Goal: Task Accomplishment & Management: Use online tool/utility

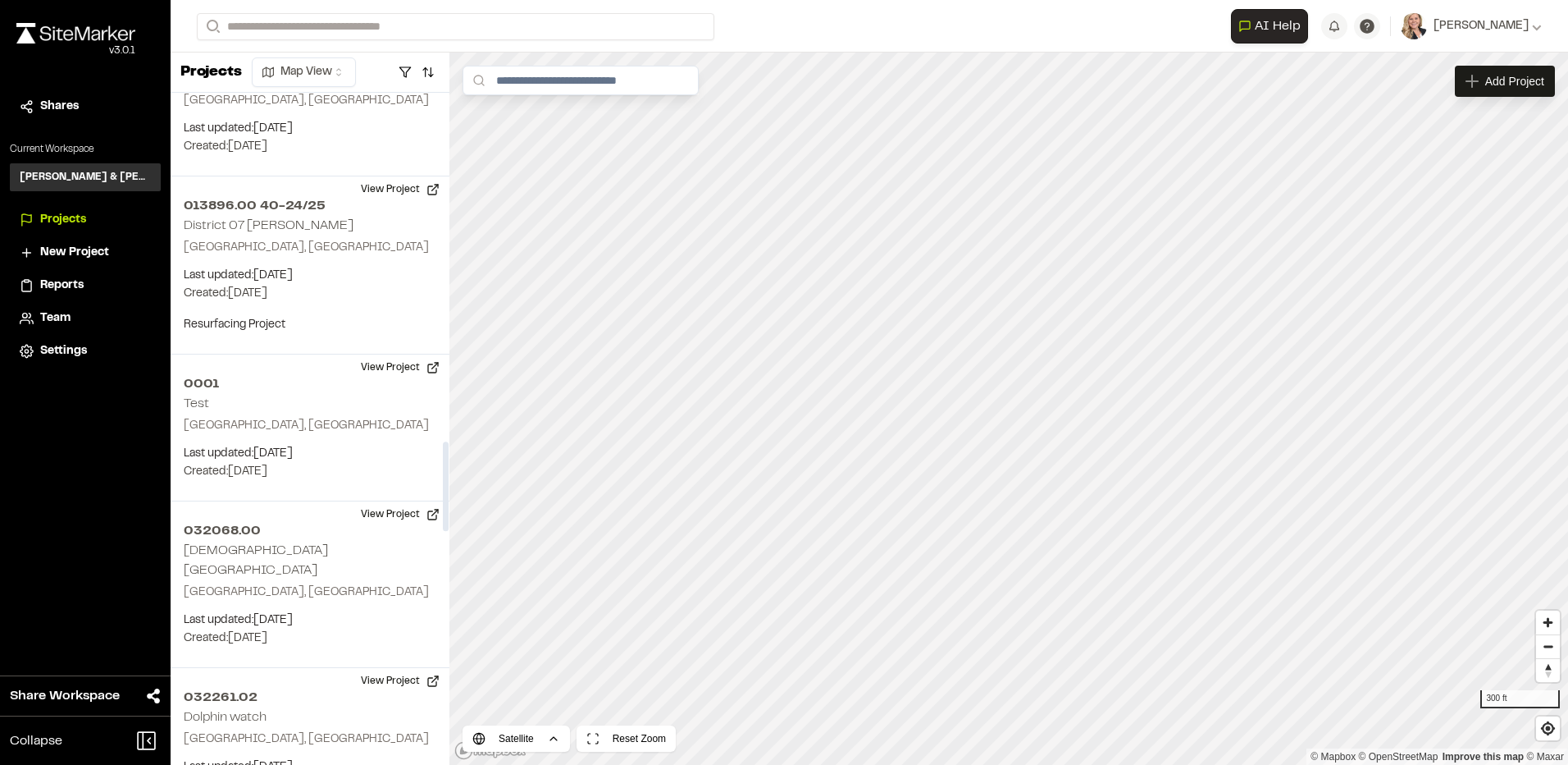
scroll to position [2626, 0]
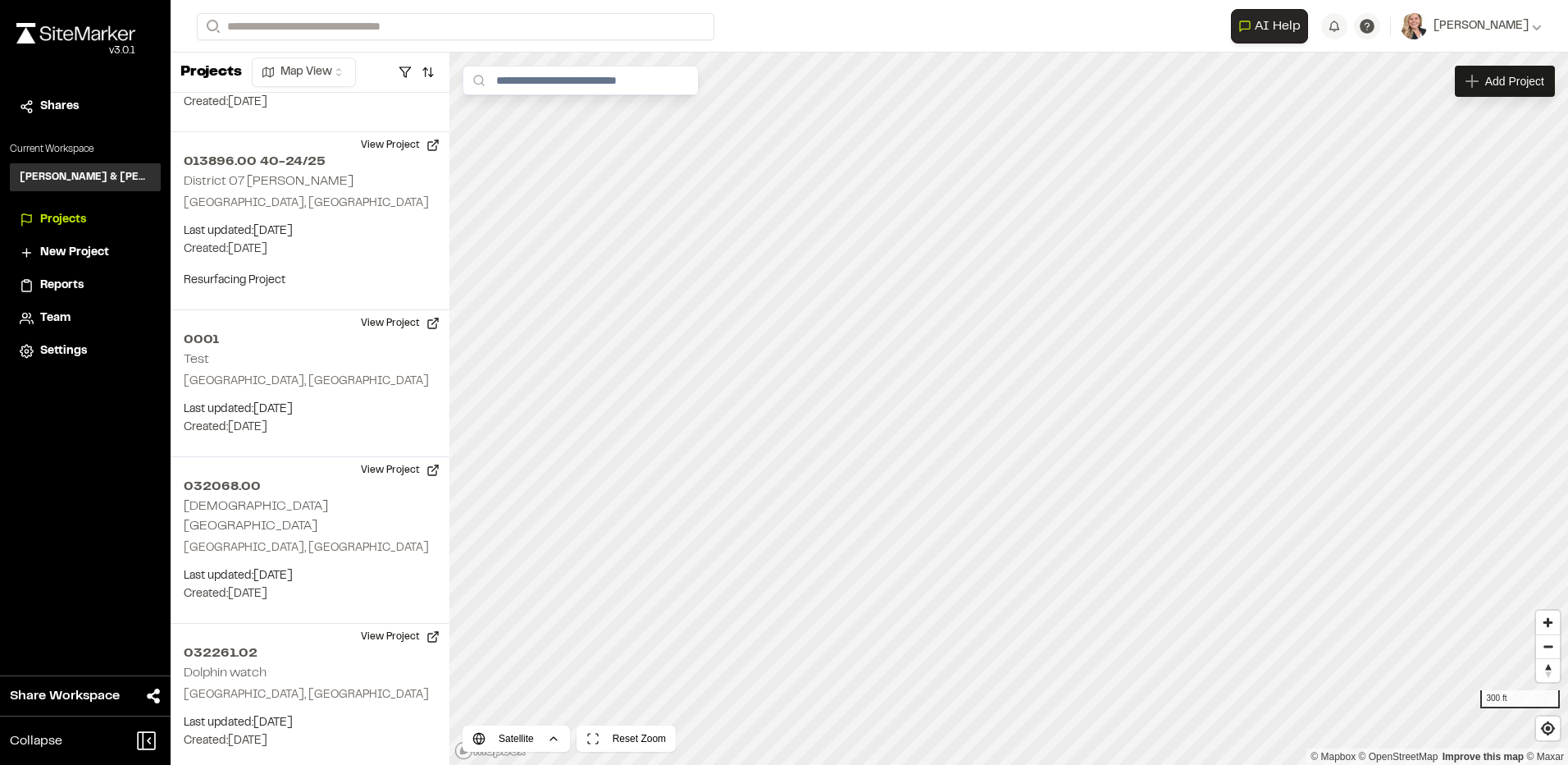
click at [295, 70] on html "**********" at bounding box center [784, 382] width 1568 height 765
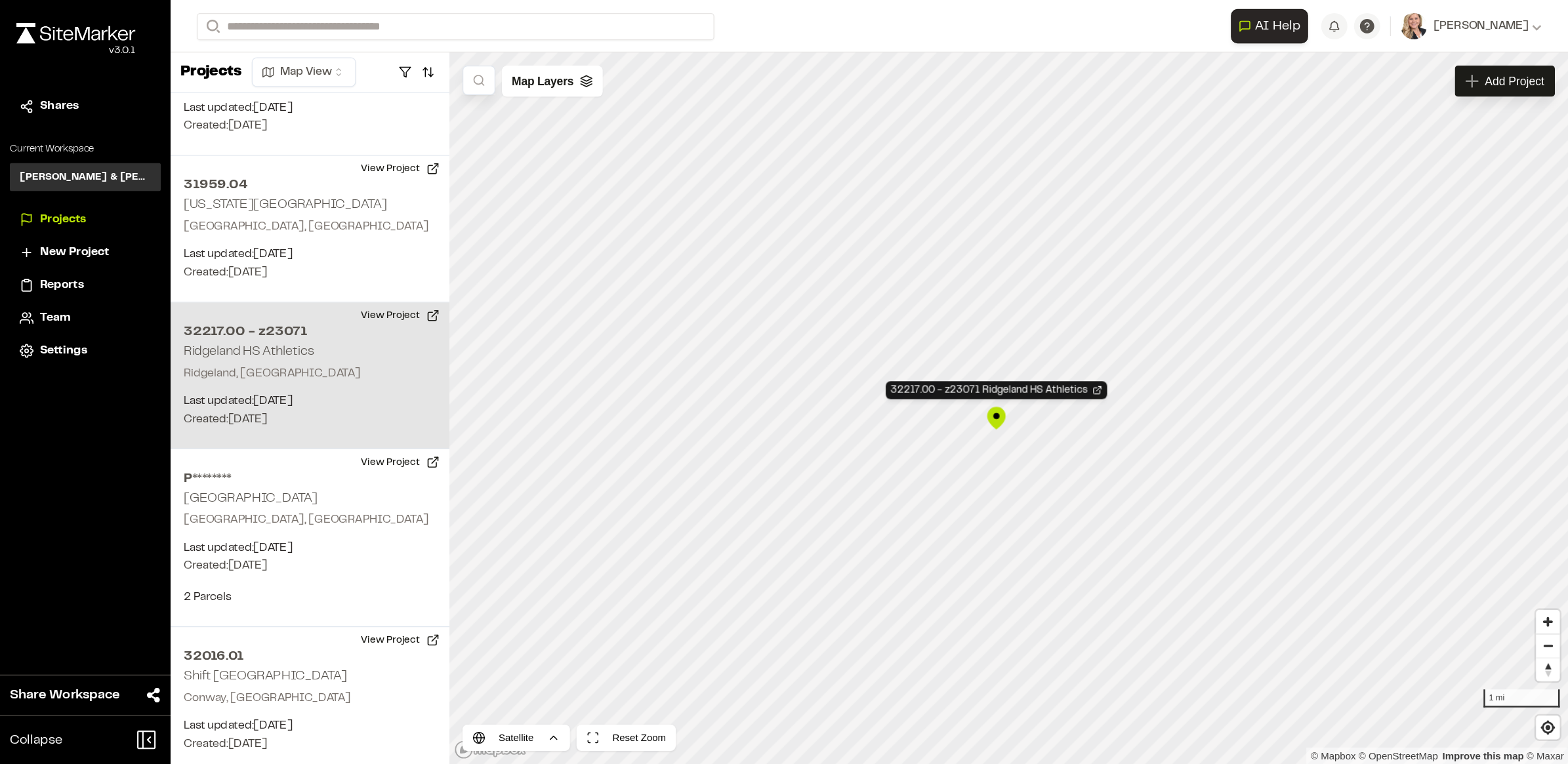
scroll to position [3353, 0]
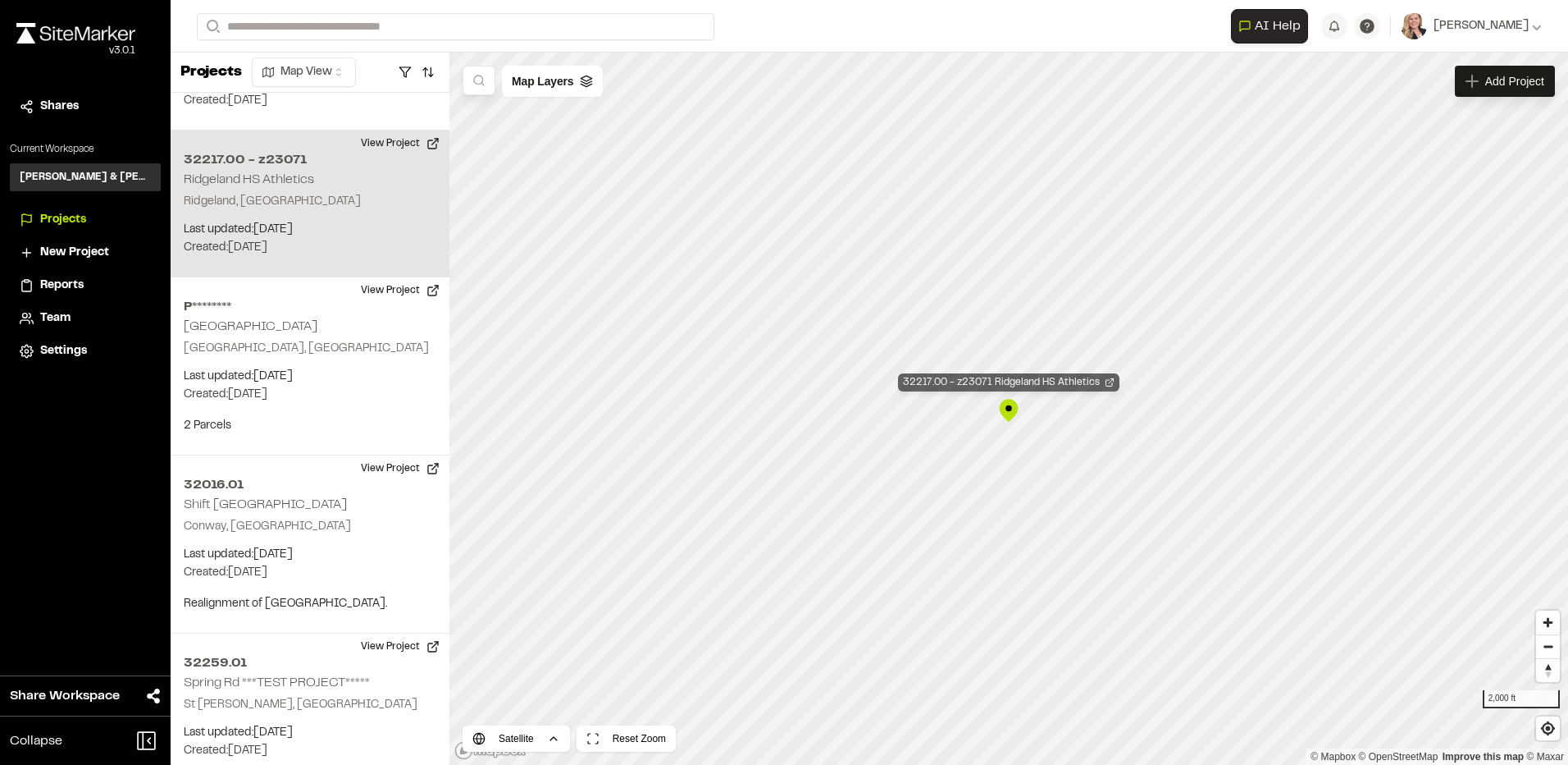
click at [1107, 382] on icon "Map marker" at bounding box center [1110, 382] width 10 height 10
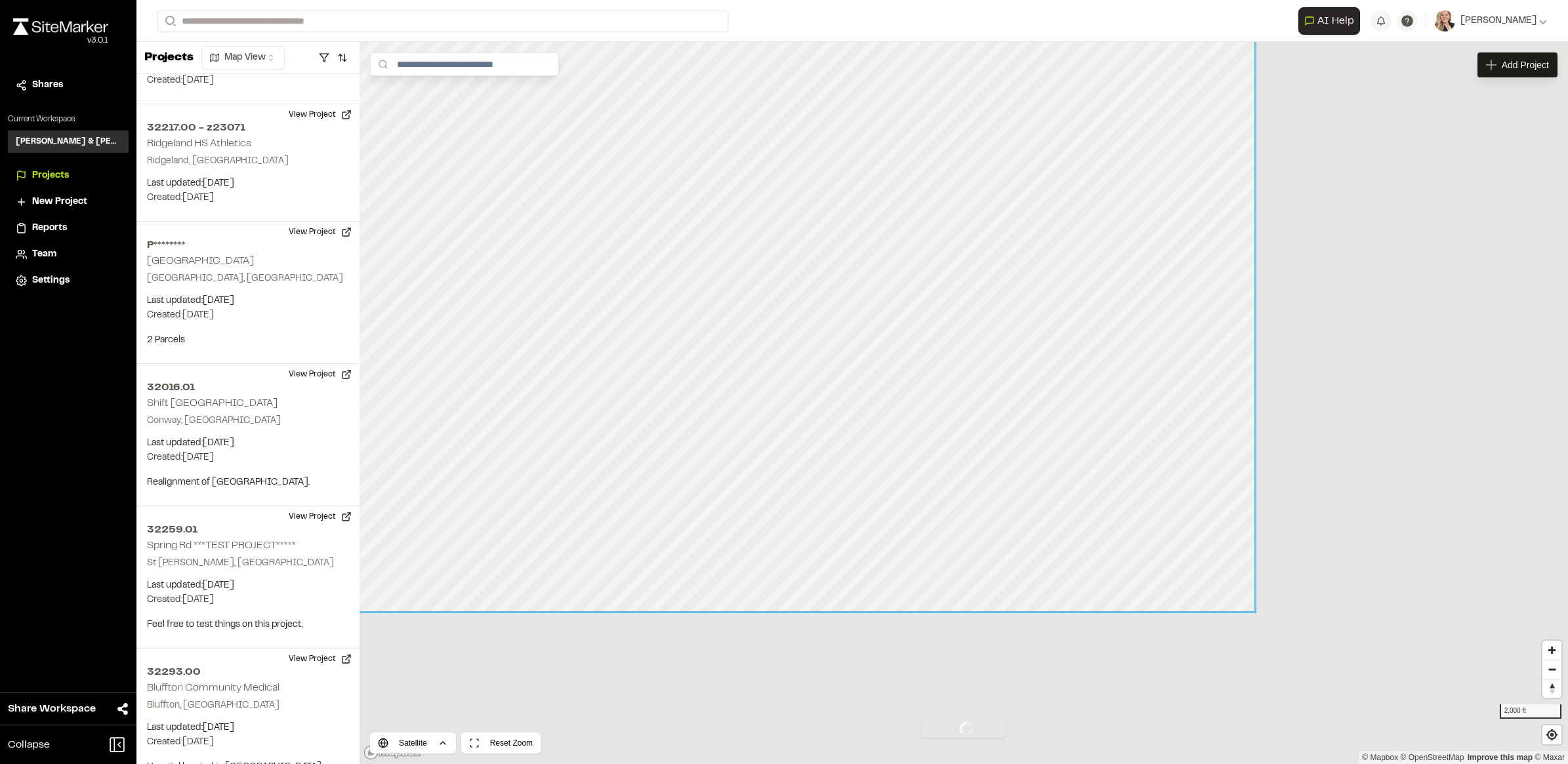
scroll to position [3353, 0]
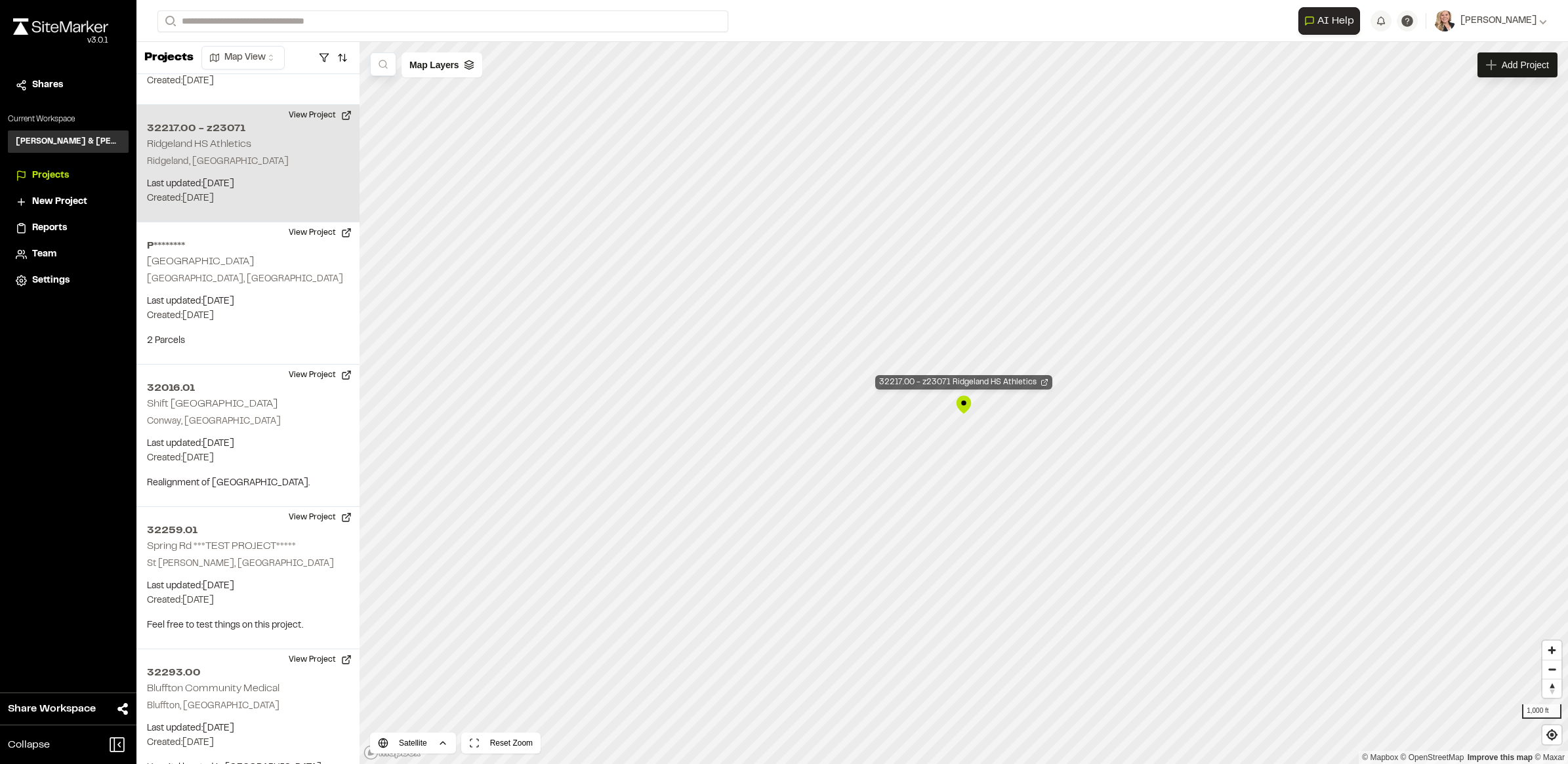
click at [1040, 379] on icon "Map marker" at bounding box center [1044, 382] width 8 height 8
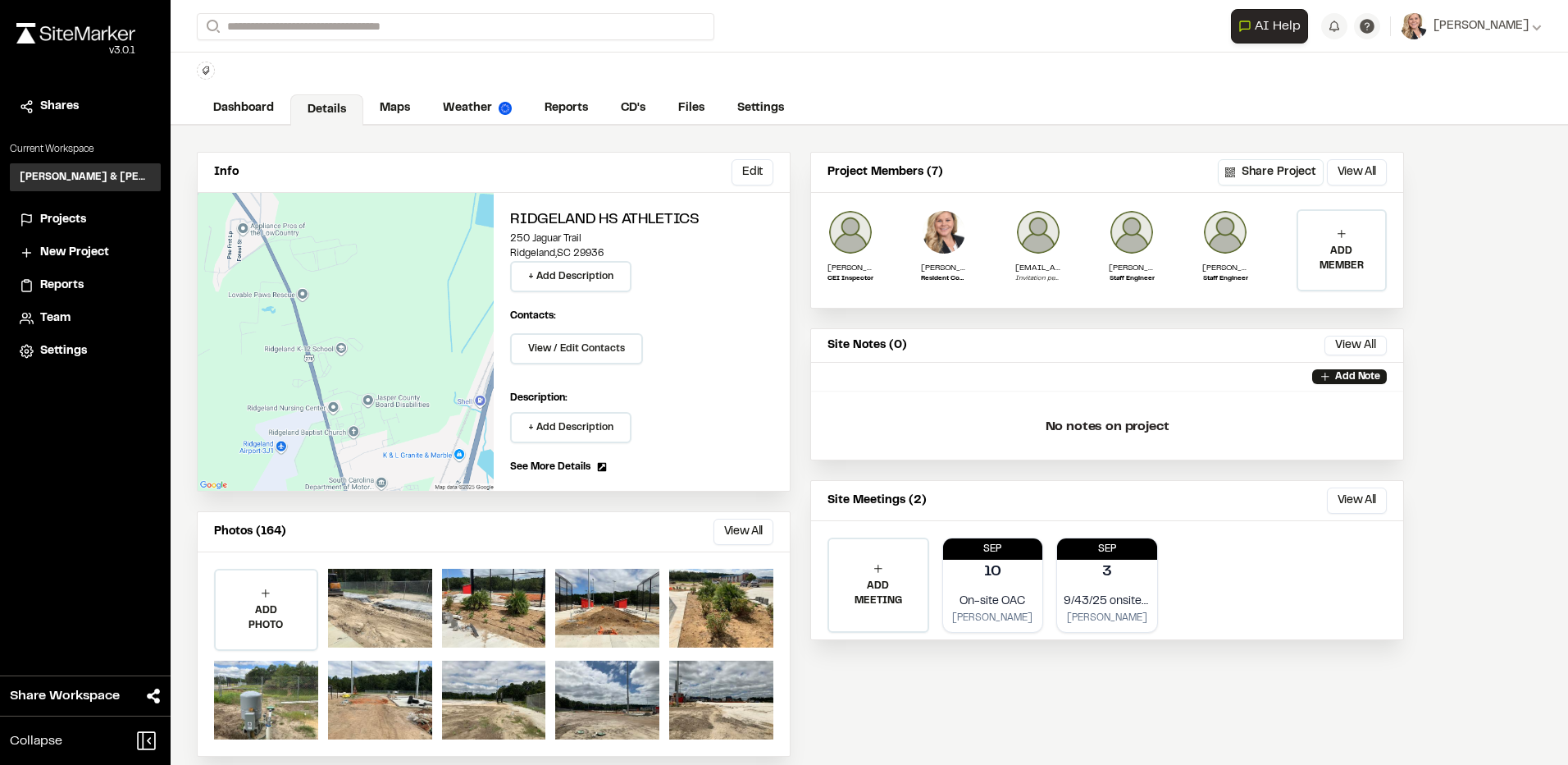
scroll to position [55, 0]
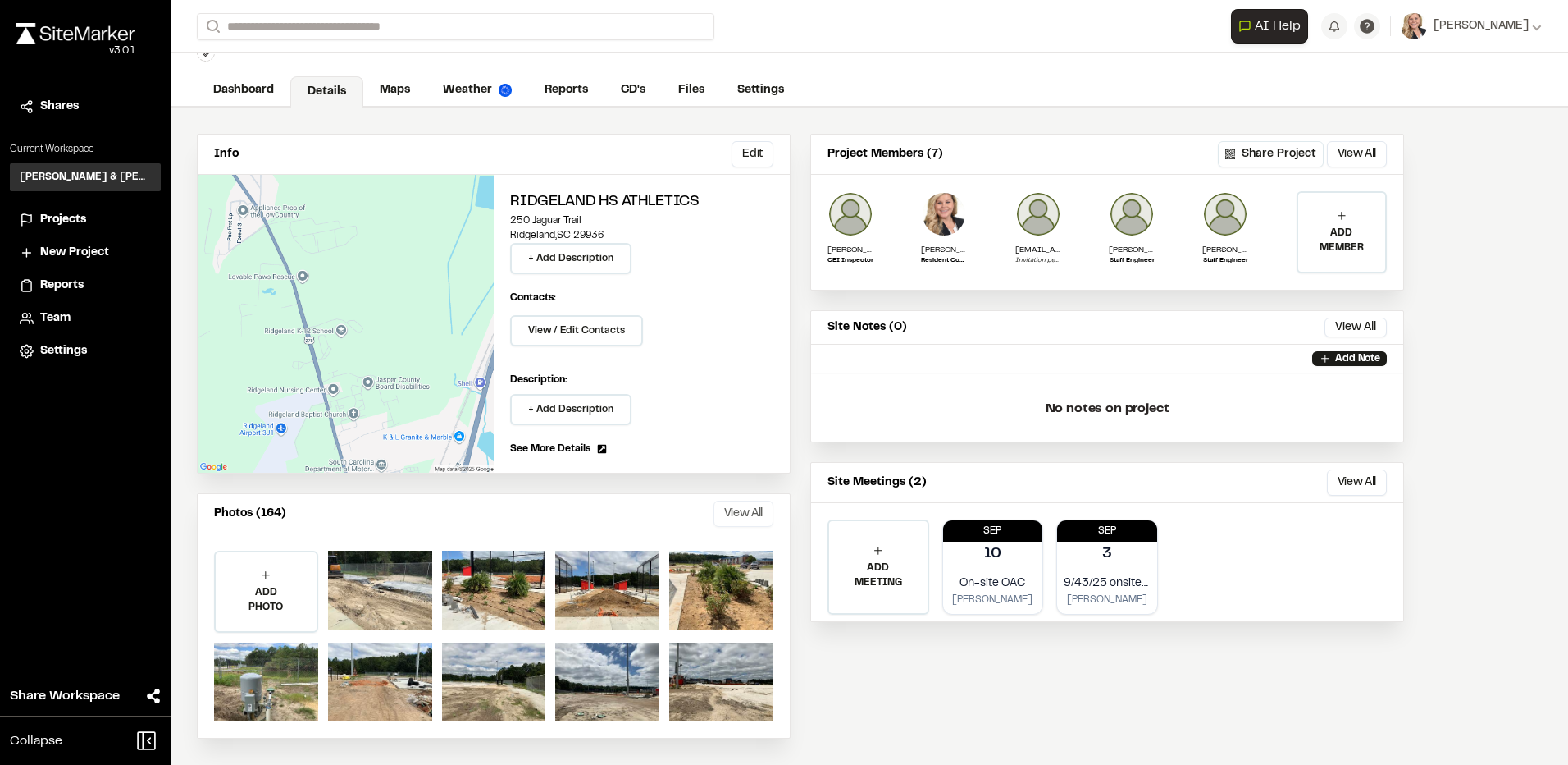
click at [747, 514] on button "View All" at bounding box center [743, 514] width 60 height 27
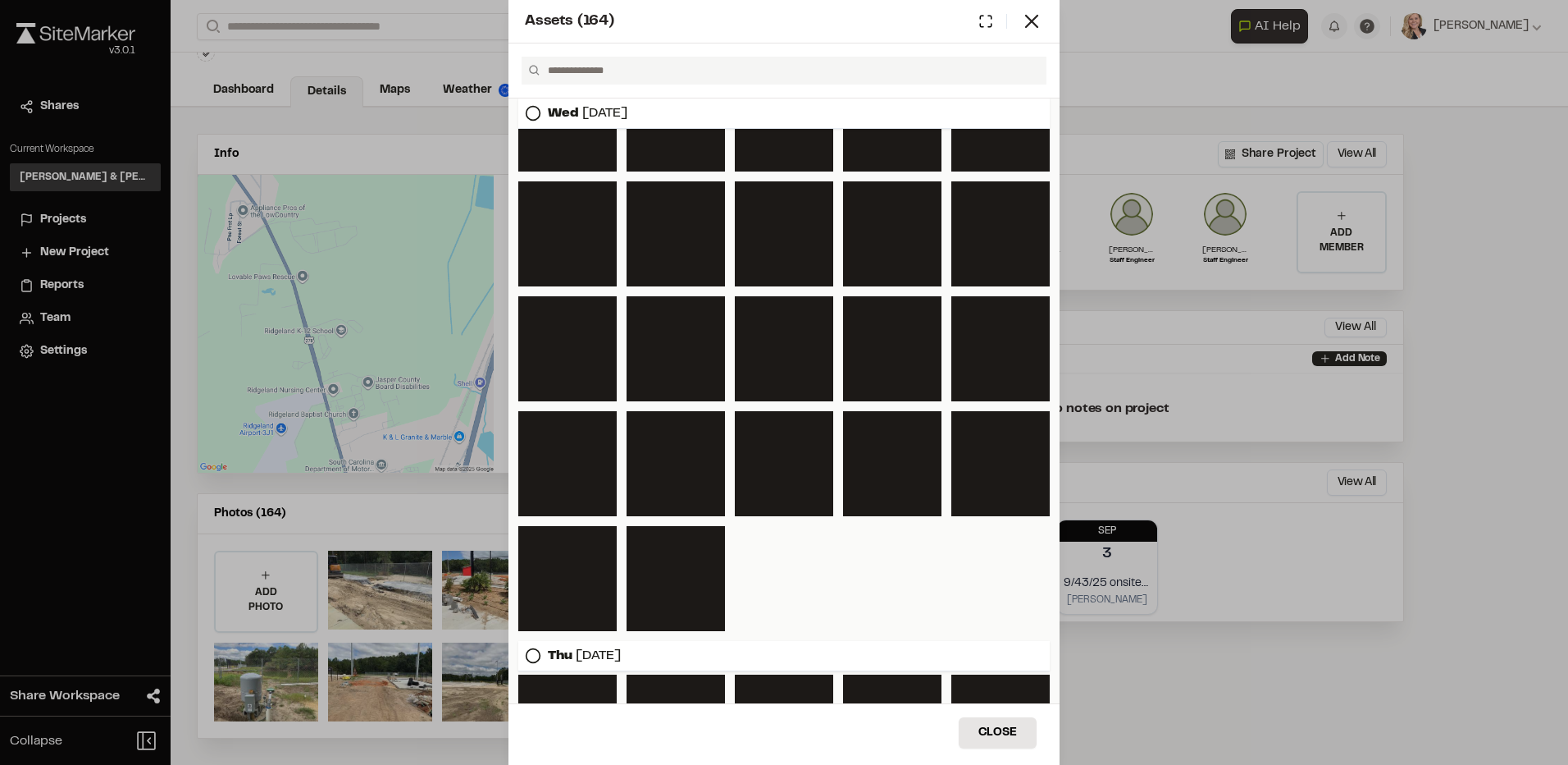
scroll to position [3193, 0]
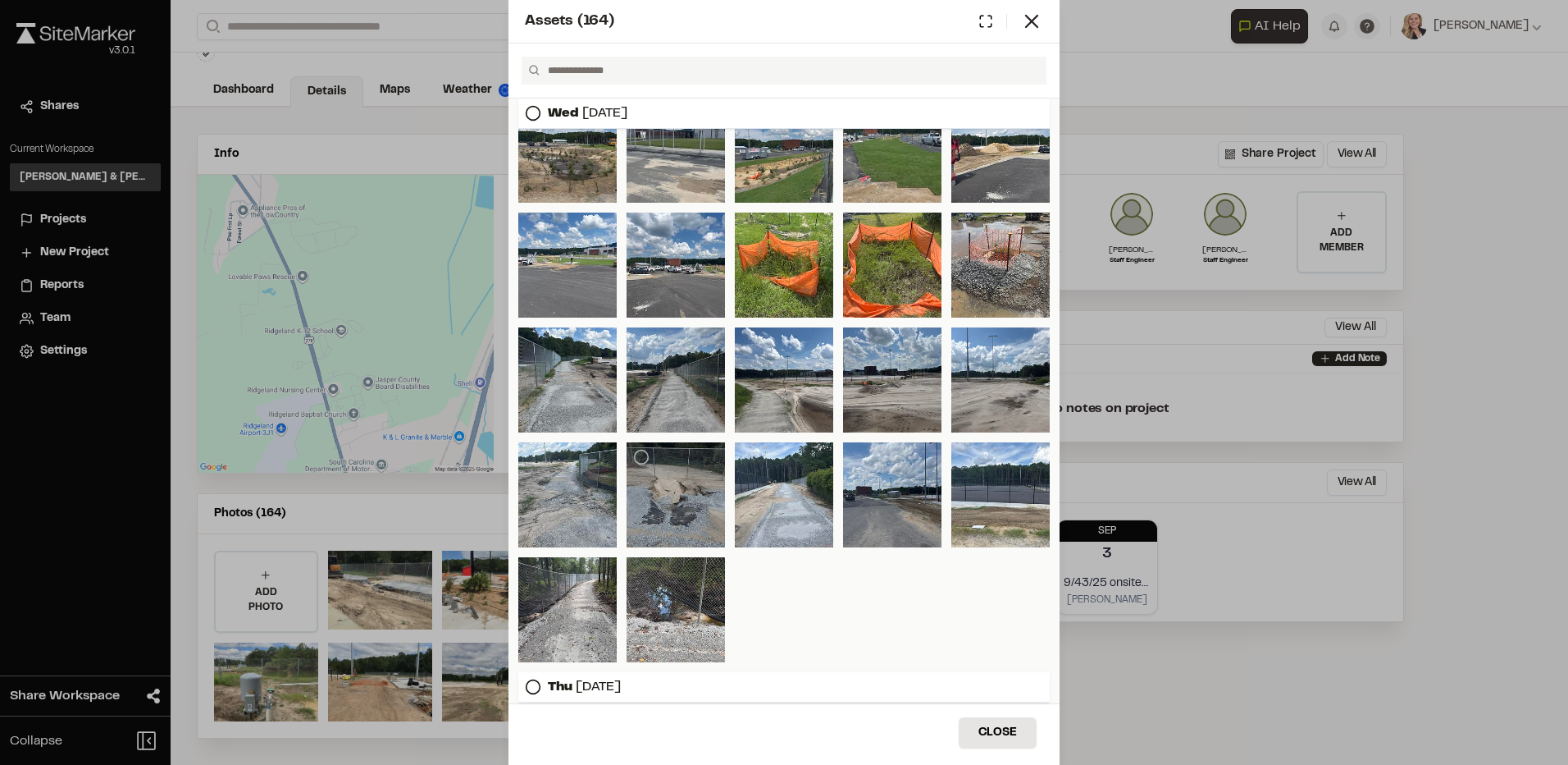
click at [676, 493] on div at bounding box center [676, 495] width 99 height 105
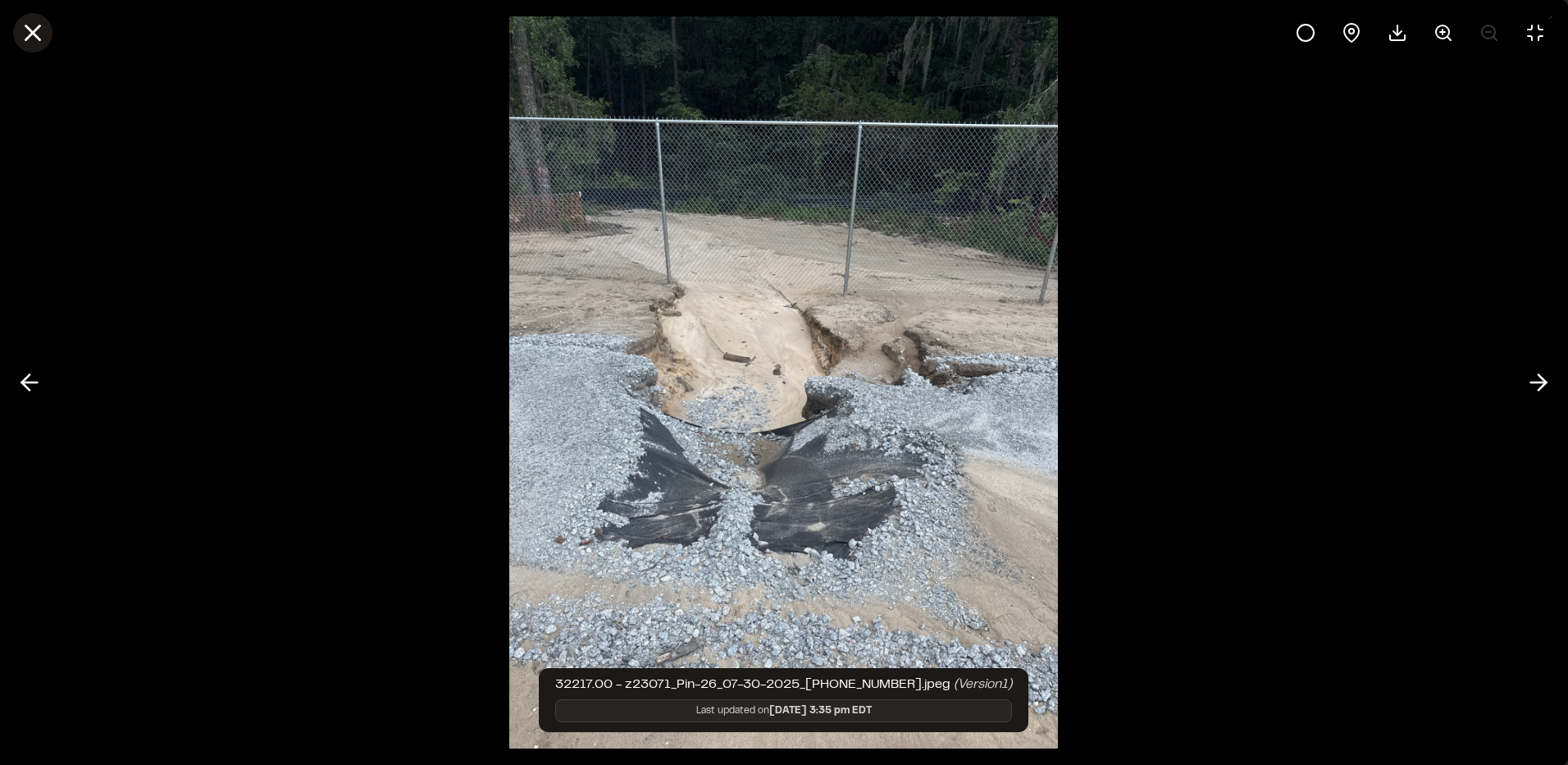
click at [32, 36] on line at bounding box center [34, 34] width 14 height 14
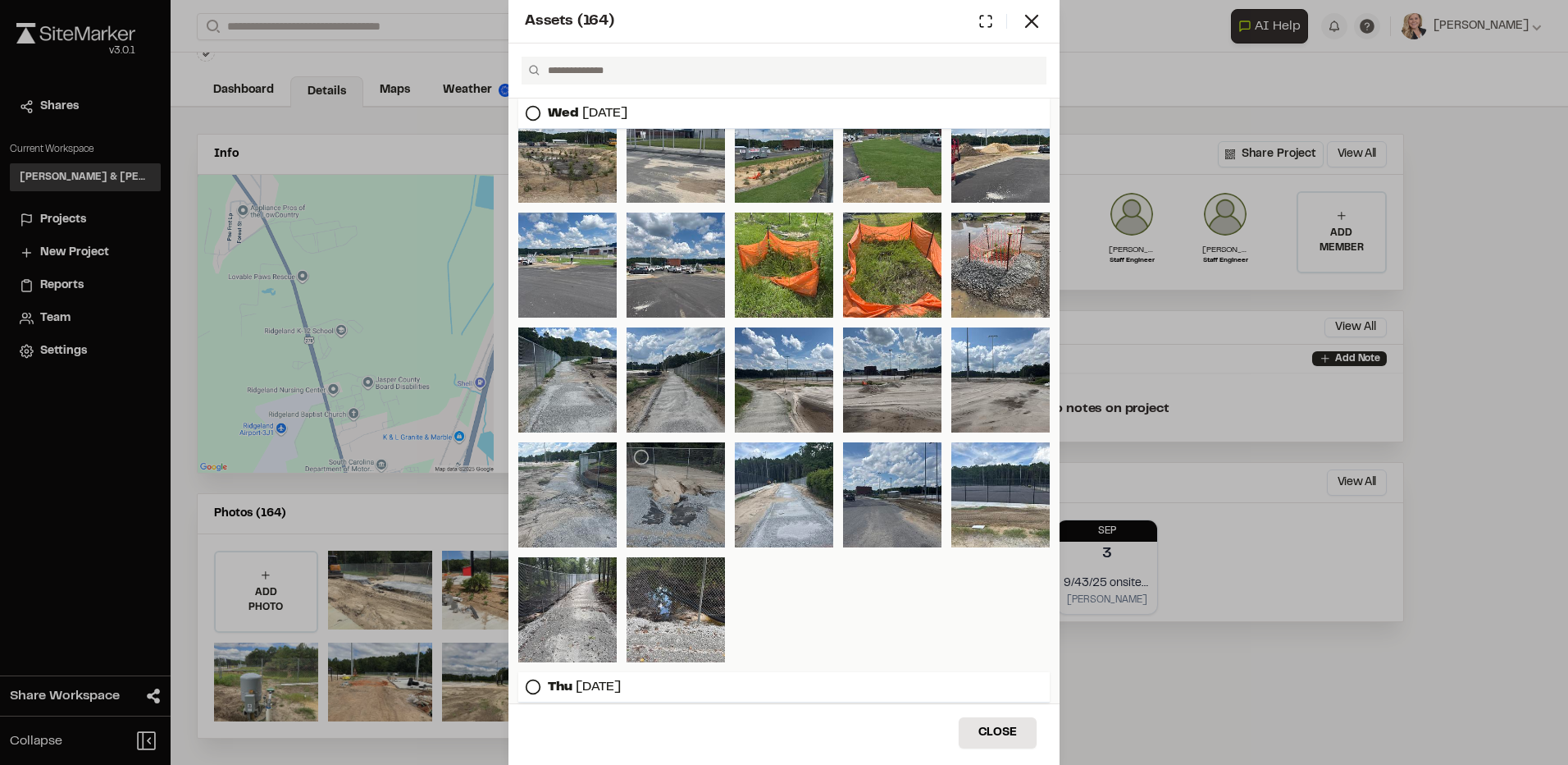
click at [671, 507] on div at bounding box center [676, 495] width 99 height 105
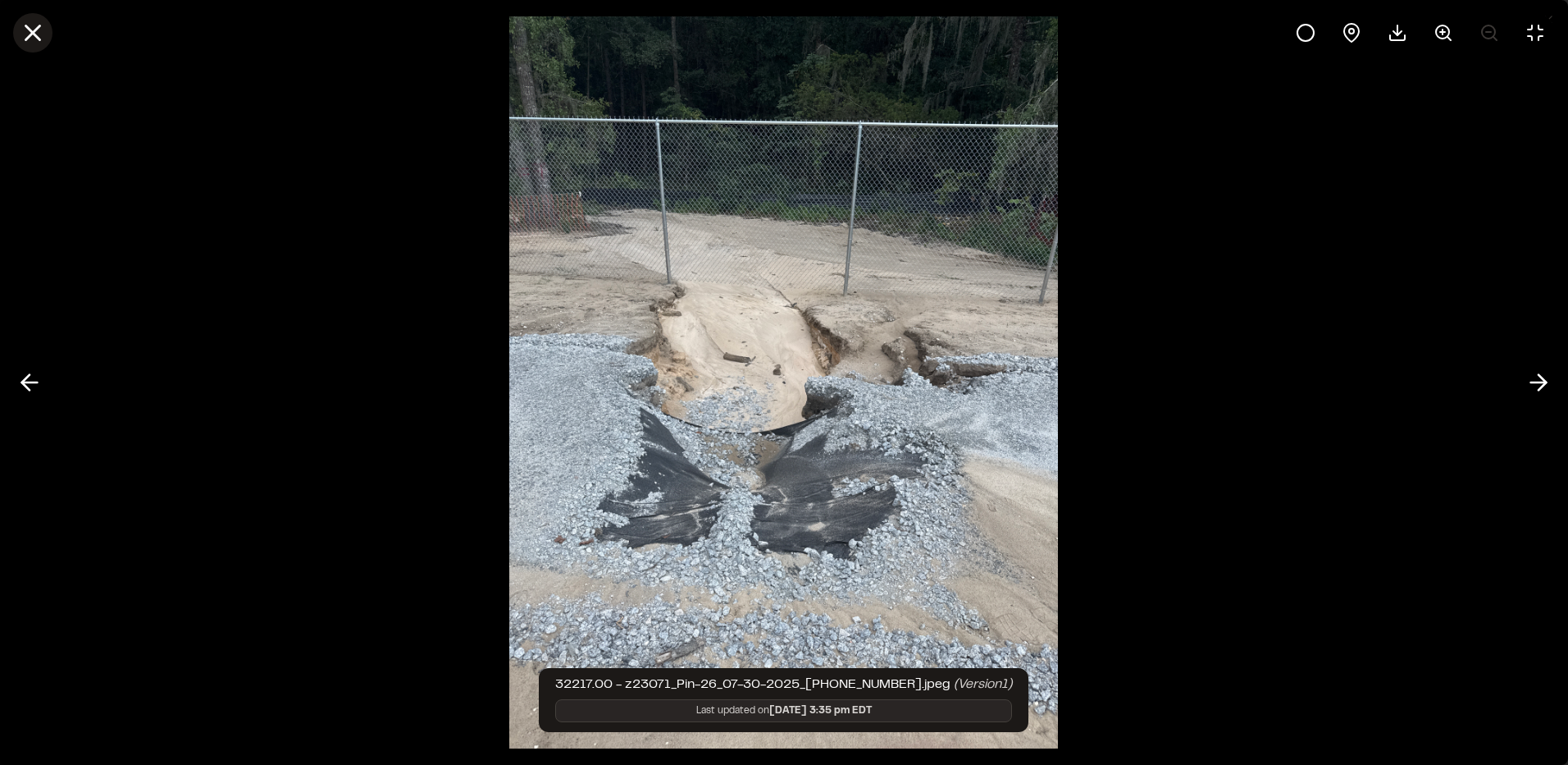
click at [30, 36] on line at bounding box center [34, 34] width 14 height 14
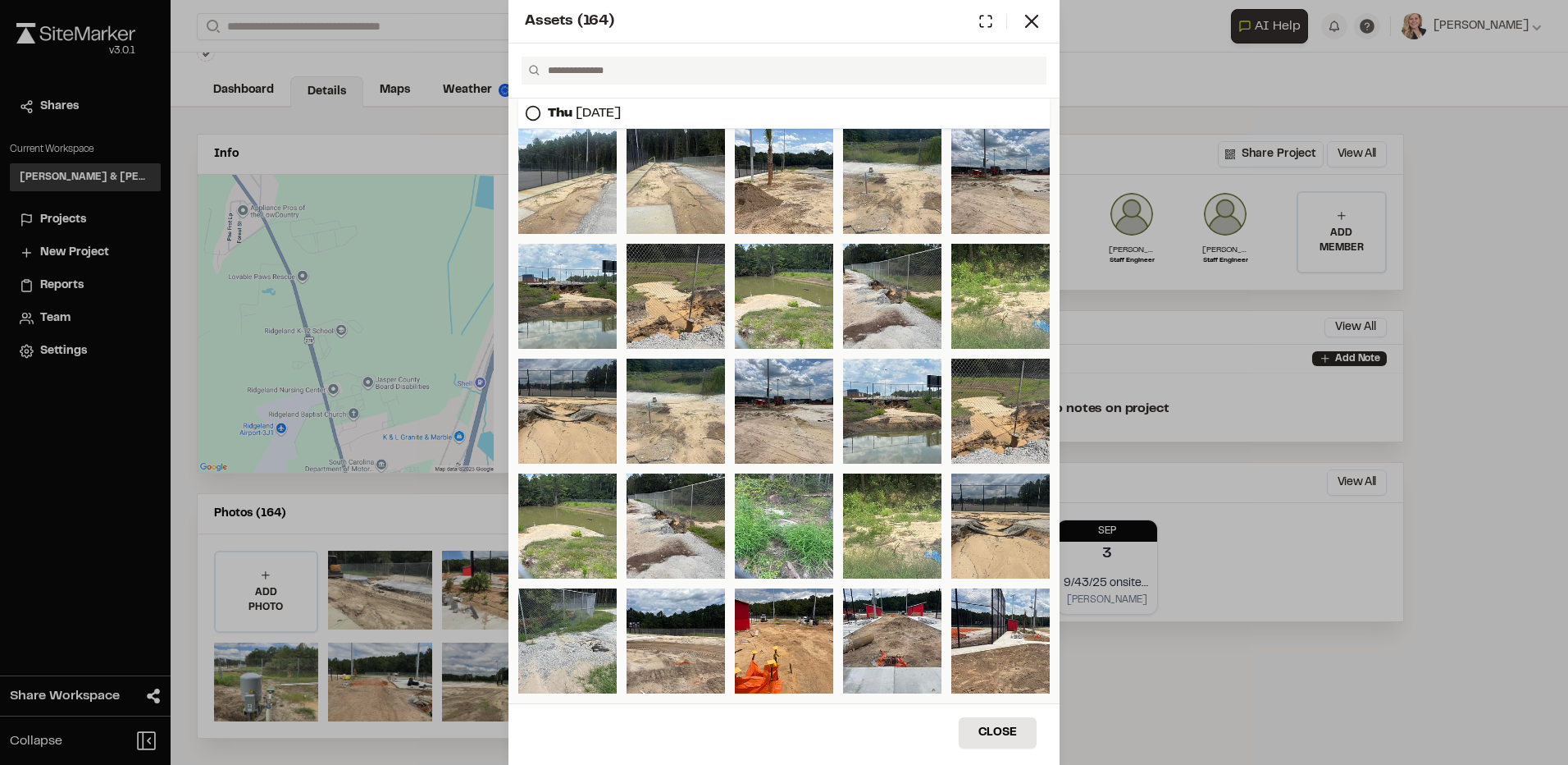
scroll to position [485, 0]
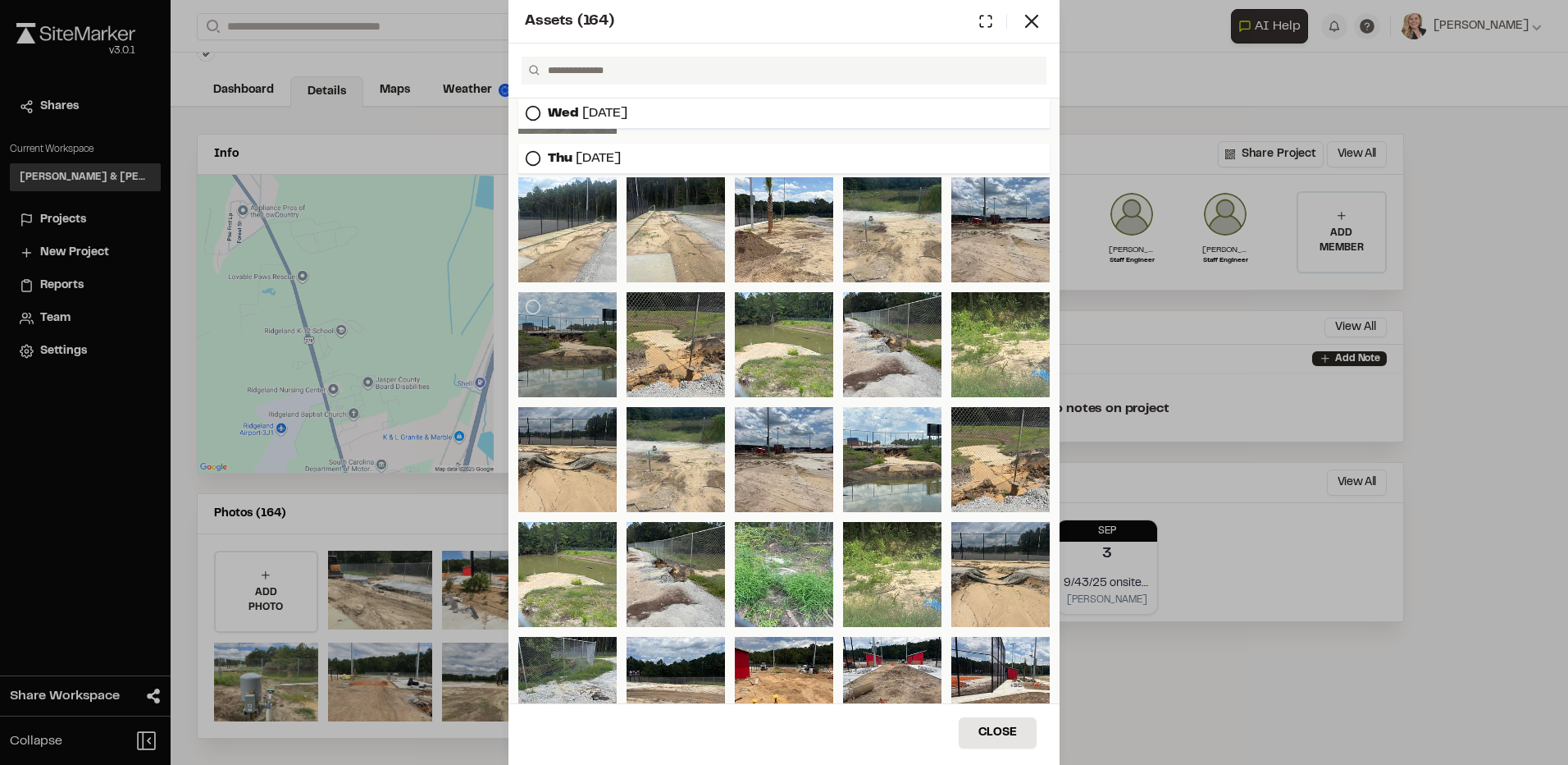
click at [561, 358] on div at bounding box center [568, 344] width 99 height 105
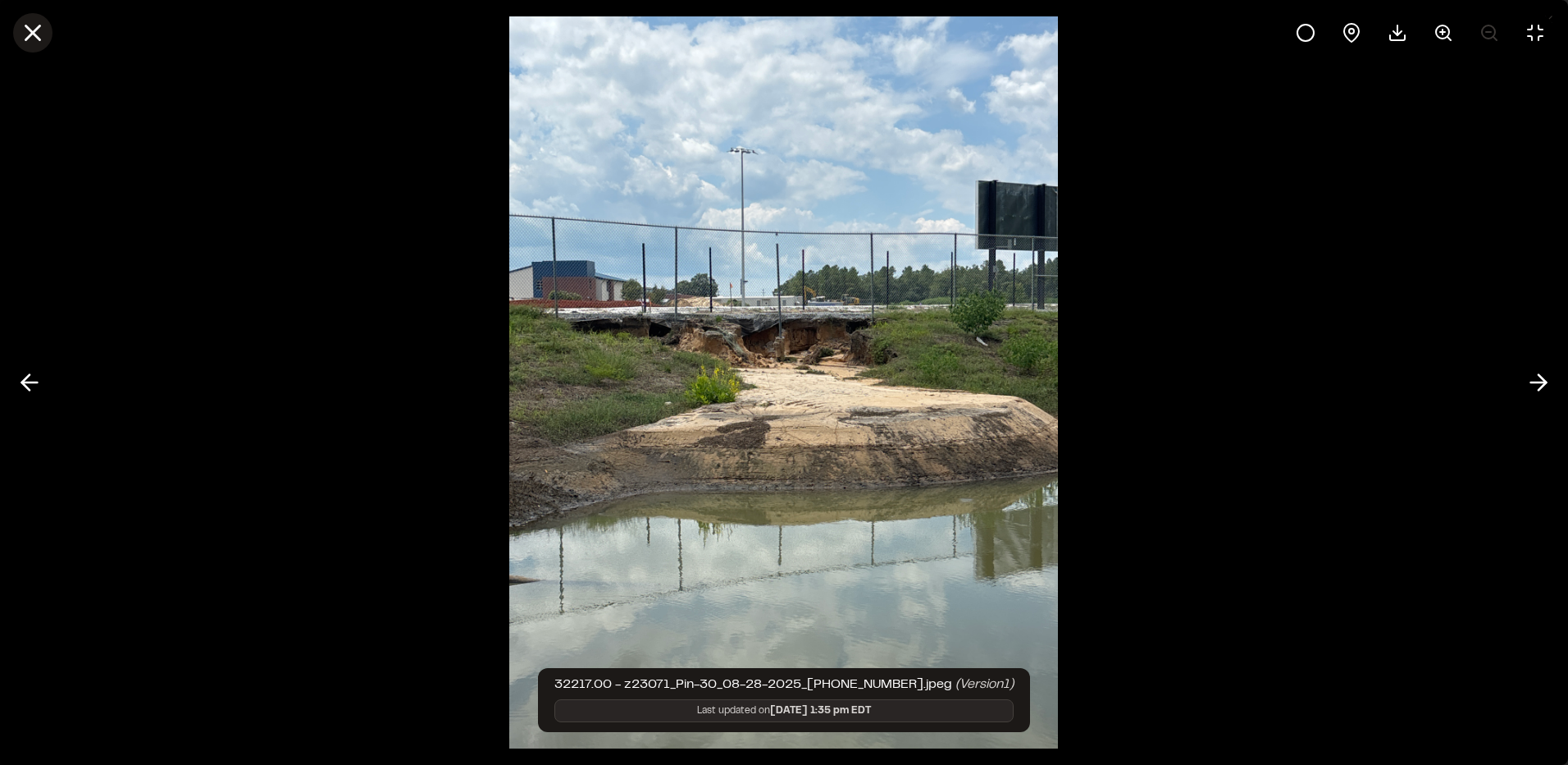
click at [22, 32] on icon at bounding box center [33, 33] width 28 height 28
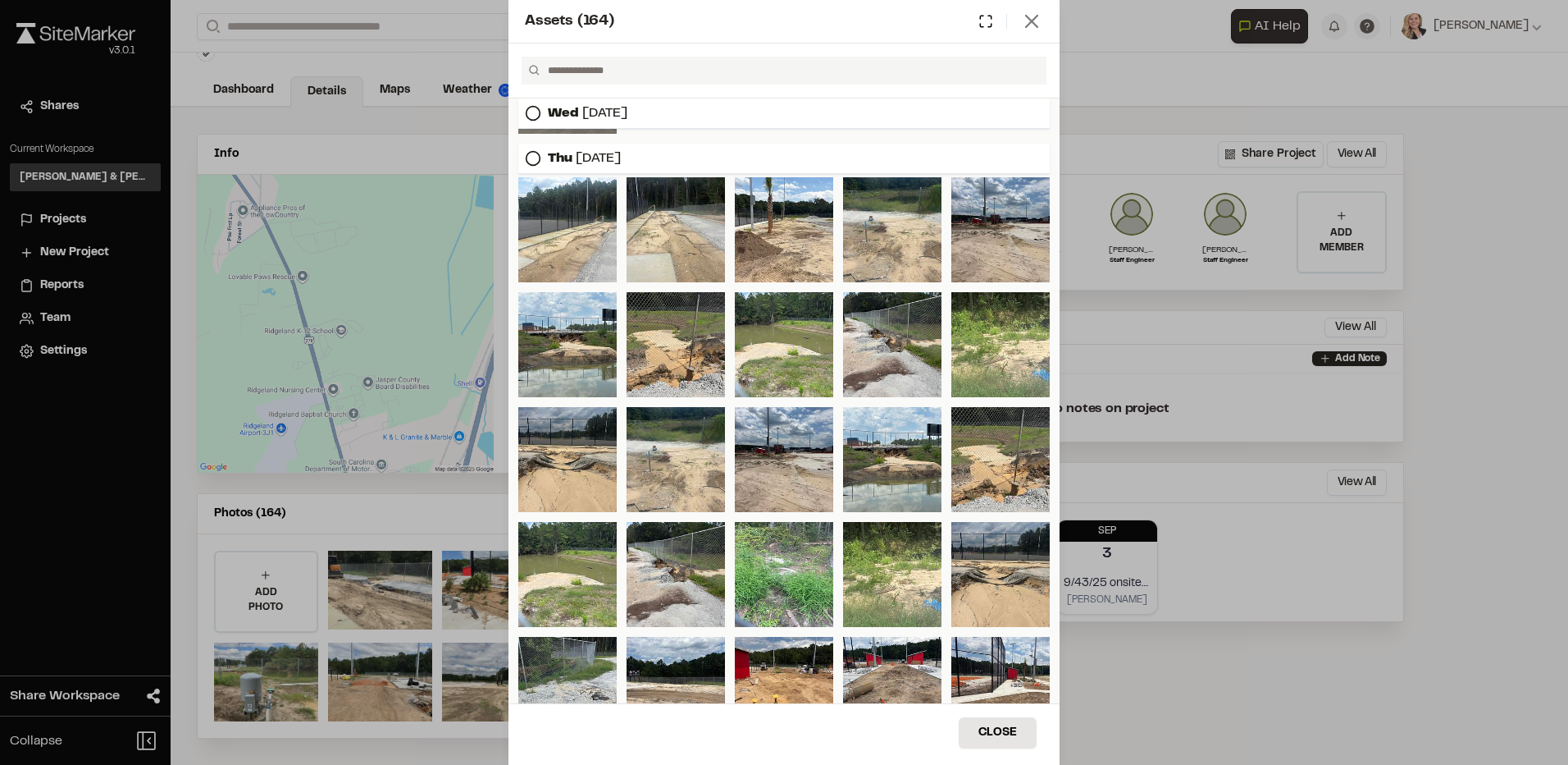
click at [1039, 17] on icon at bounding box center [1031, 21] width 23 height 23
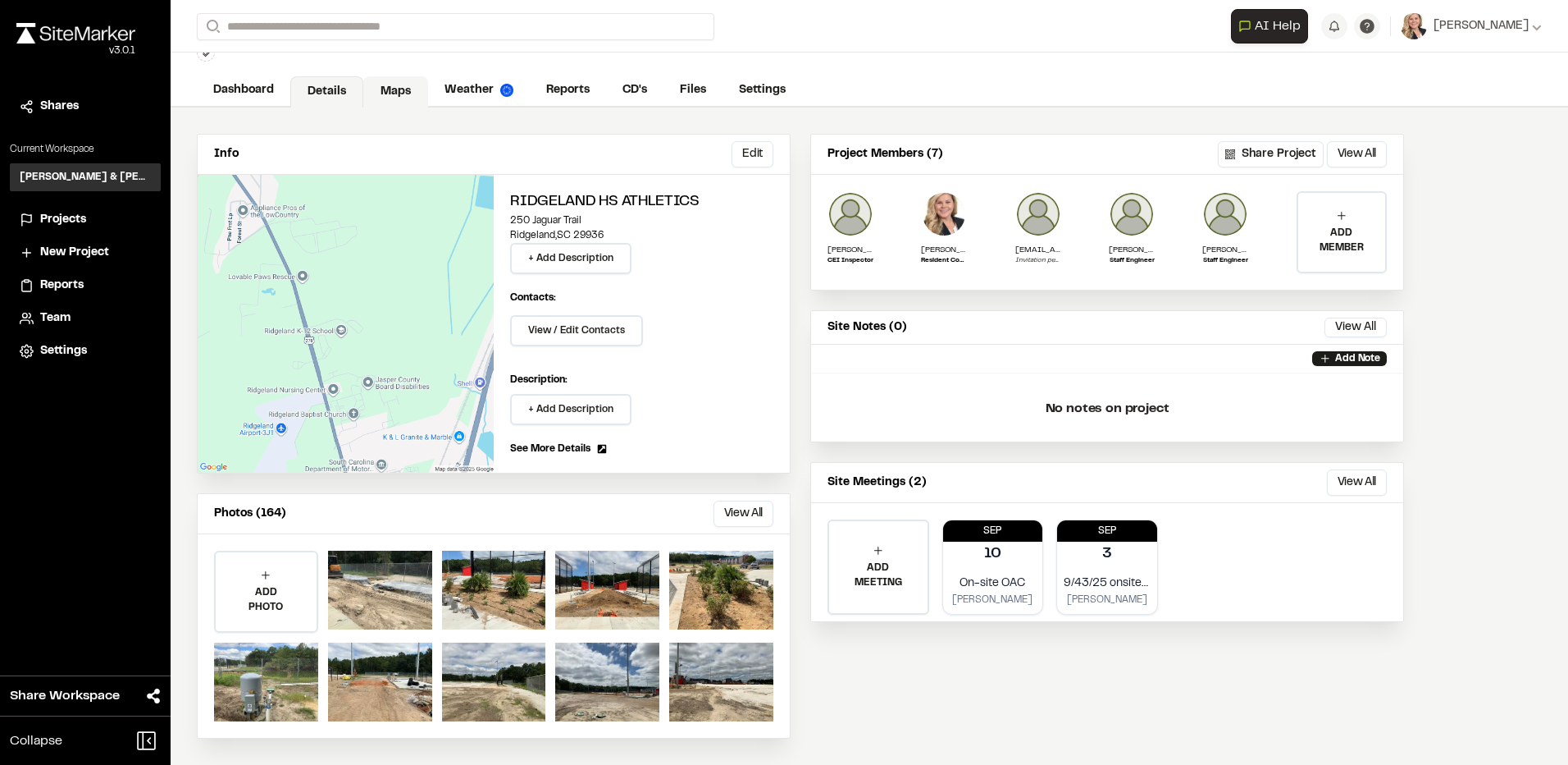
click at [415, 84] on link "Maps" at bounding box center [396, 92] width 65 height 32
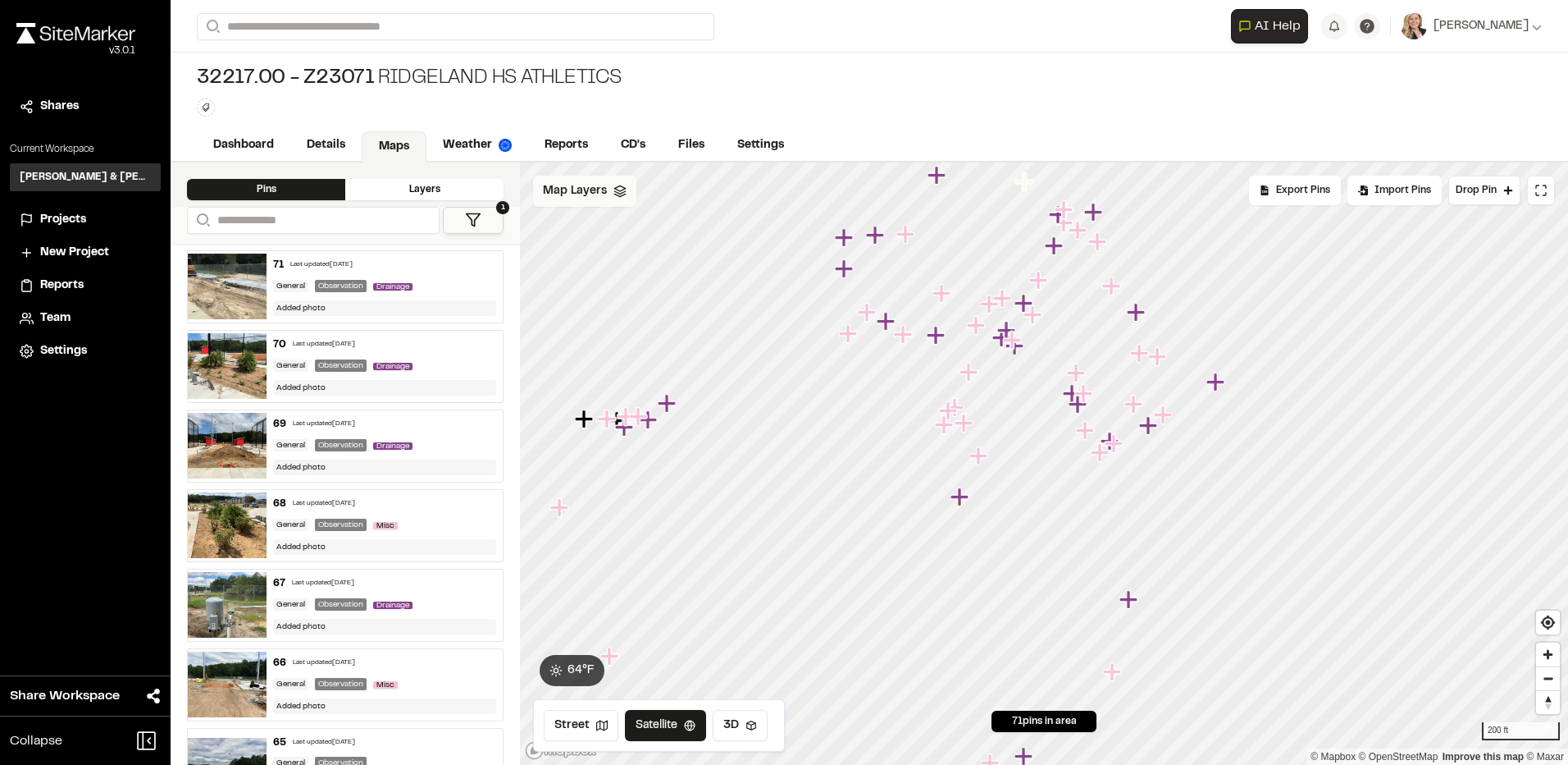
click at [591, 191] on span "Map Layers" at bounding box center [575, 191] width 64 height 18
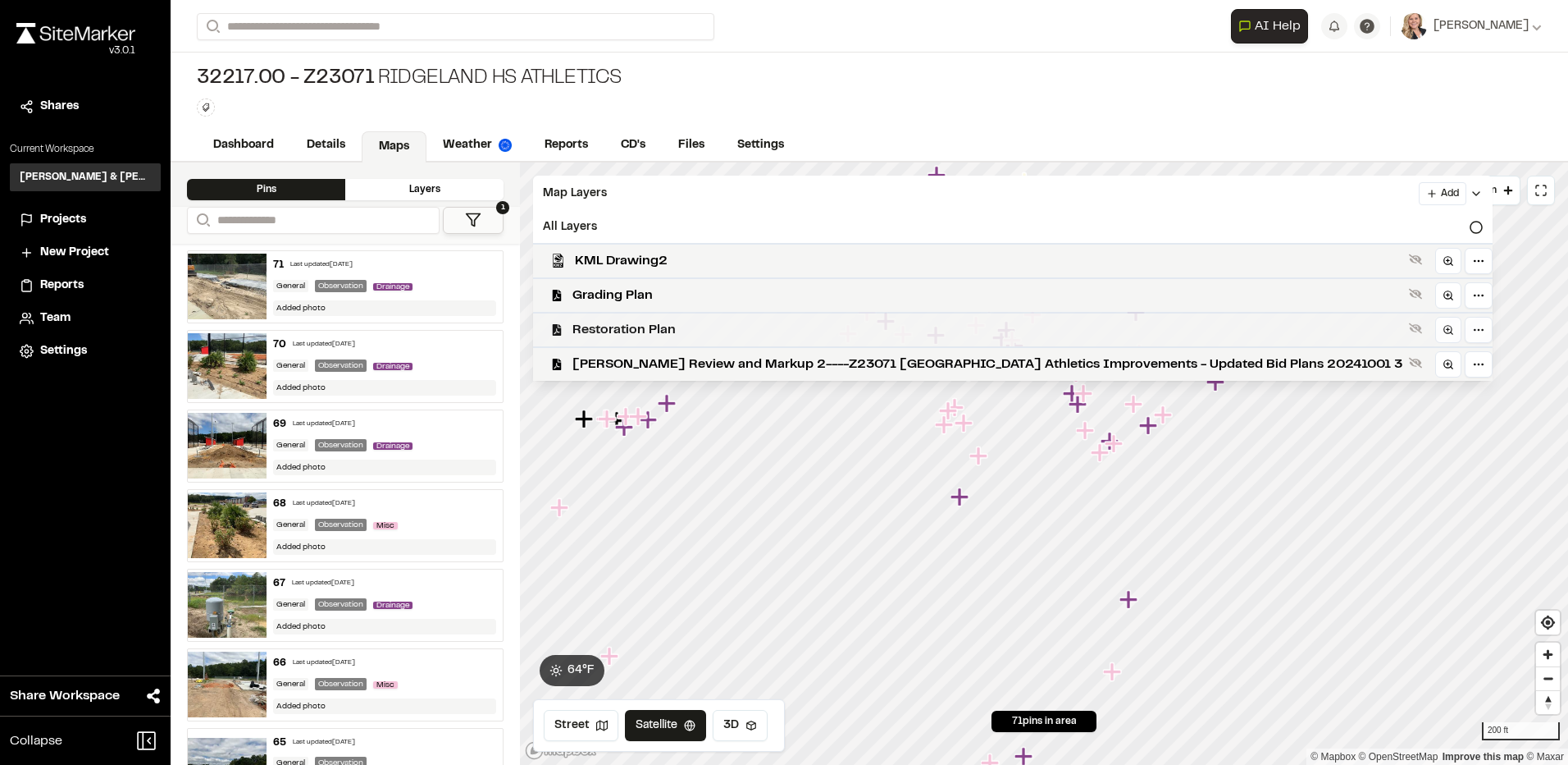
click at [665, 334] on span "Restoration Plan" at bounding box center [987, 330] width 830 height 20
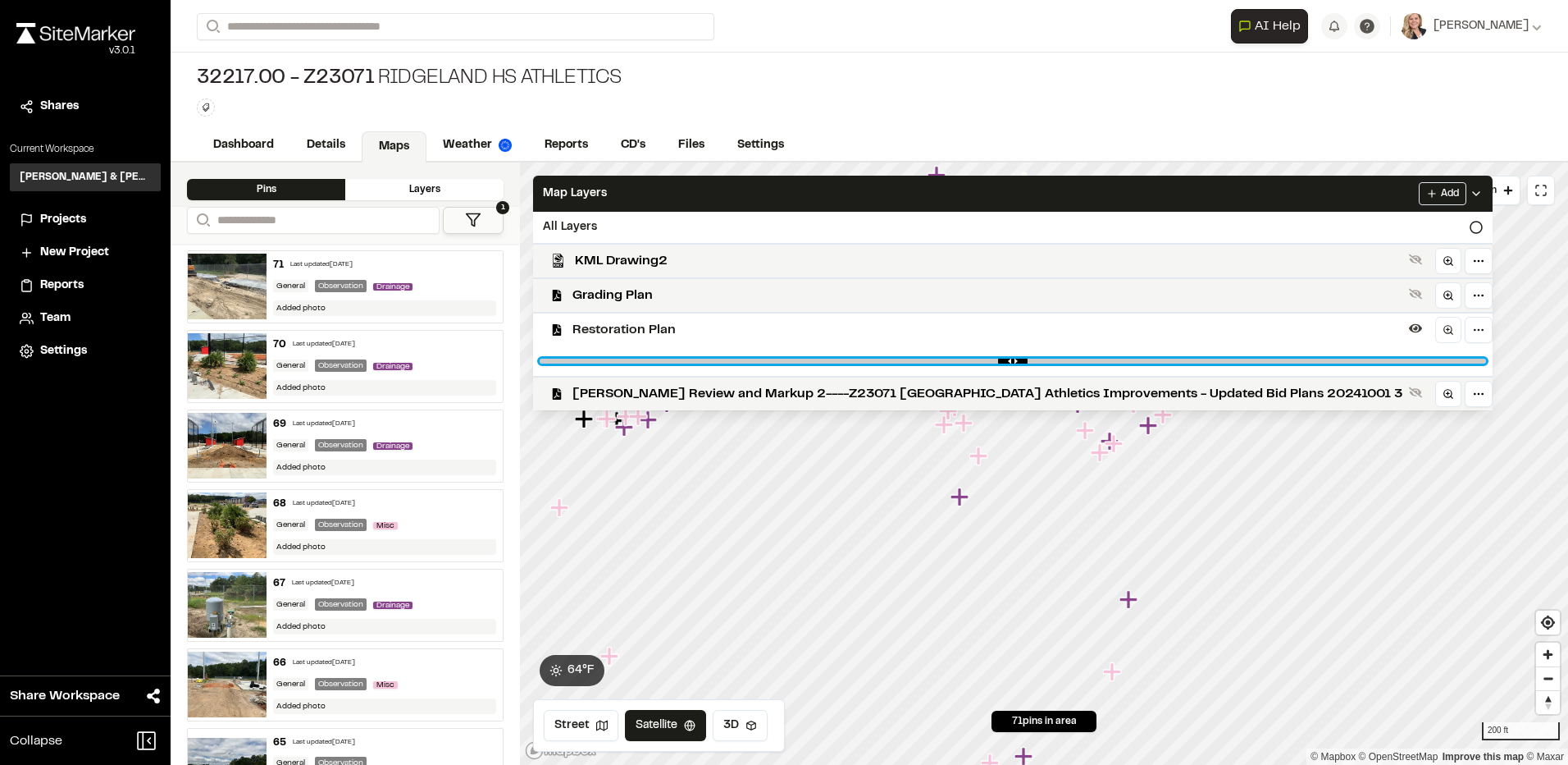
click at [937, 362] on input "range" at bounding box center [1013, 360] width 947 height 5
click at [972, 362] on input "range" at bounding box center [1013, 360] width 947 height 5
click at [1057, 362] on input "range" at bounding box center [1013, 360] width 947 height 5
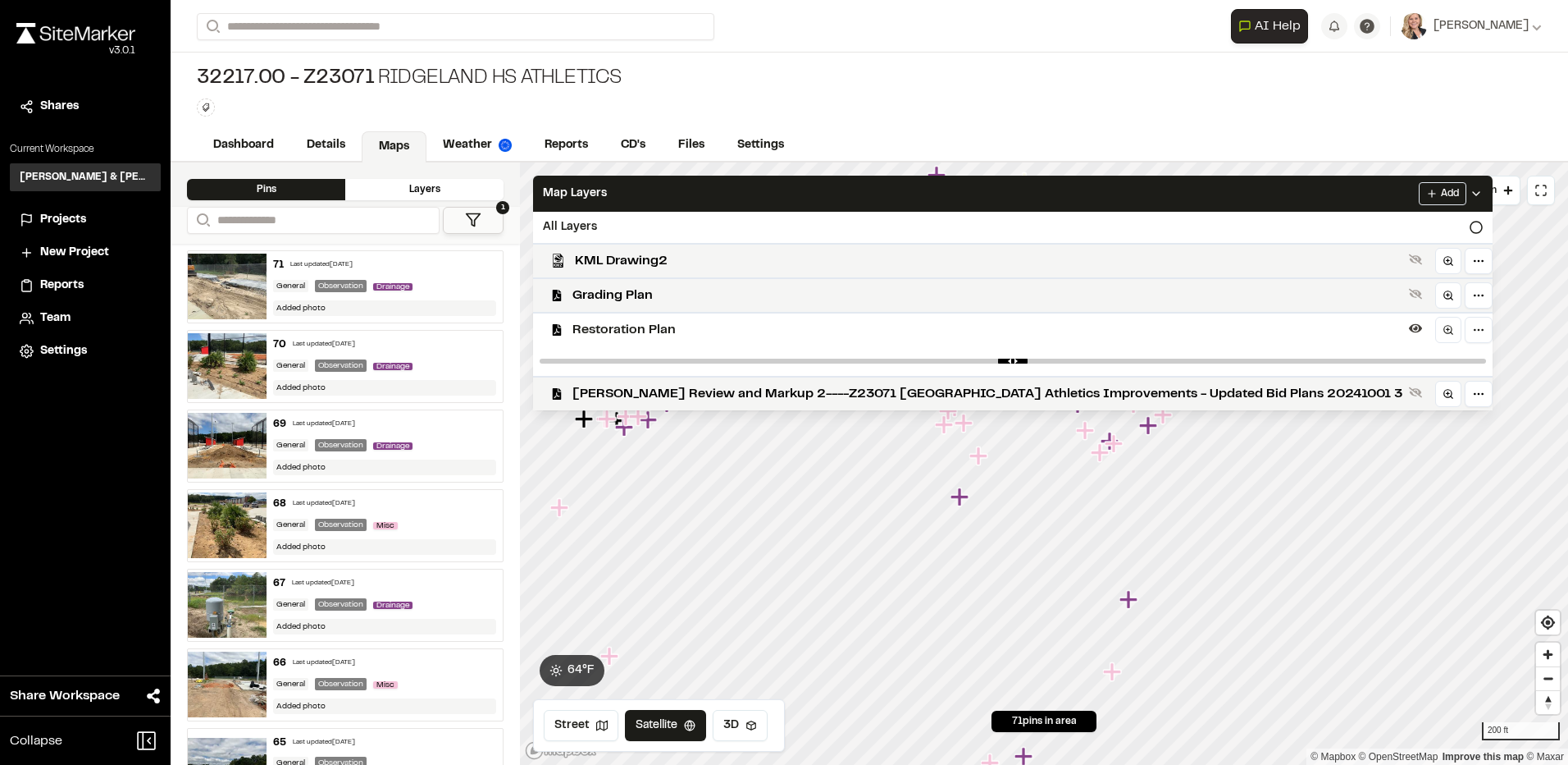
click at [1121, 363] on div at bounding box center [1013, 361] width 960 height 30
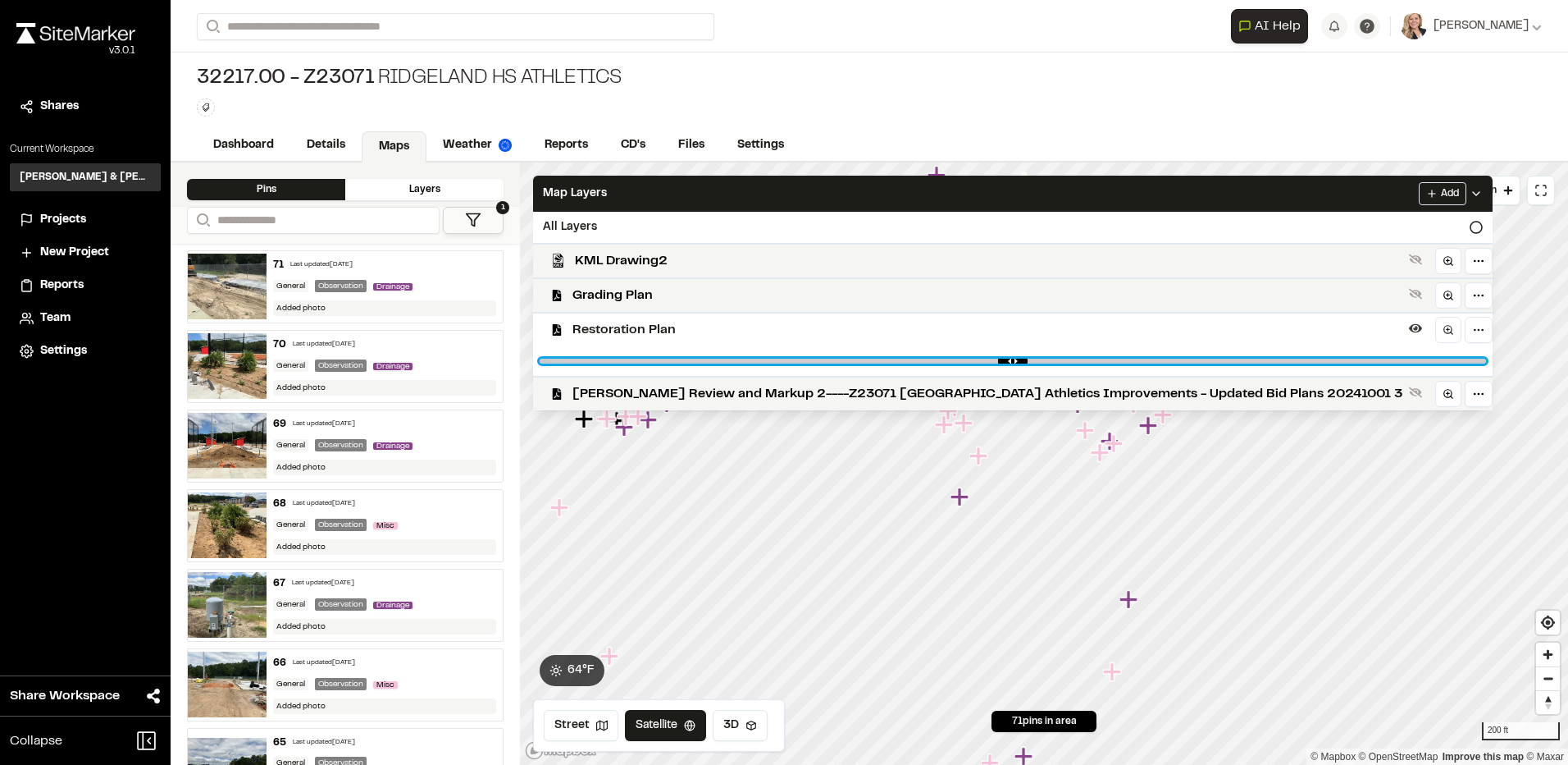
type input "****"
click at [1174, 361] on input "range" at bounding box center [1013, 360] width 947 height 5
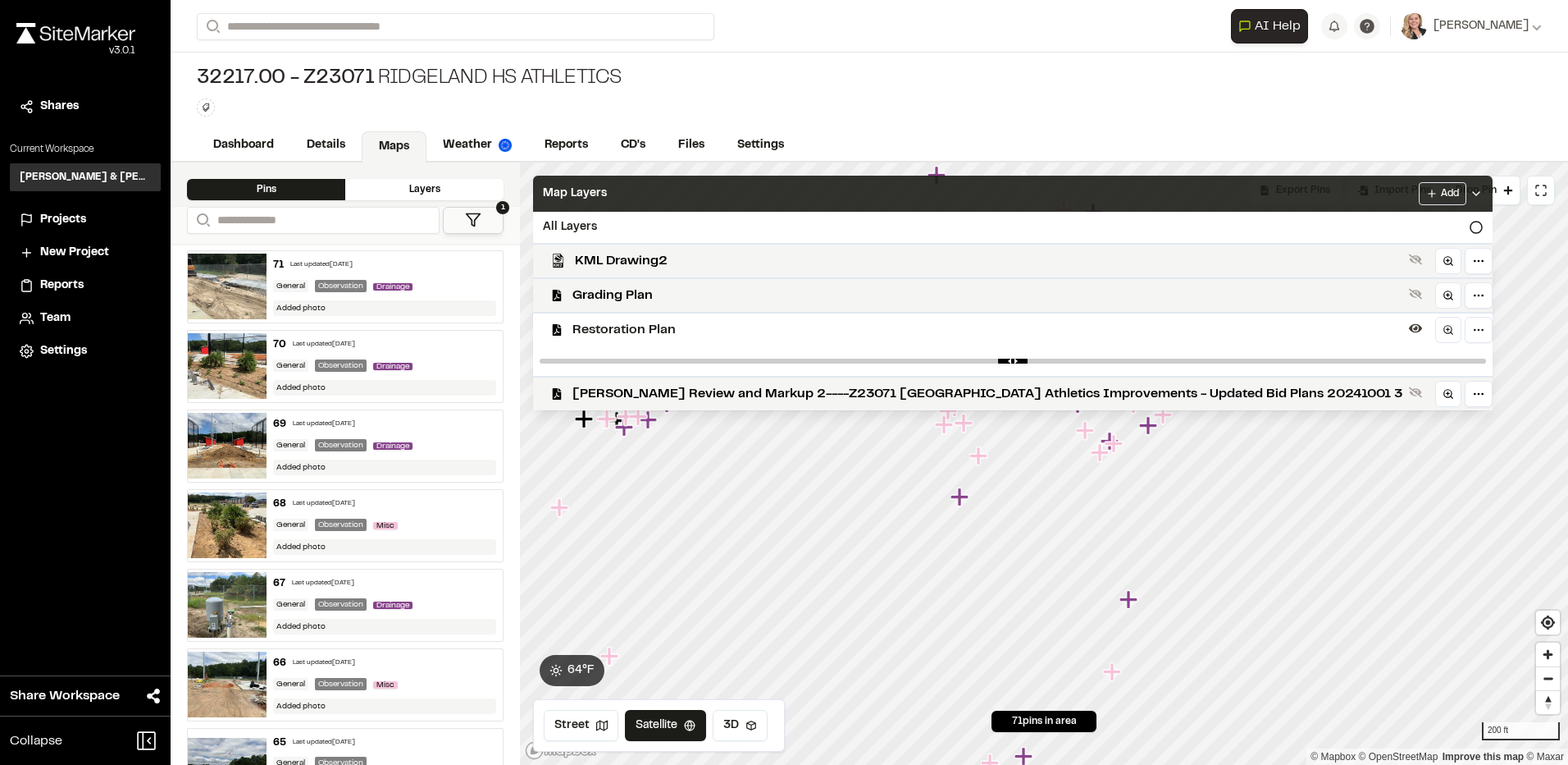
click at [1121, 189] on div "Map Layers Add" at bounding box center [1013, 193] width 960 height 36
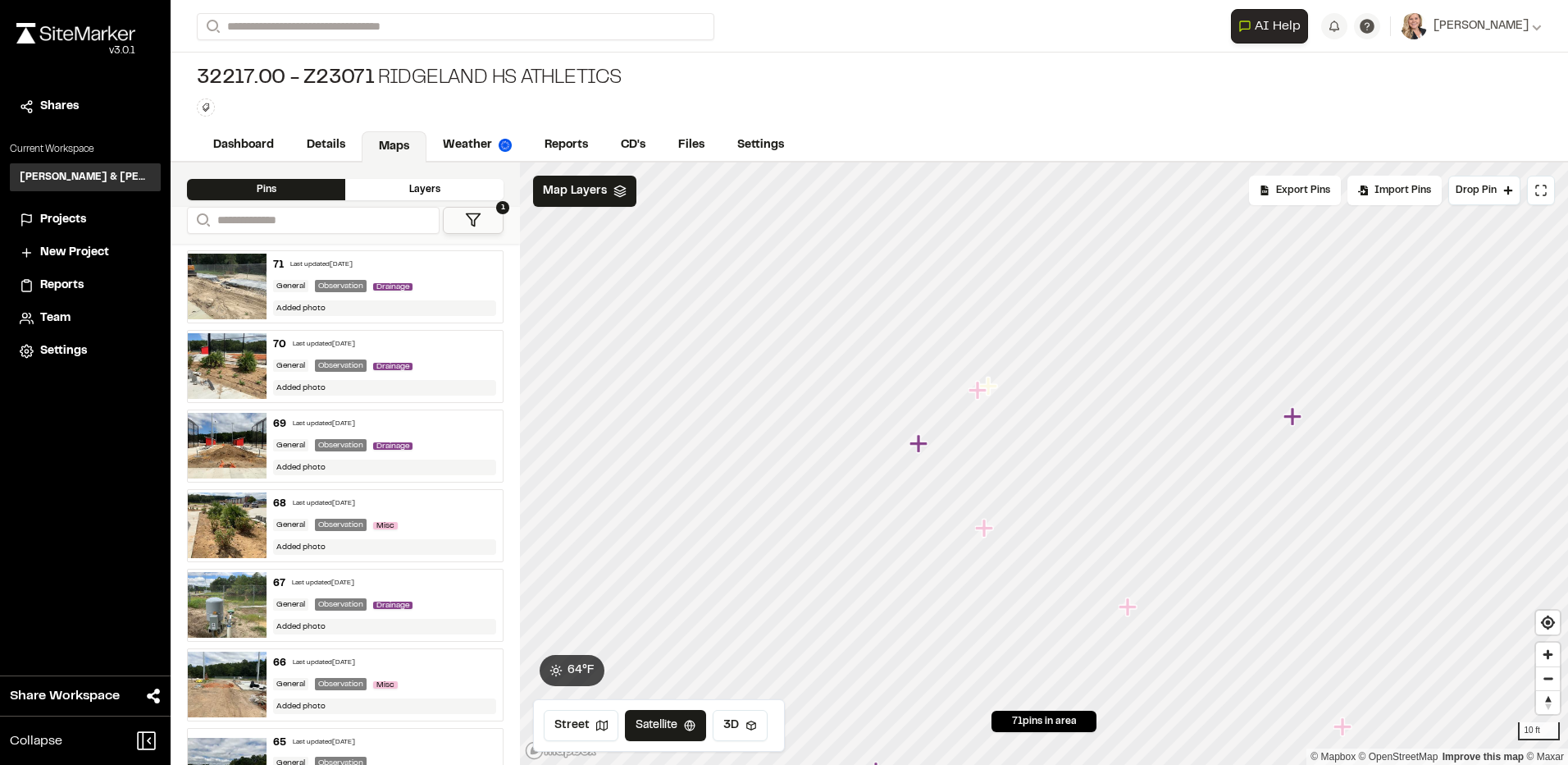
click at [303, 185] on div "Pins" at bounding box center [266, 190] width 158 height 22
click at [496, 221] on button "1" at bounding box center [473, 220] width 60 height 27
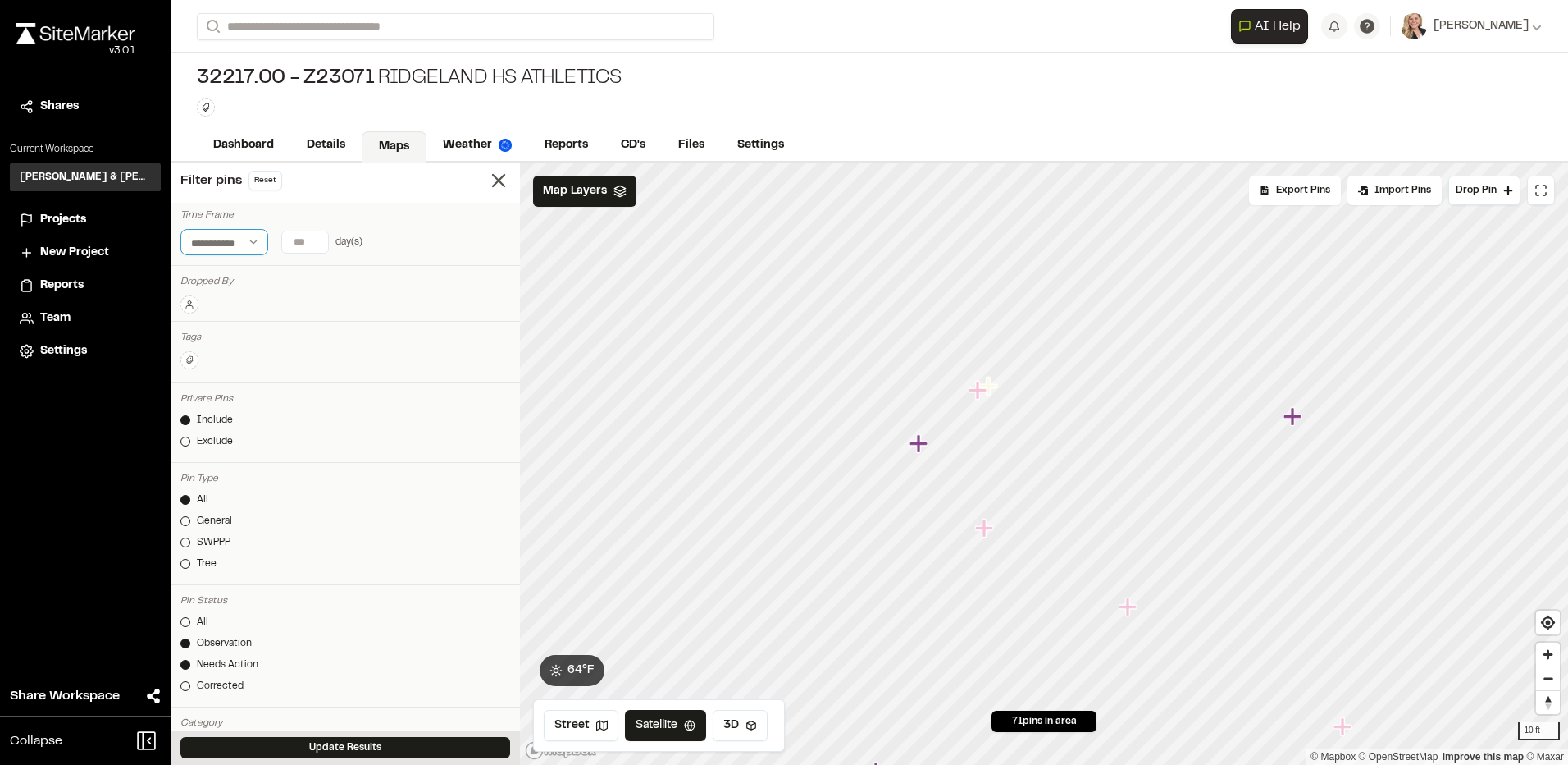
click at [236, 247] on select "**********" at bounding box center [224, 241] width 88 height 27
click at [299, 239] on input "number" at bounding box center [305, 242] width 46 height 22
click at [335, 278] on button "All Time" at bounding box center [347, 275] width 50 height 27
click at [234, 241] on select "**********" at bounding box center [224, 241] width 88 height 27
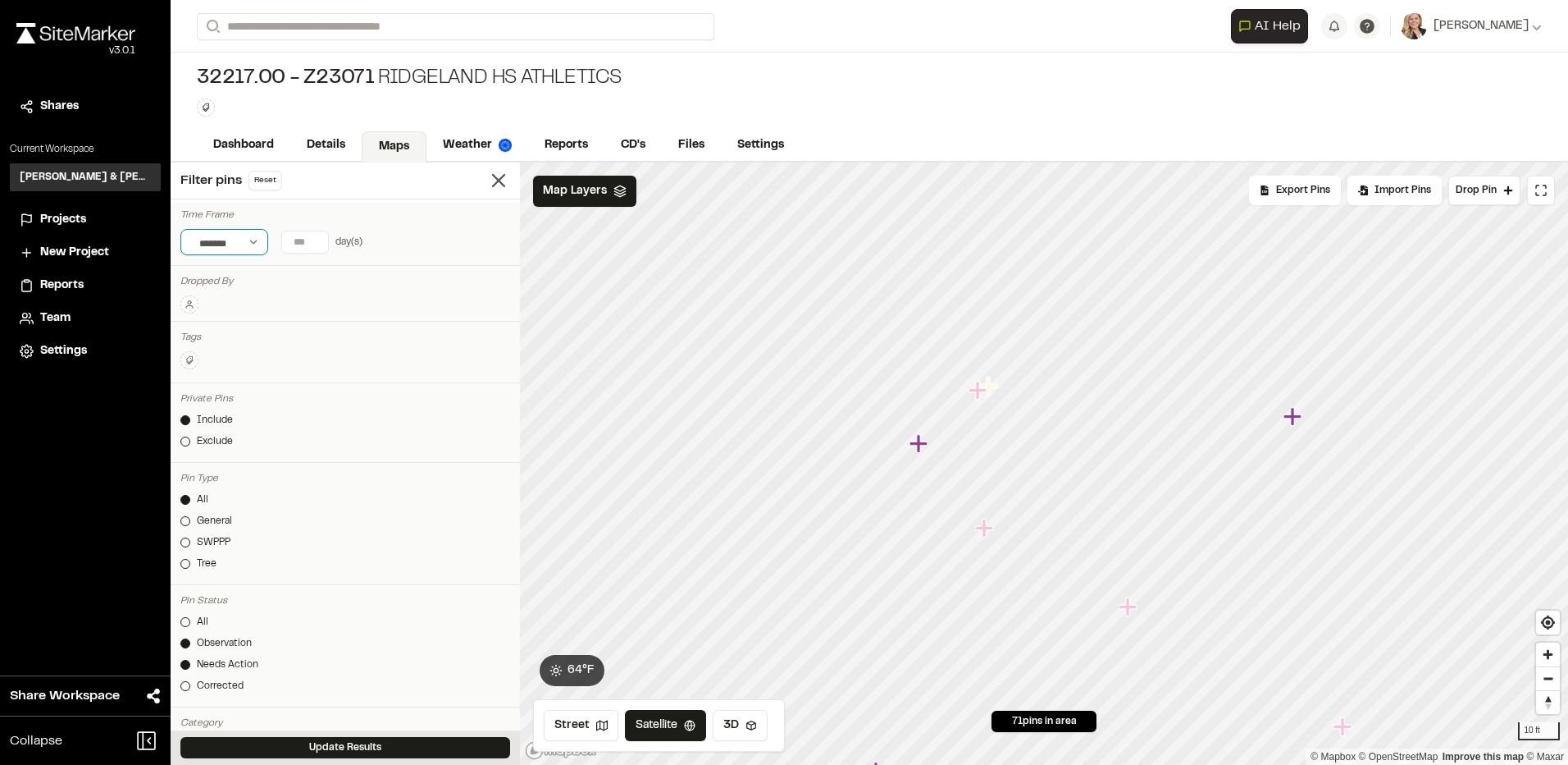
click at [180, 229] on select "**********" at bounding box center [224, 241] width 88 height 27
click at [232, 243] on select "**********" at bounding box center [224, 241] width 88 height 27
select select "****"
click at [180, 229] on select "**********" at bounding box center [224, 241] width 88 height 27
click at [422, 221] on div "Time Frame" at bounding box center [344, 215] width 329 height 15
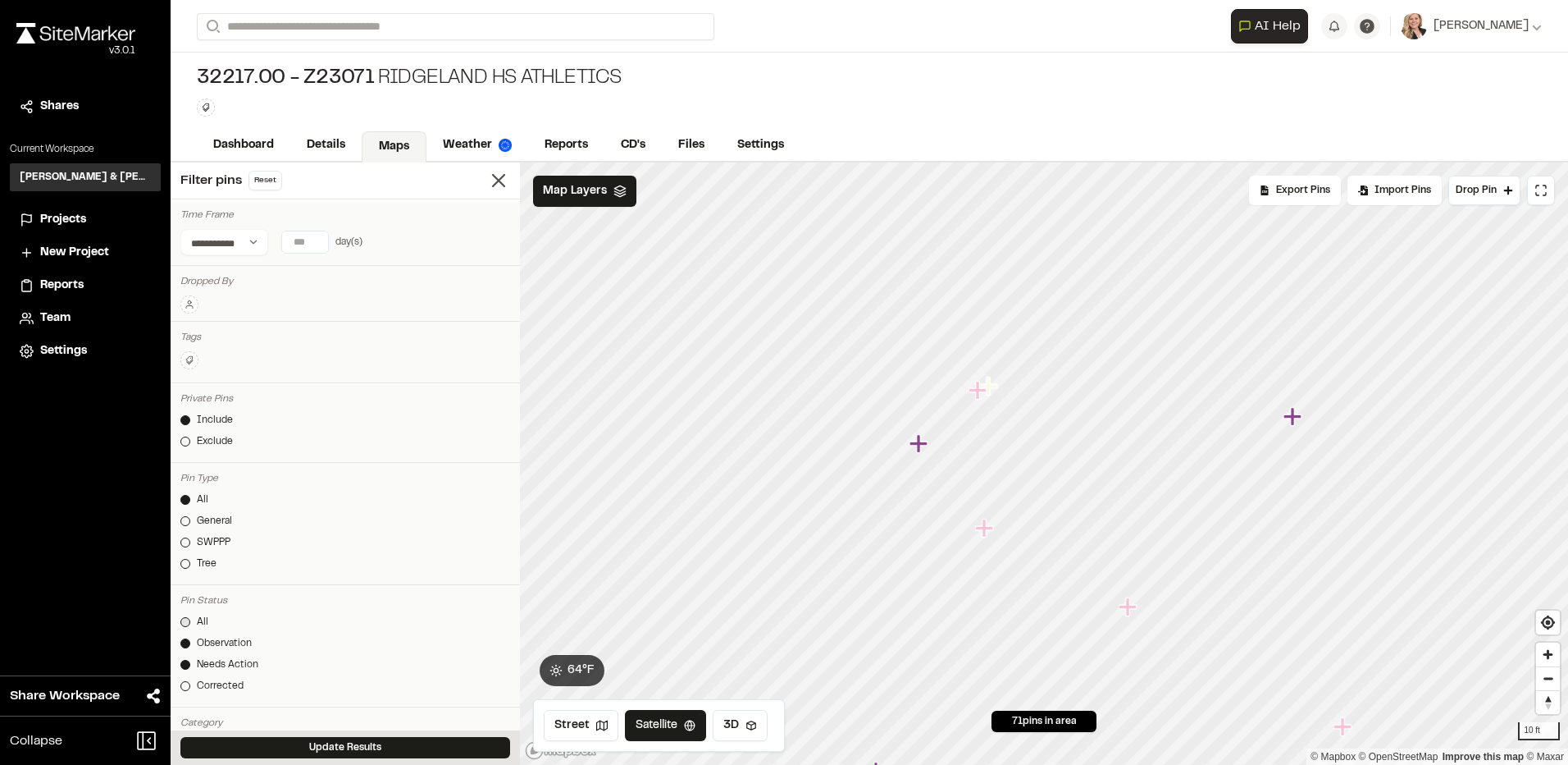
click at [191, 622] on link "All" at bounding box center [344, 622] width 329 height 15
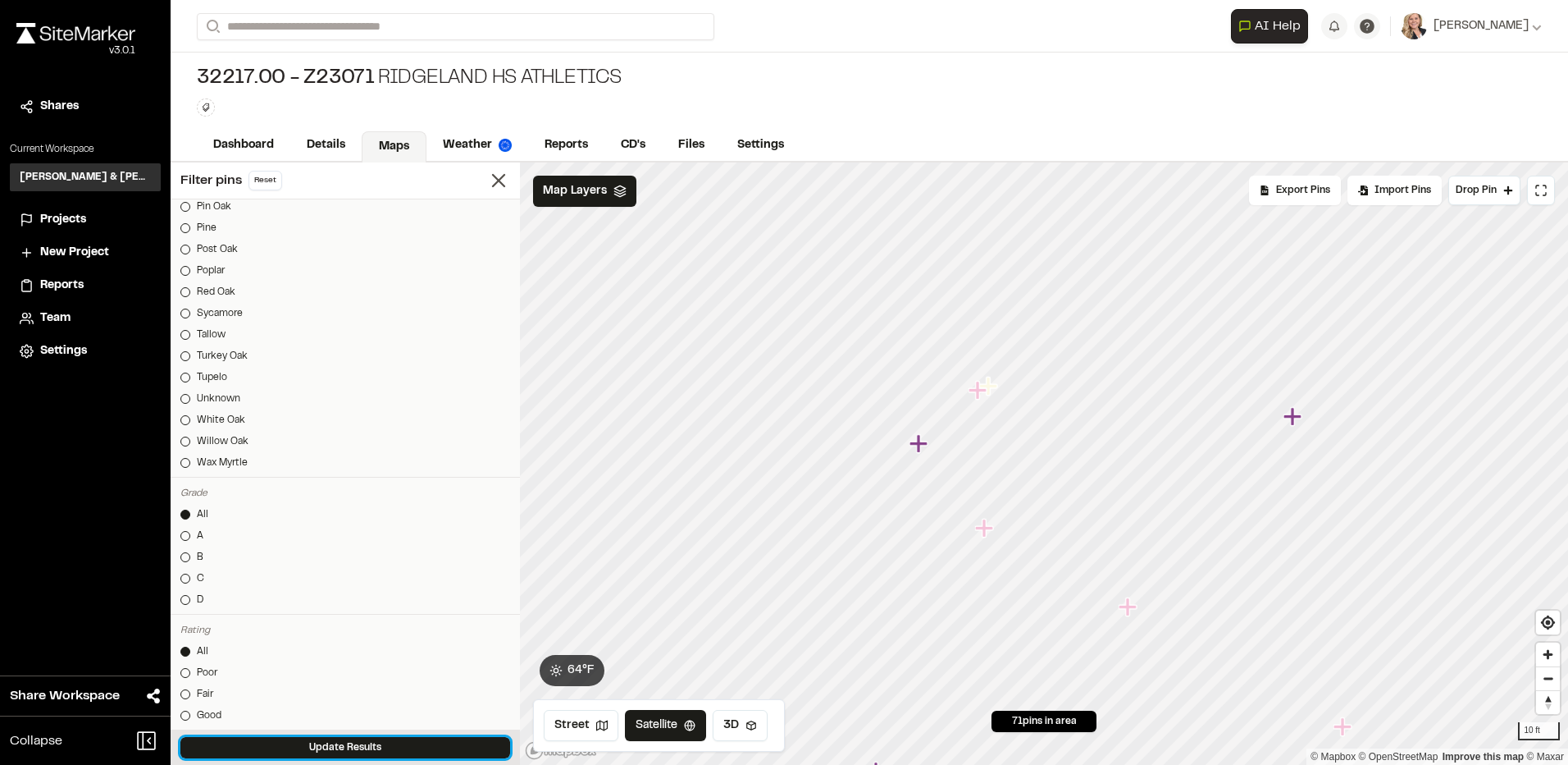
click at [378, 747] on button "Update Results" at bounding box center [344, 748] width 329 height 22
click at [990, 385] on icon "Map marker" at bounding box center [979, 391] width 22 height 22
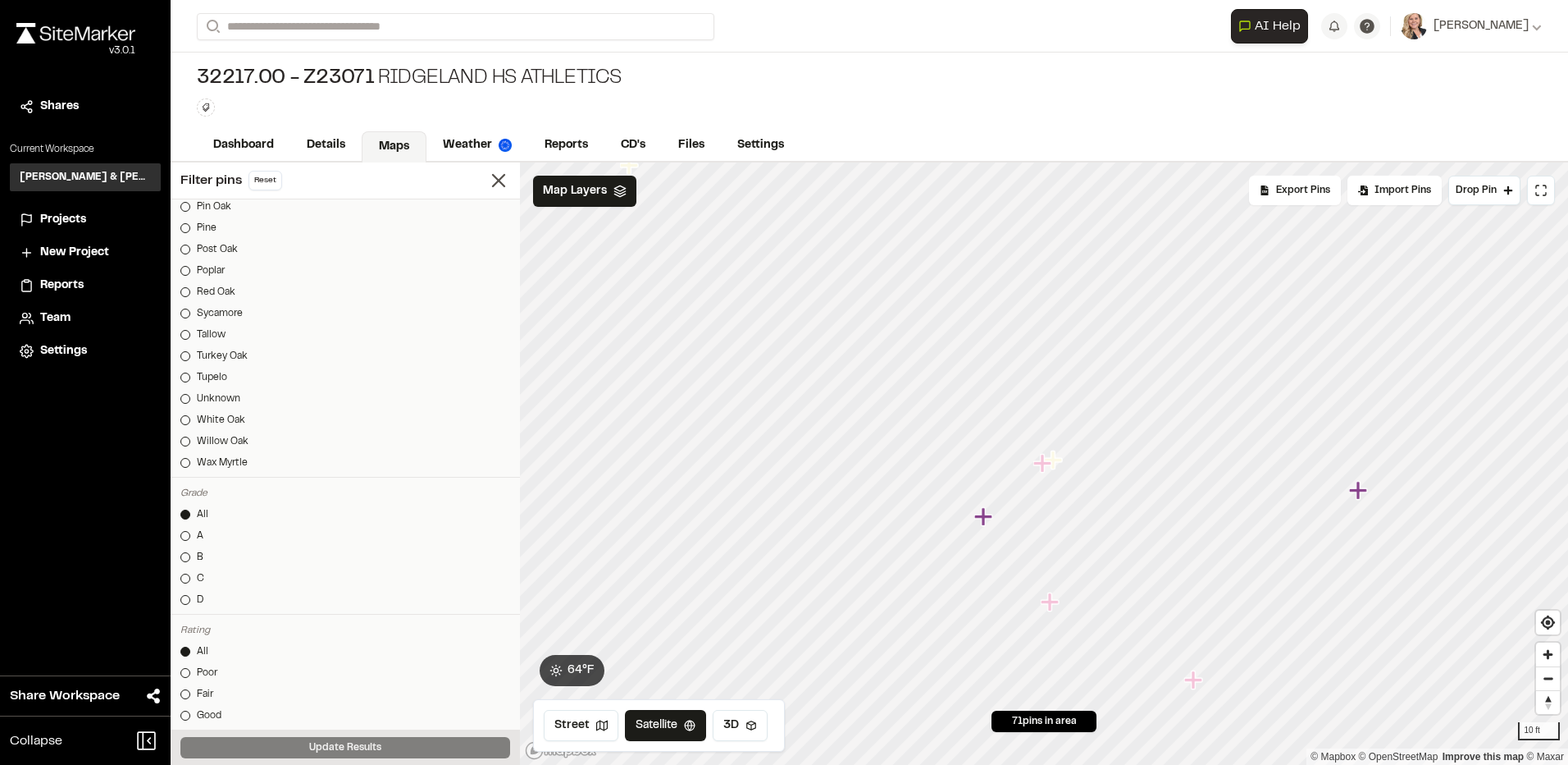
click at [1059, 462] on icon "Map marker" at bounding box center [1056, 460] width 22 height 22
click at [1028, 467] on icon "Map marker" at bounding box center [1032, 466] width 18 height 18
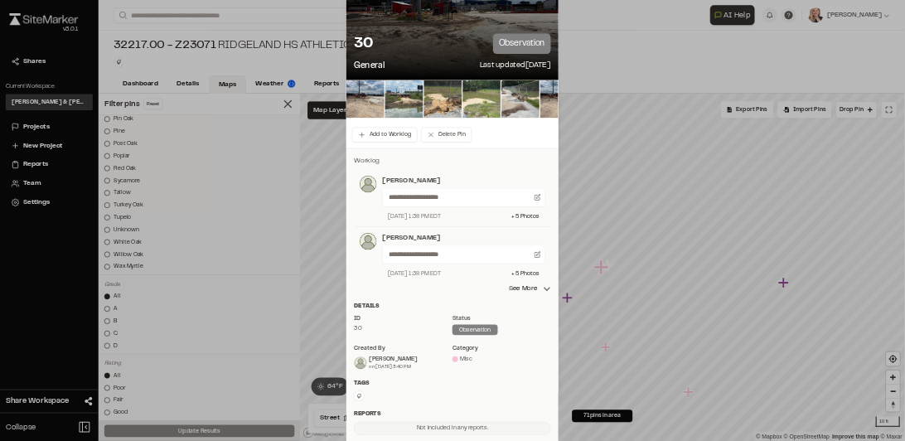
scroll to position [0, 0]
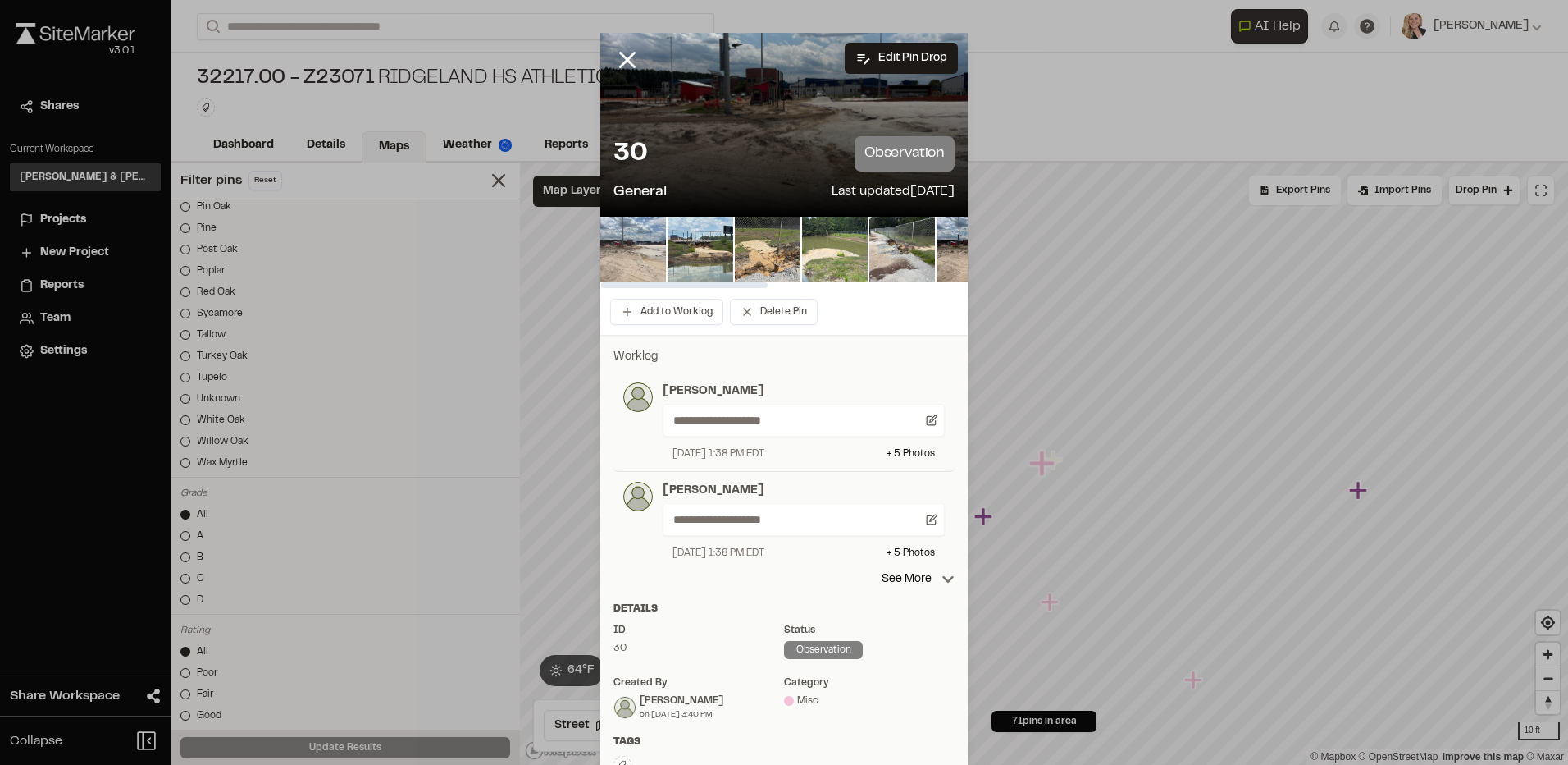
click at [634, 255] on img at bounding box center [633, 249] width 65 height 65
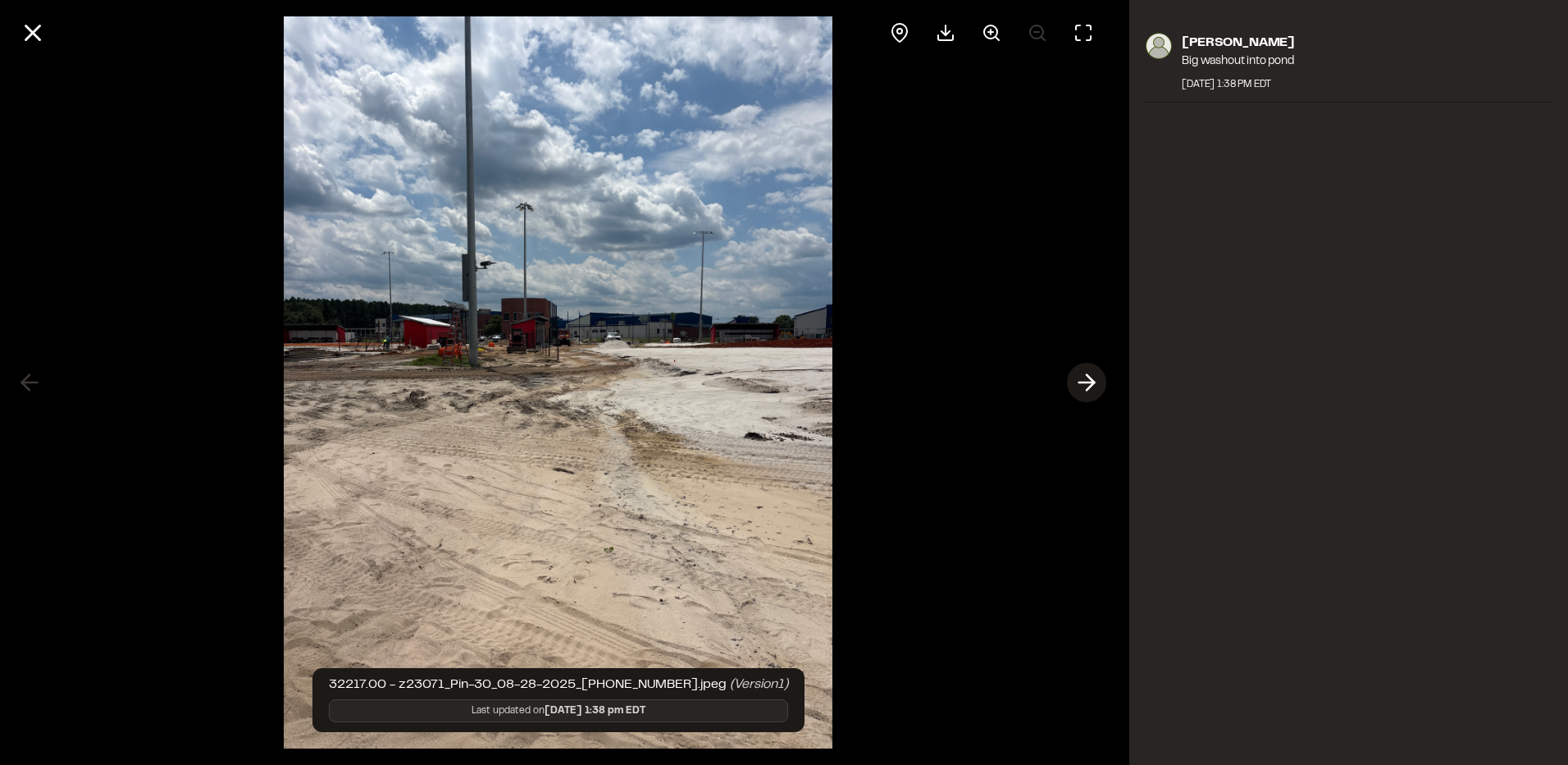
click at [1098, 385] on icon at bounding box center [1086, 382] width 27 height 28
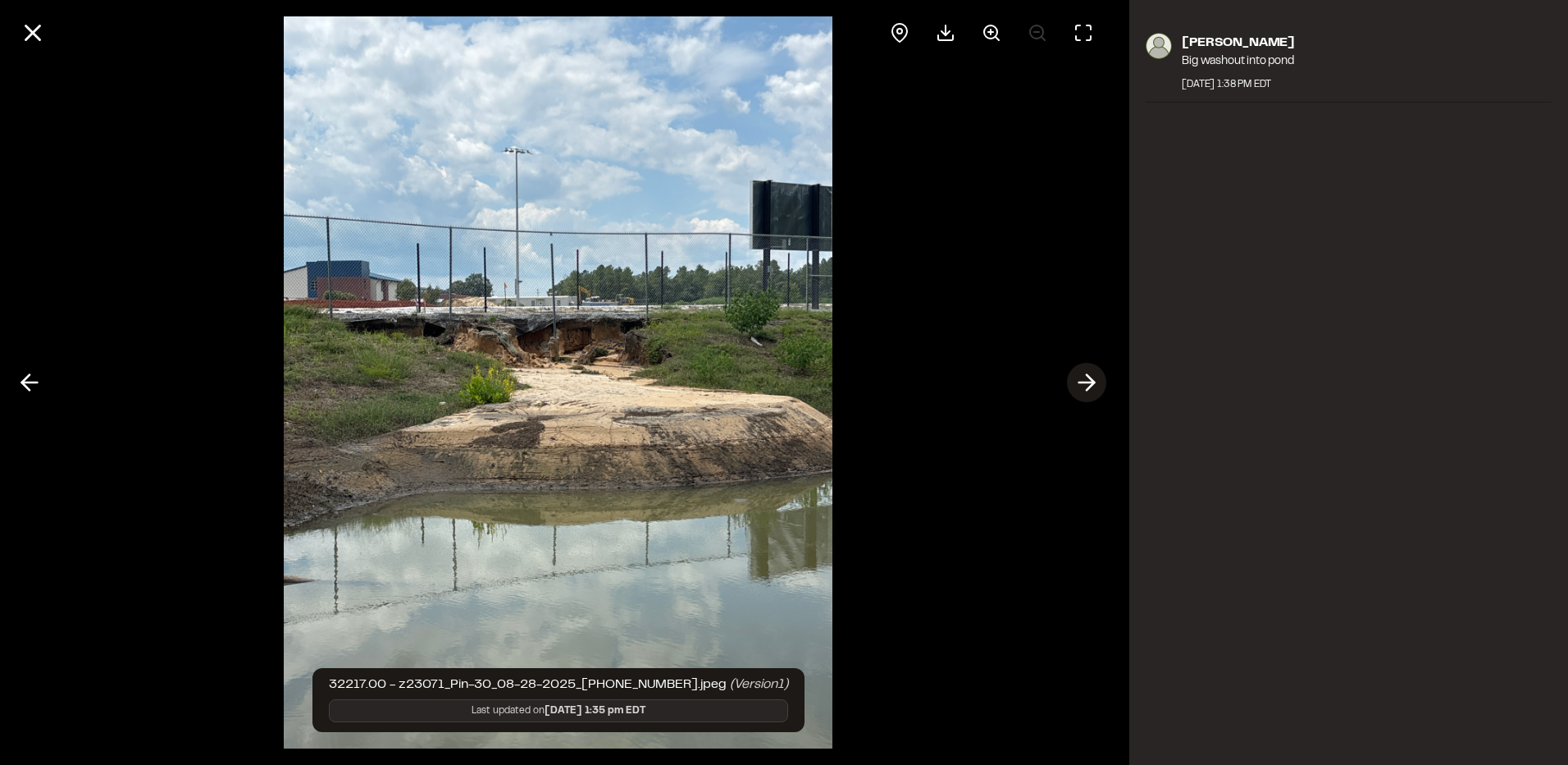
click at [1098, 385] on icon at bounding box center [1086, 382] width 27 height 28
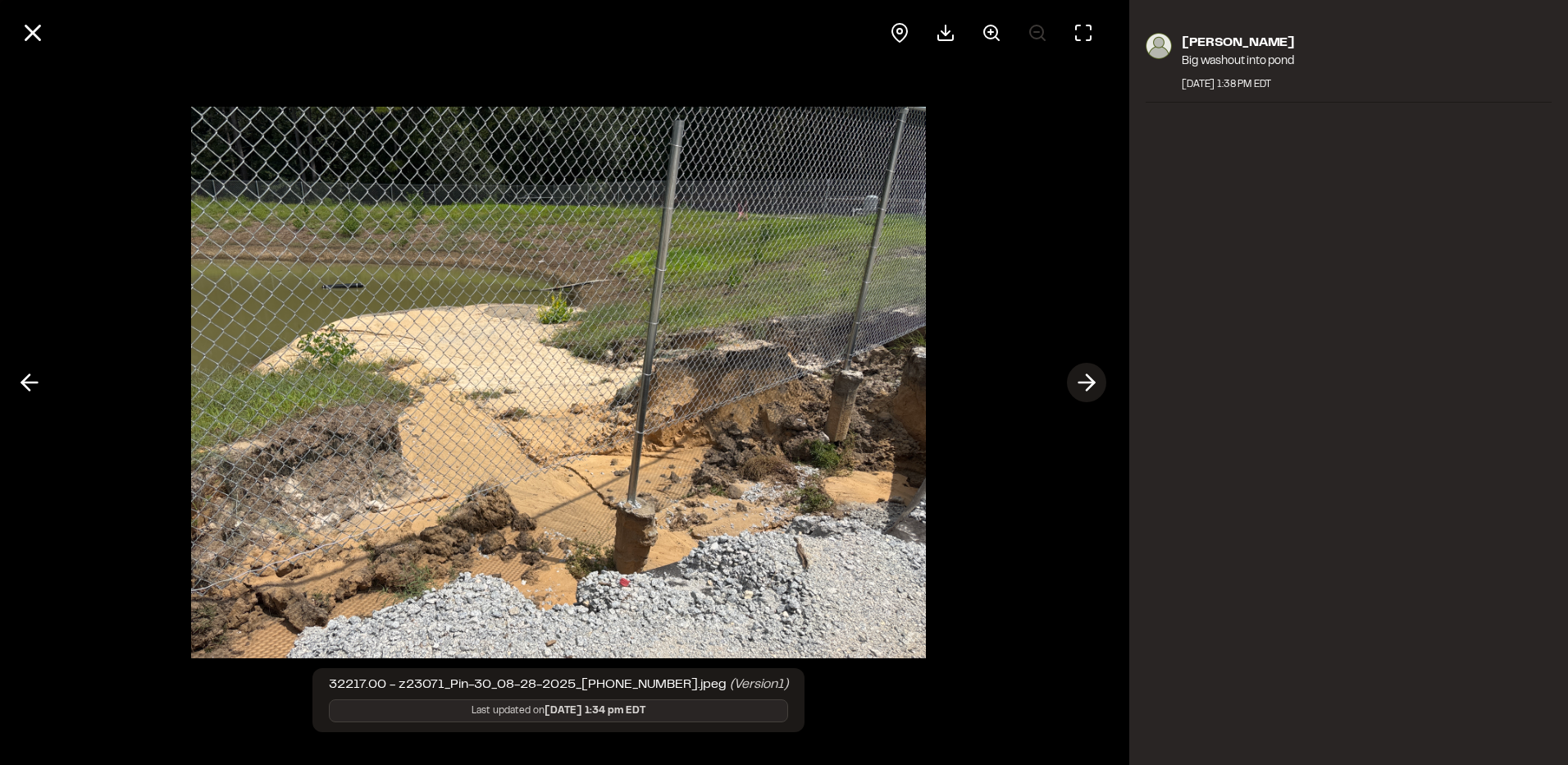
click at [1098, 385] on icon at bounding box center [1086, 382] width 27 height 28
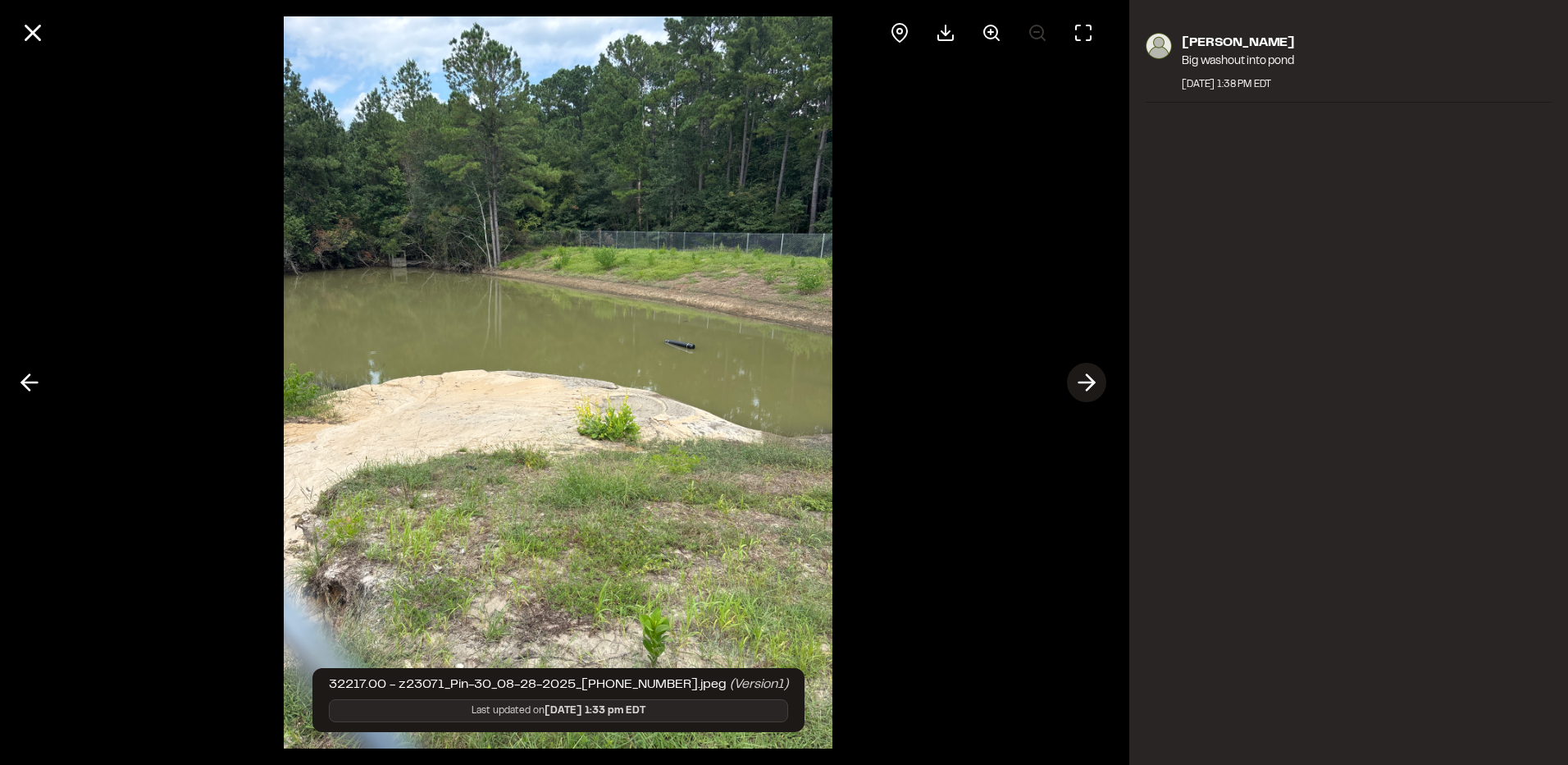
click at [1098, 385] on icon at bounding box center [1086, 382] width 27 height 28
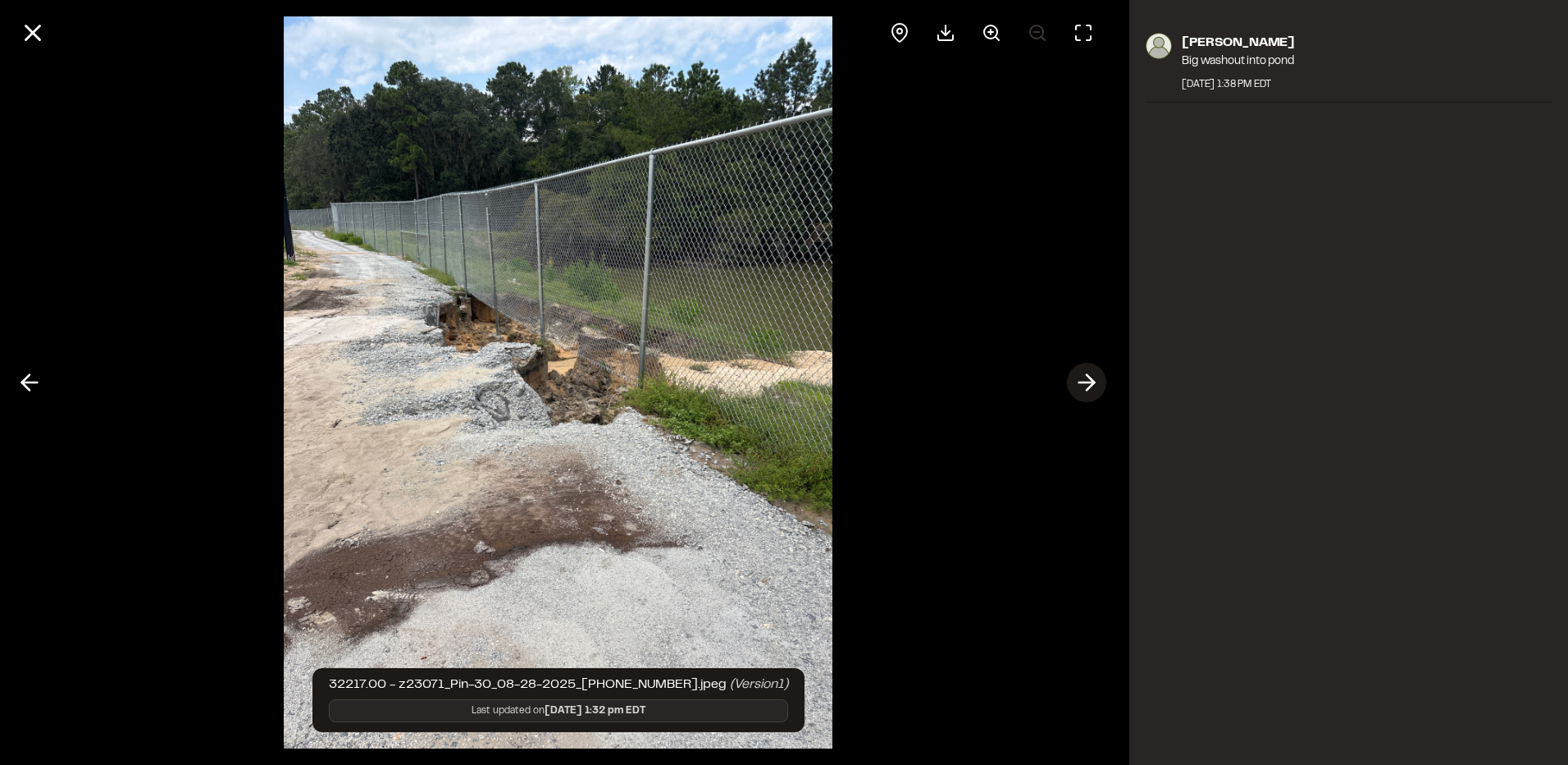
click at [1098, 385] on icon at bounding box center [1086, 382] width 27 height 28
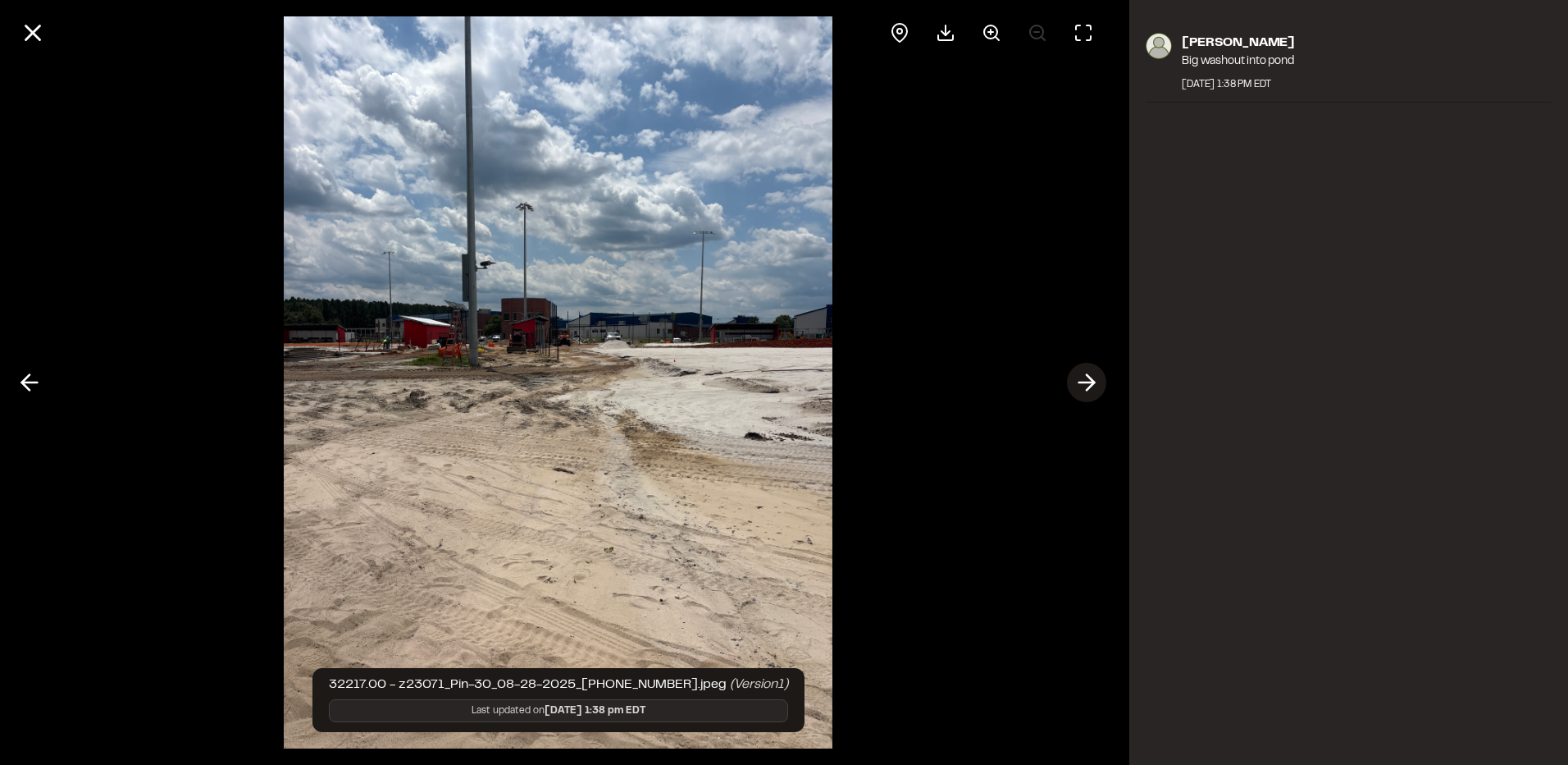
click at [1098, 385] on icon at bounding box center [1086, 382] width 27 height 28
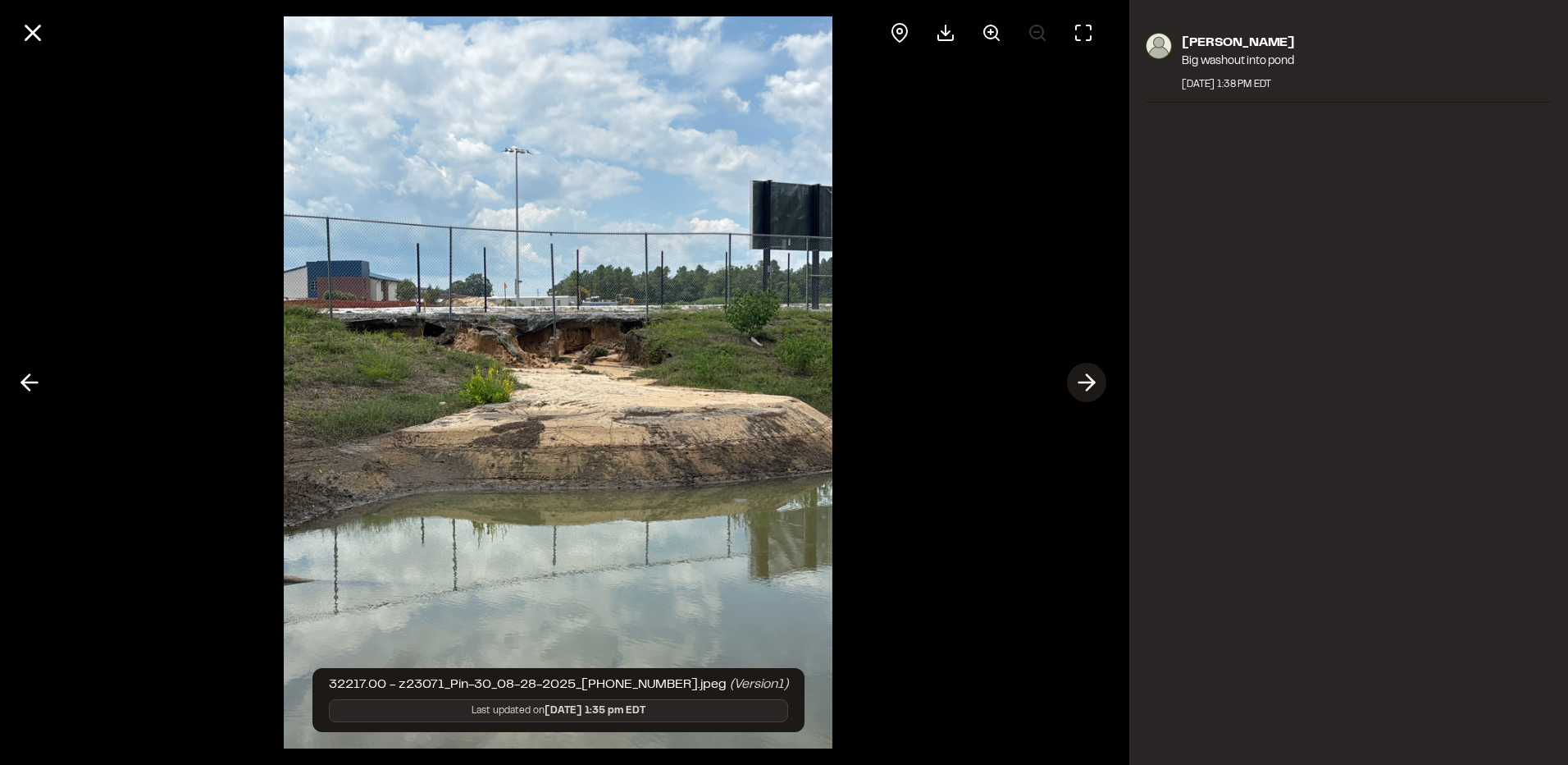
click at [1098, 385] on icon at bounding box center [1086, 382] width 27 height 28
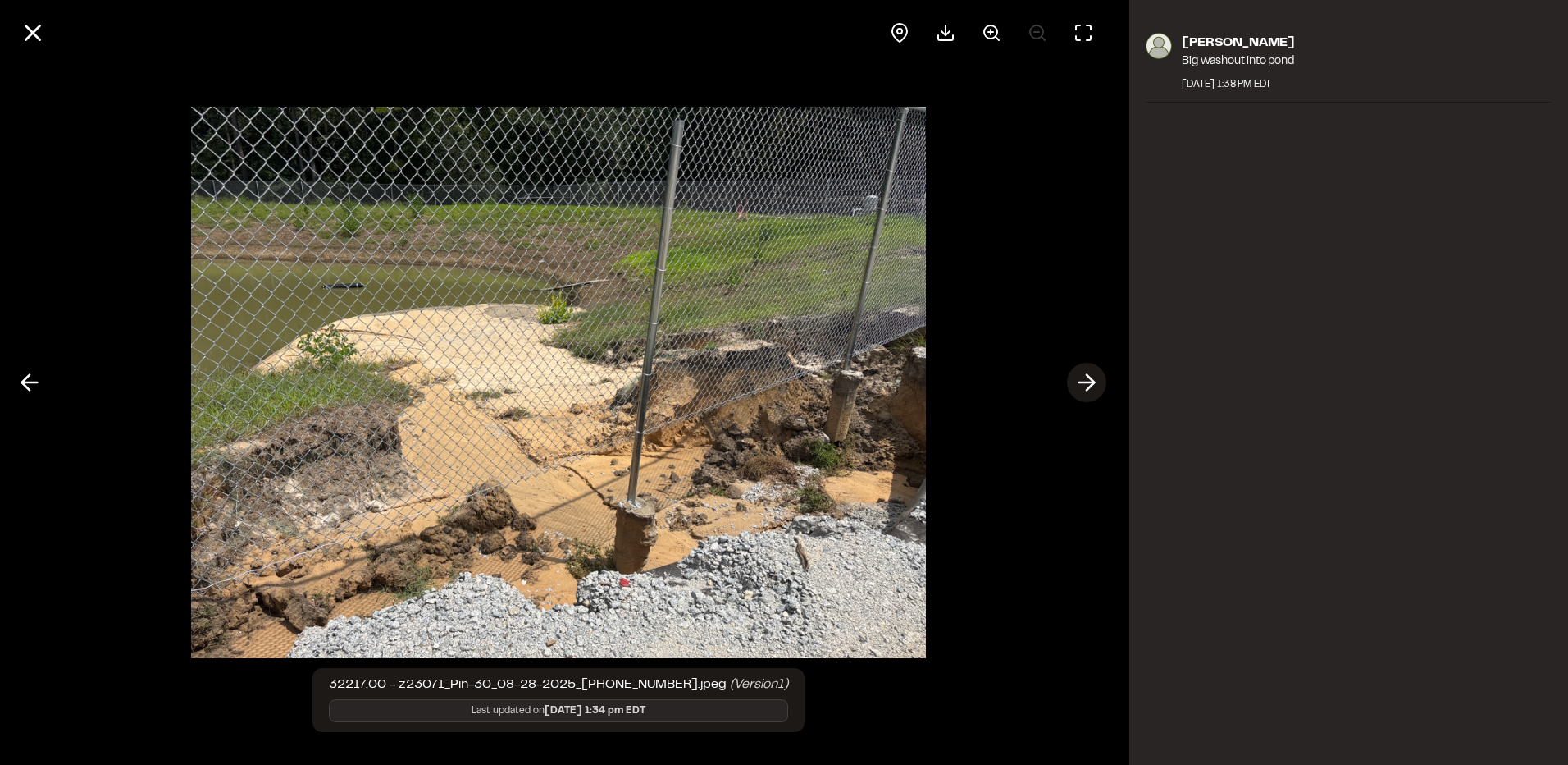
click at [1098, 385] on icon at bounding box center [1086, 382] width 27 height 28
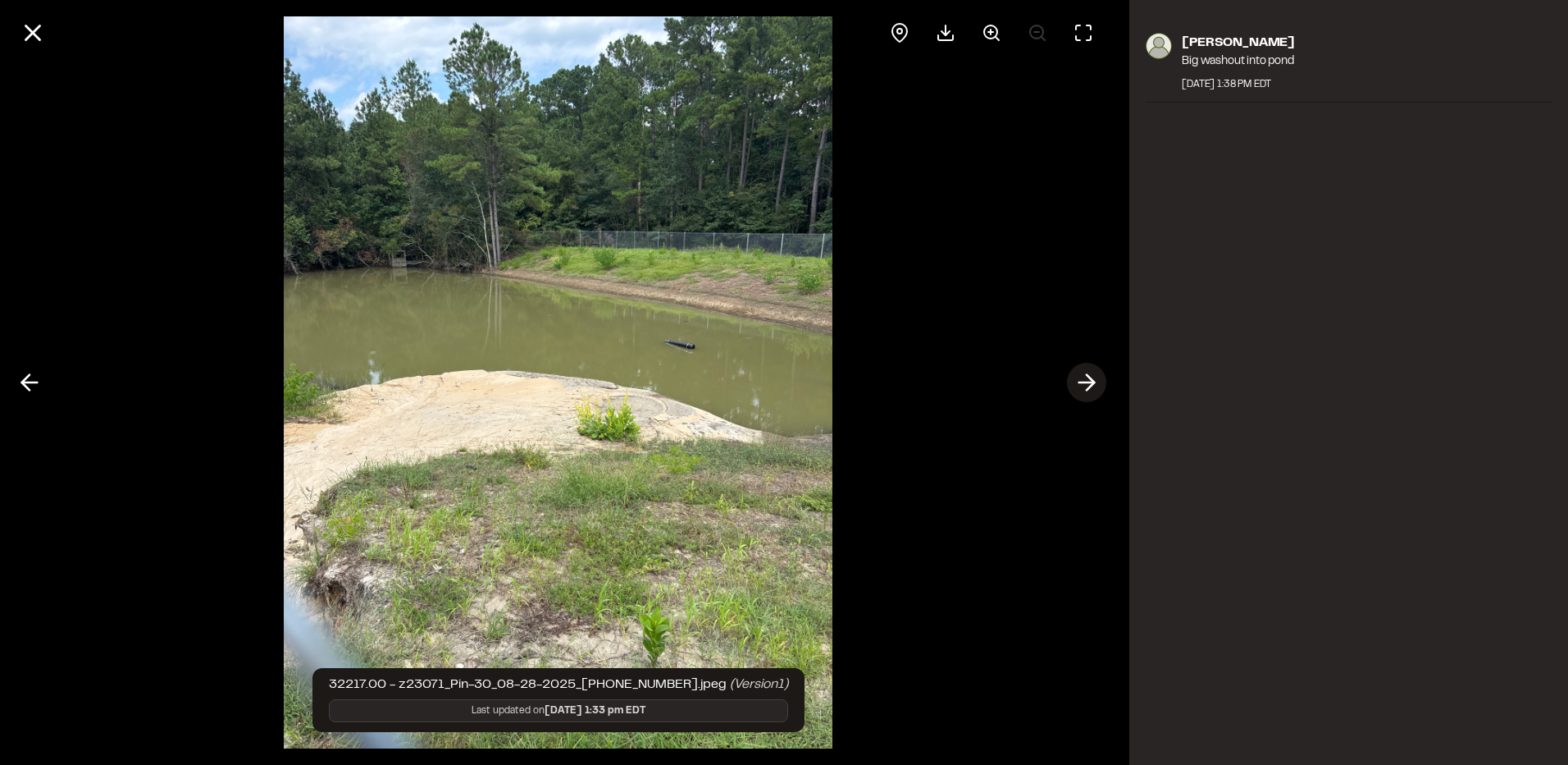
click at [1092, 387] on icon at bounding box center [1086, 382] width 27 height 28
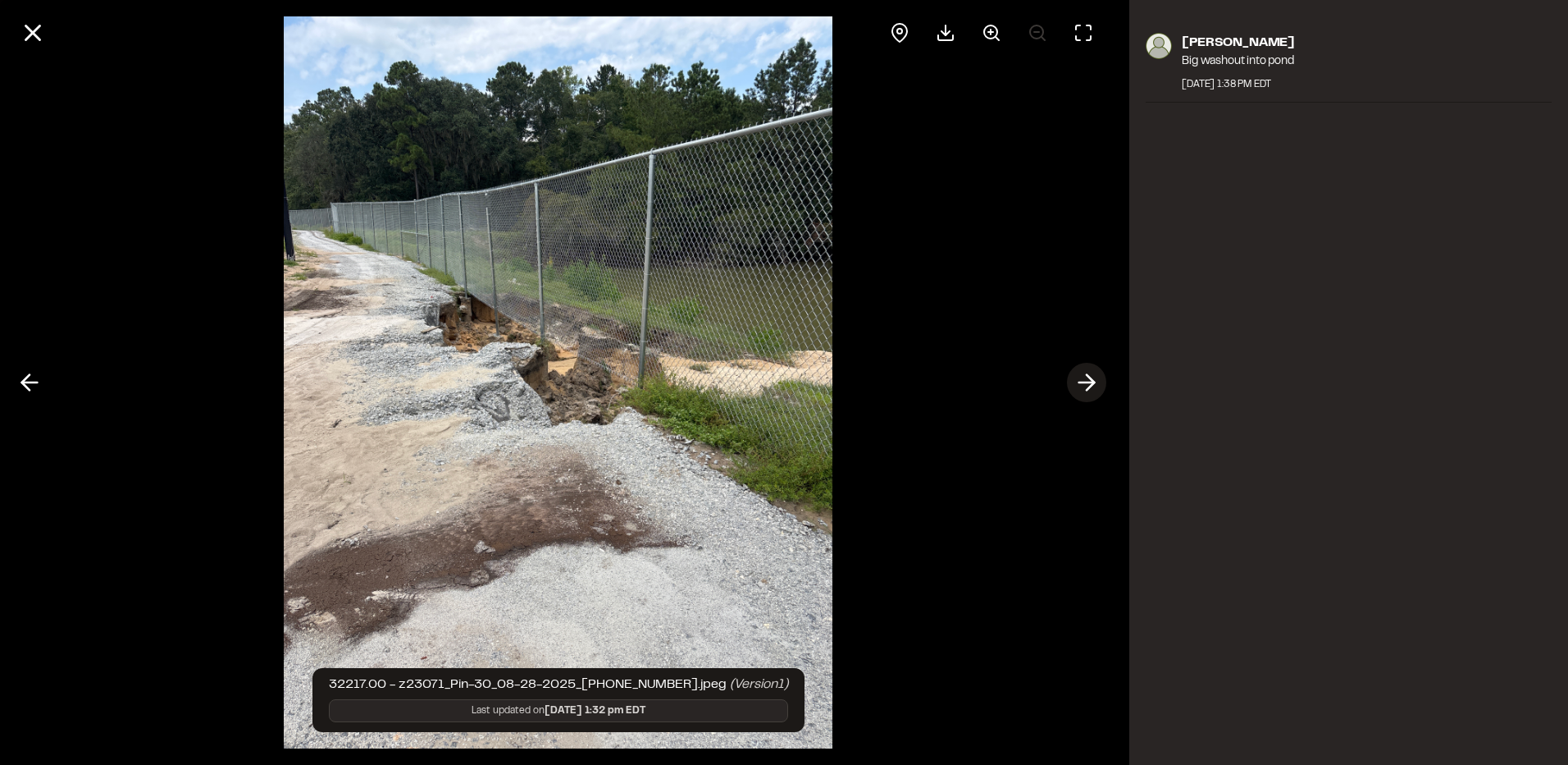
click at [1092, 387] on icon at bounding box center [1086, 382] width 27 height 28
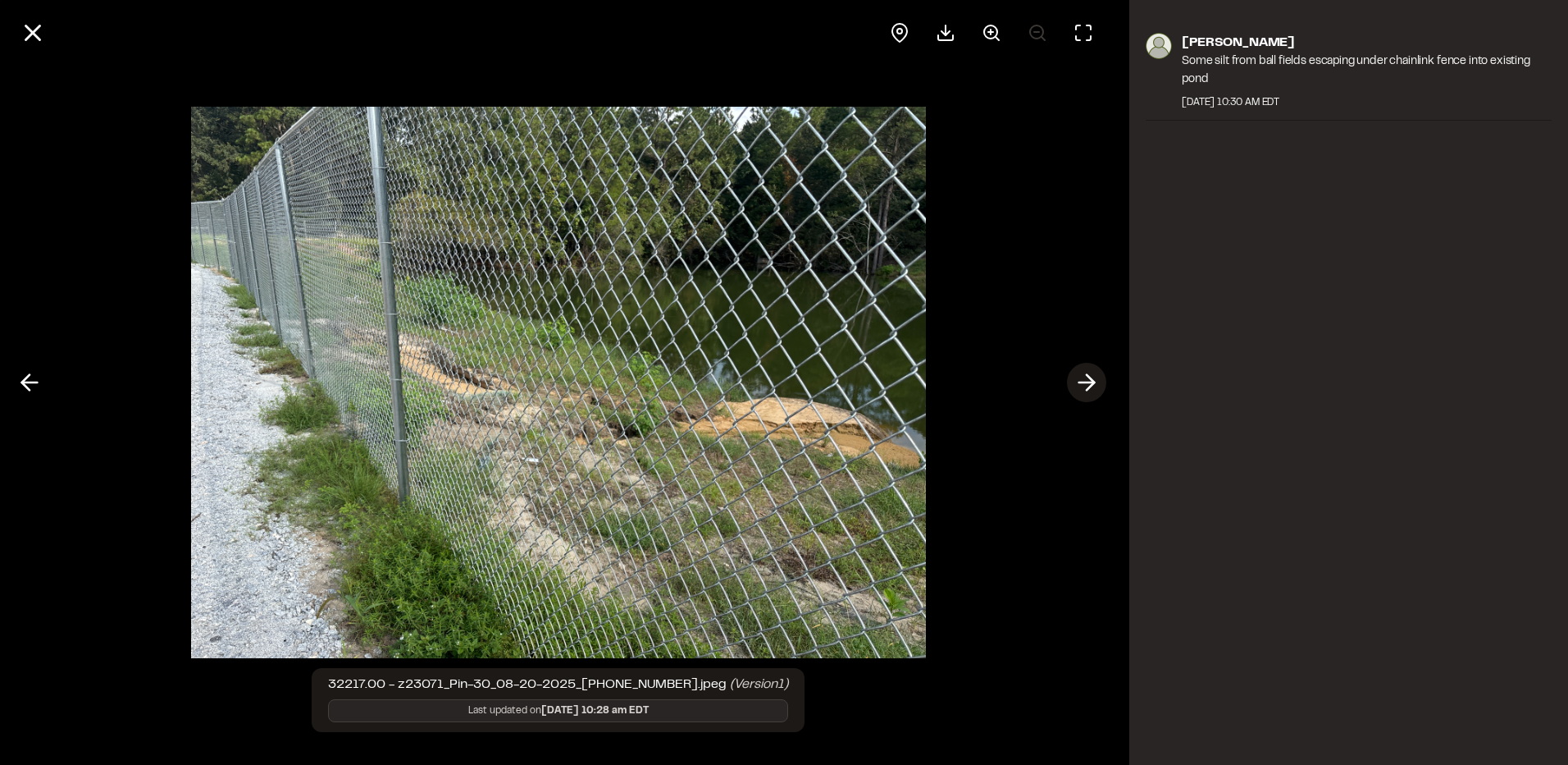
click at [1092, 387] on icon at bounding box center [1086, 382] width 27 height 28
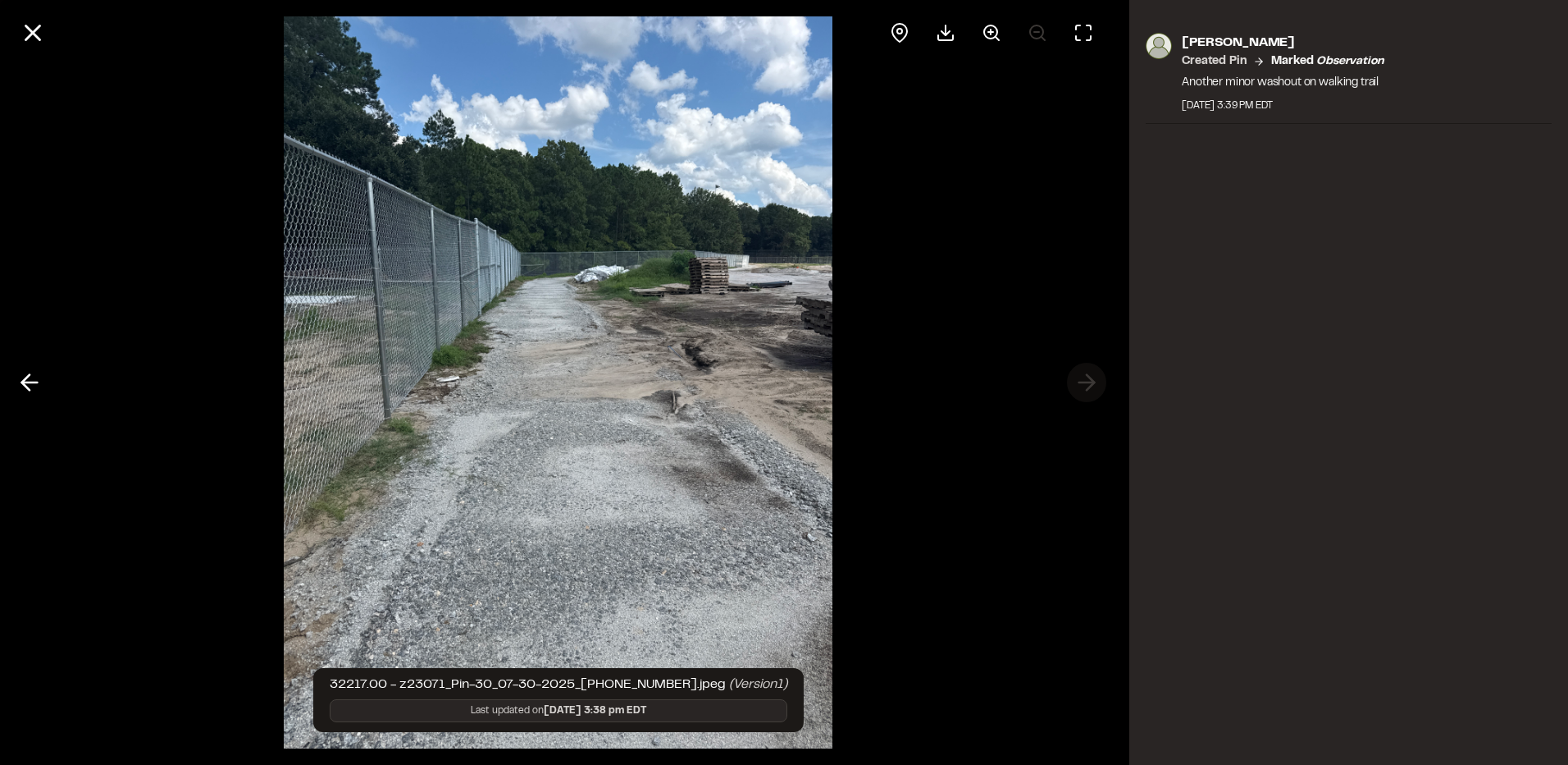
click at [1092, 387] on div at bounding box center [558, 382] width 1117 height 765
drag, startPoint x: 693, startPoint y: 346, endPoint x: 689, endPoint y: 446, distance: 100.1
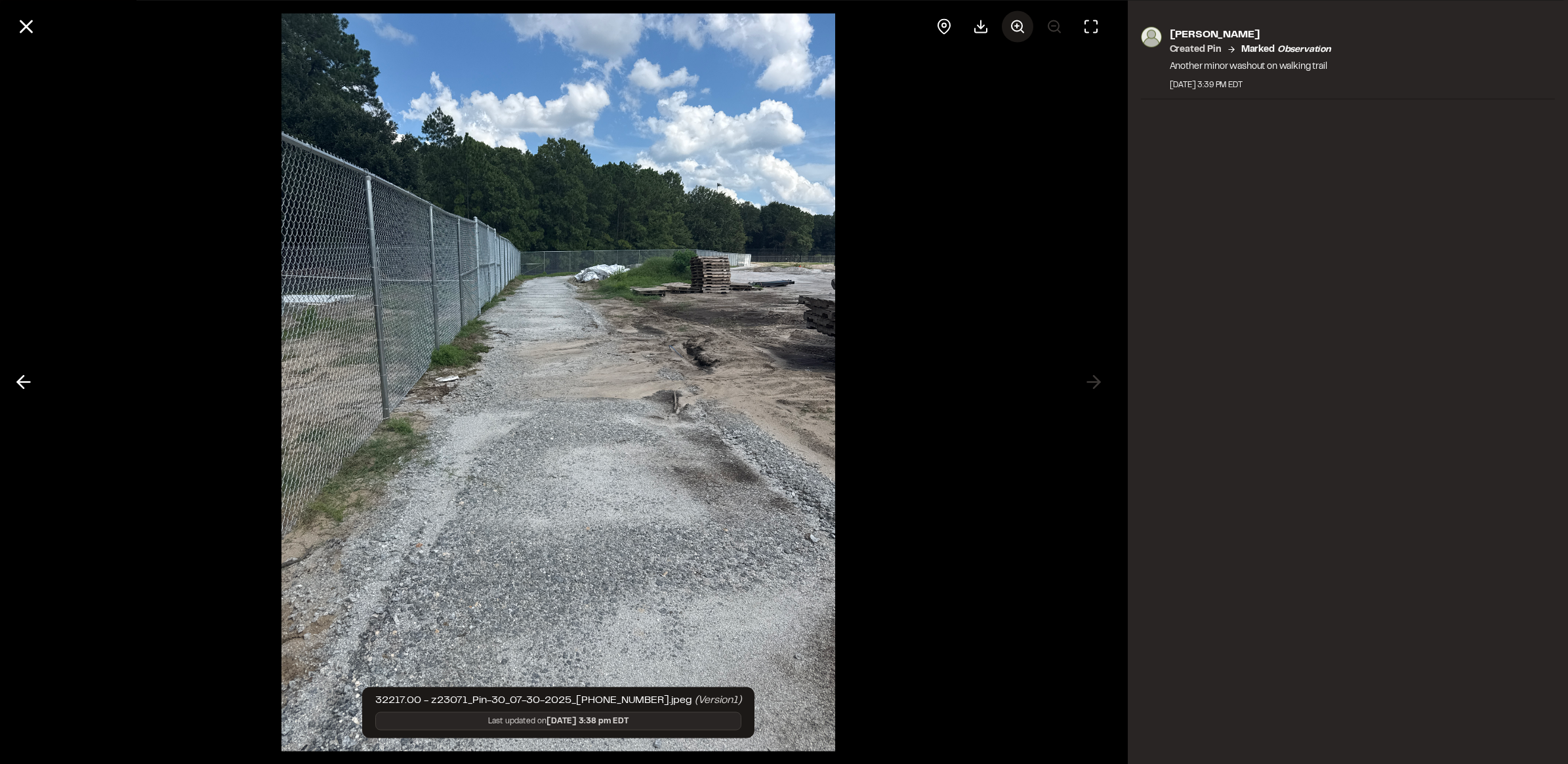
click at [1015, 21] on circle at bounding box center [1017, 25] width 10 height 10
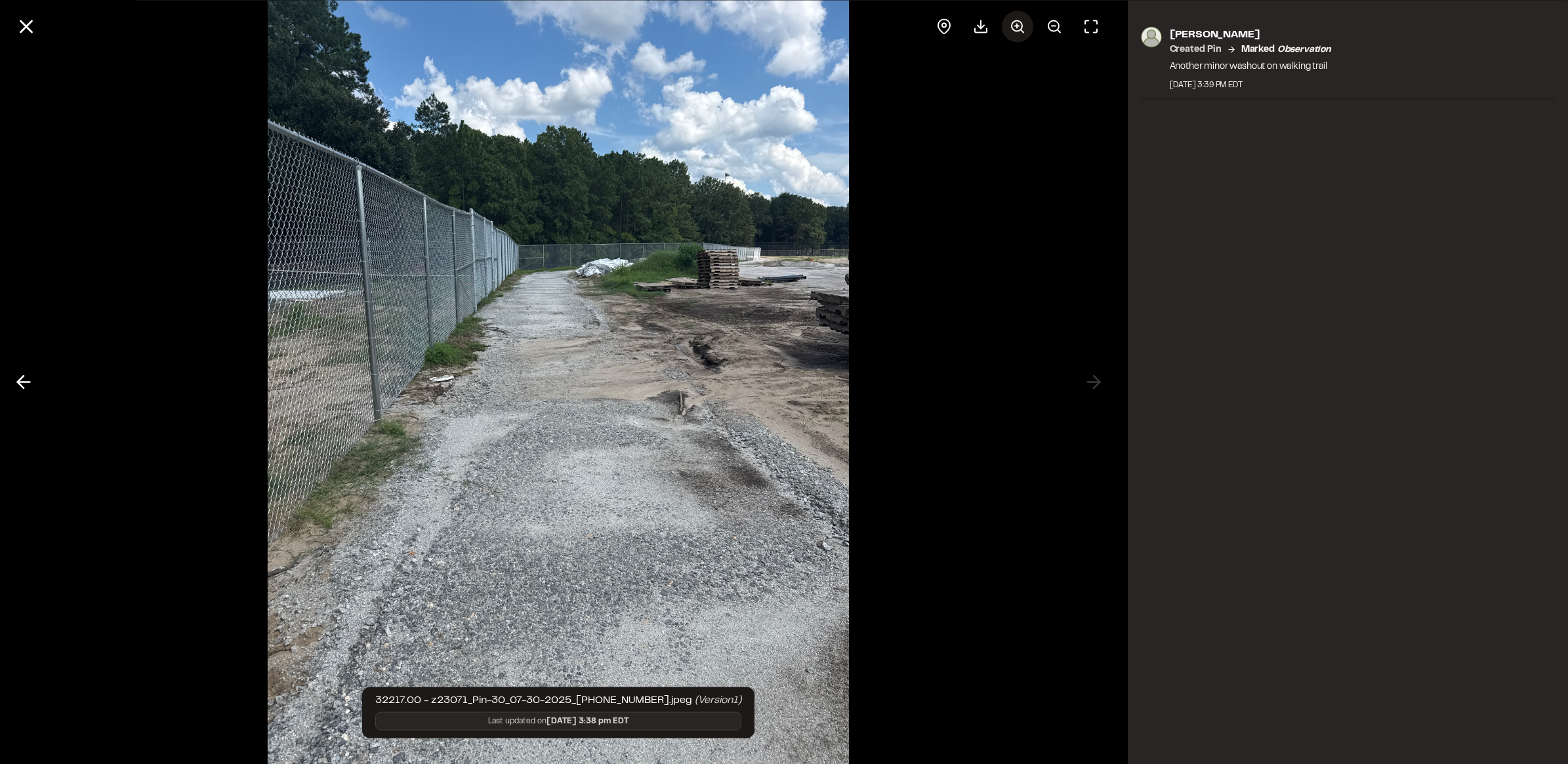
click at [1017, 24] on line at bounding box center [1017, 25] width 0 height 4
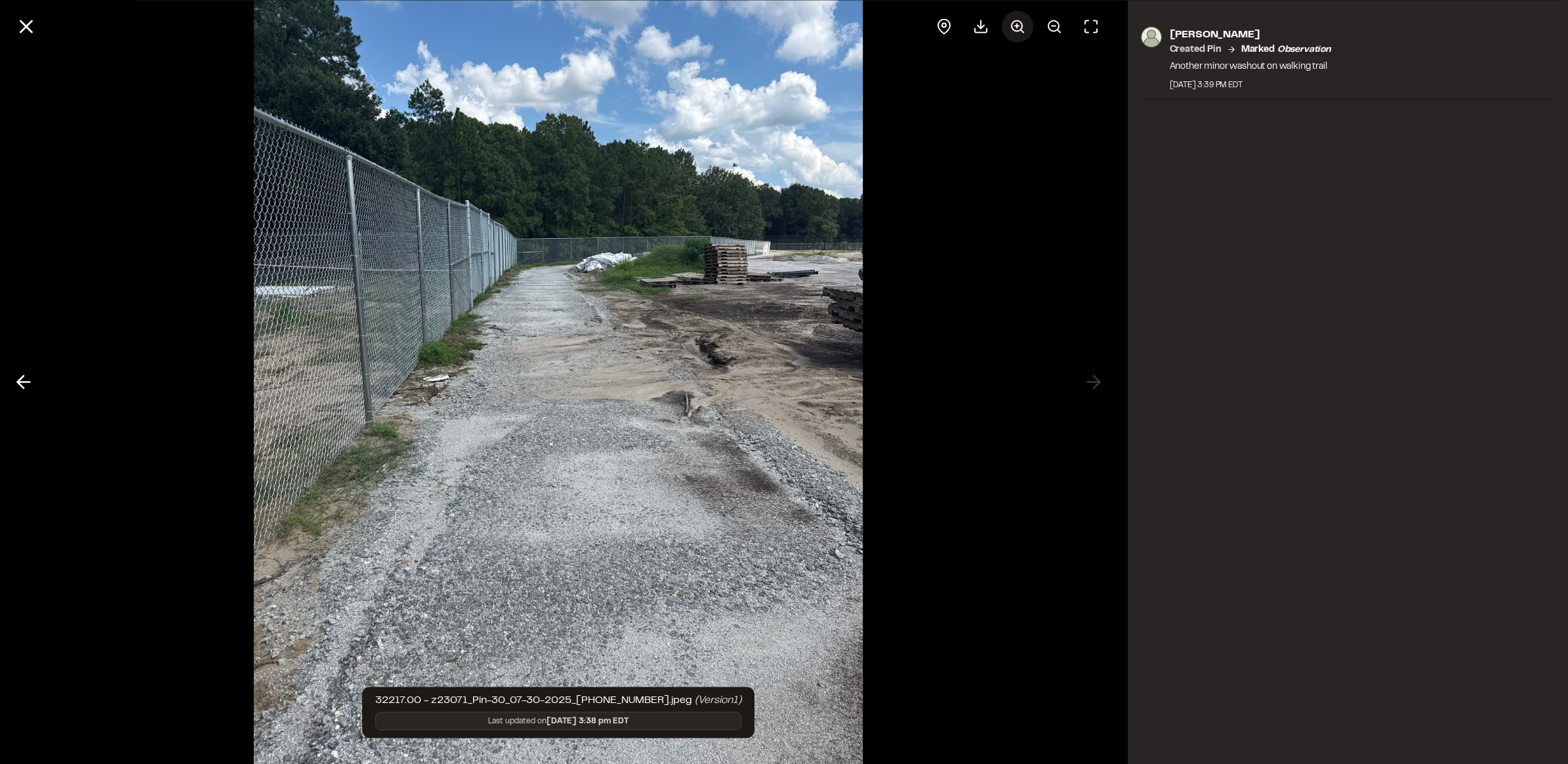
click at [1017, 24] on line at bounding box center [1017, 25] width 0 height 4
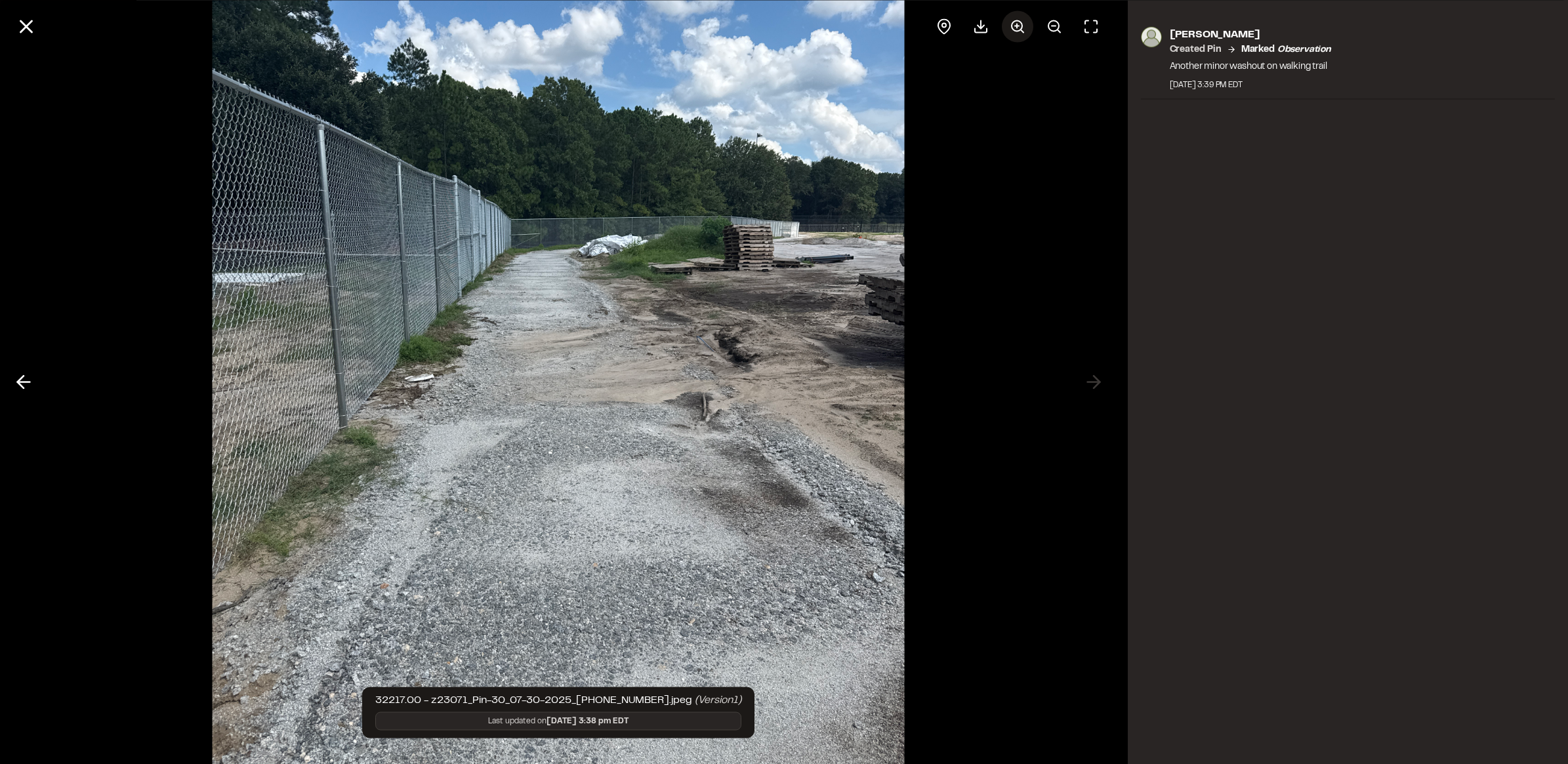
click at [1017, 24] on line at bounding box center [1017, 25] width 0 height 4
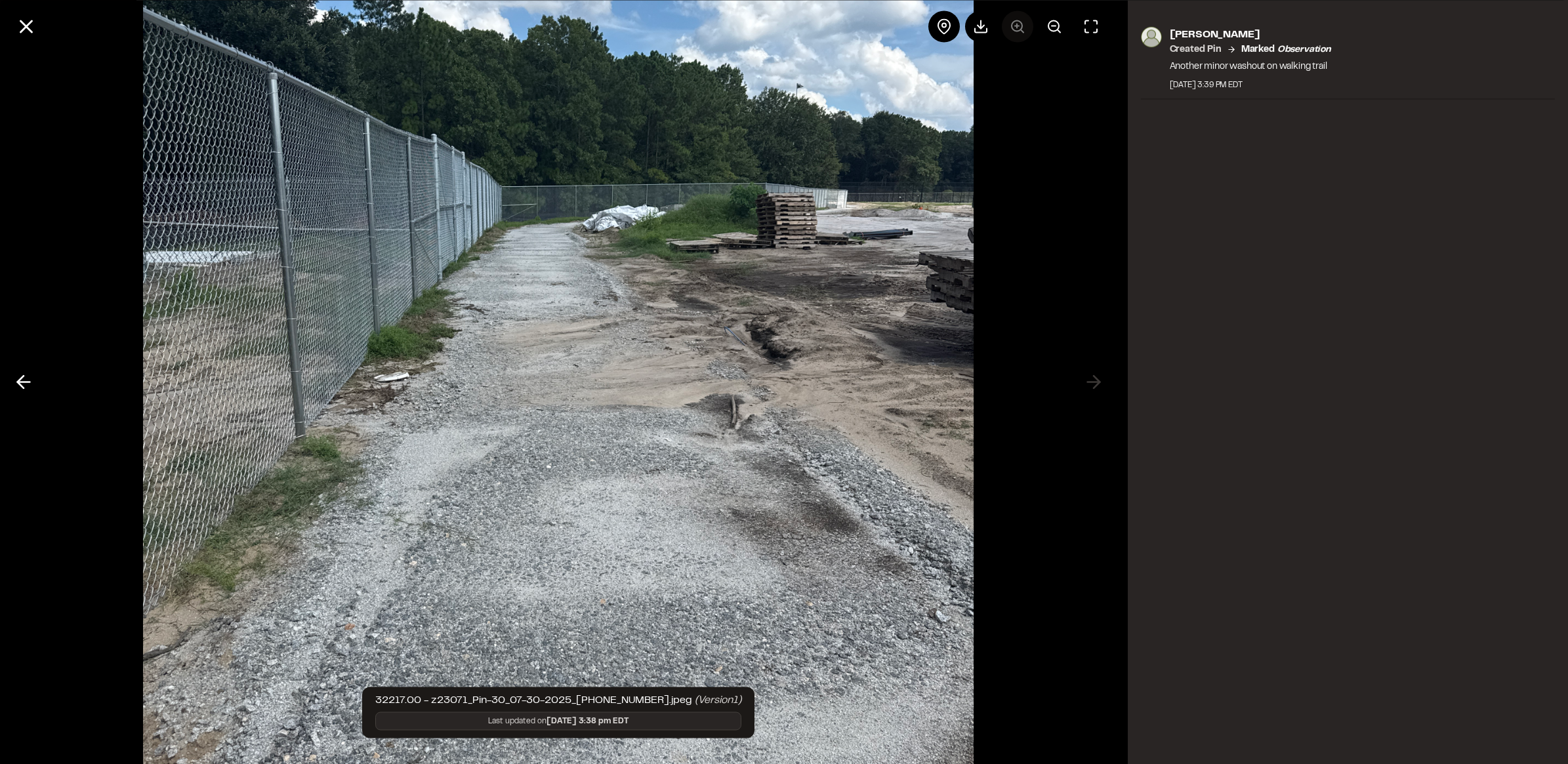
click at [1017, 24] on div at bounding box center [1017, 26] width 179 height 32
drag, startPoint x: 730, startPoint y: 310, endPoint x: 1032, endPoint y: 282, distance: 303.3
click at [1032, 282] on div at bounding box center [559, 382] width 1117 height 764
click at [34, 30] on icon at bounding box center [26, 26] width 22 height 22
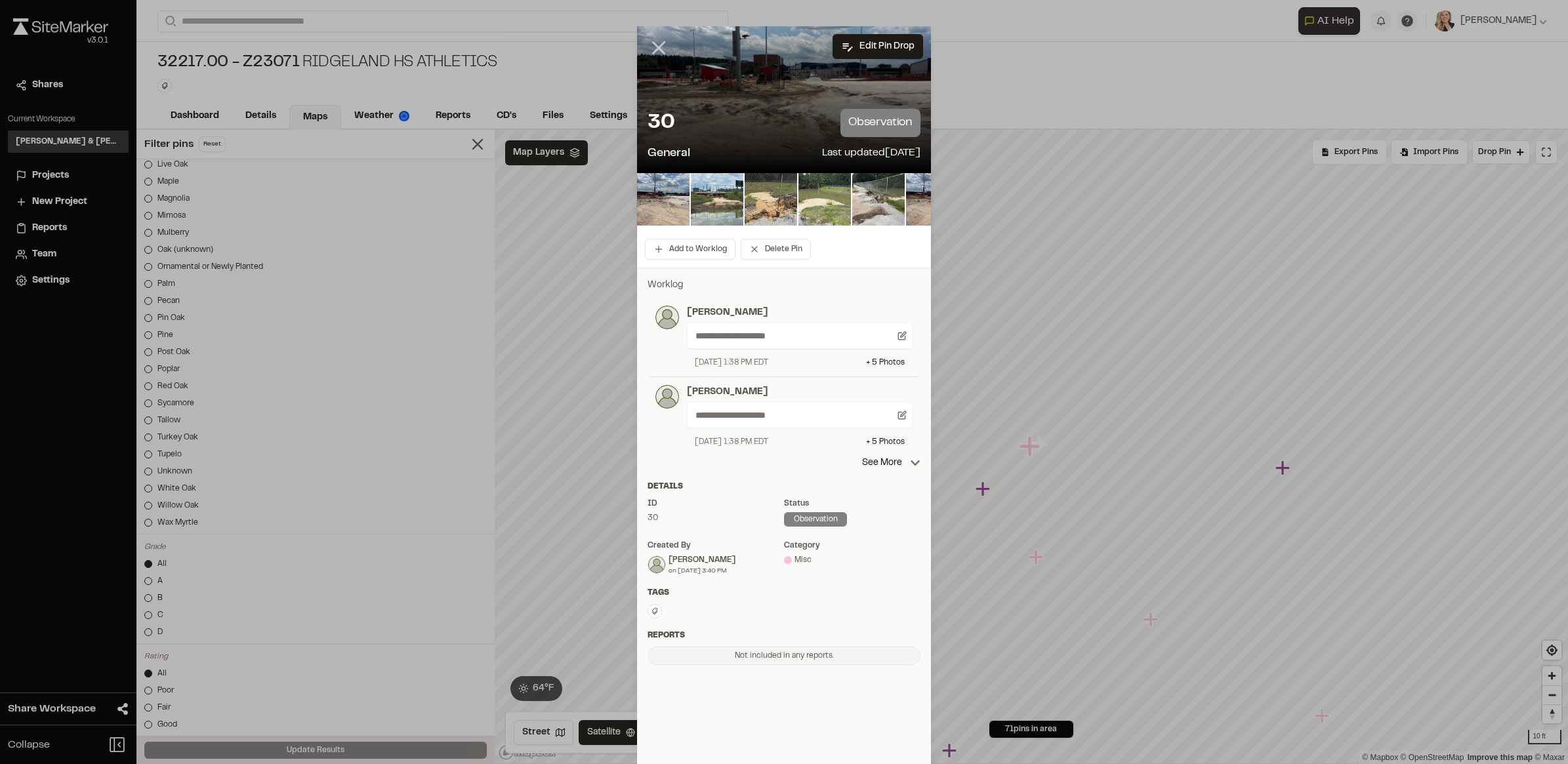
click at [650, 54] on icon at bounding box center [658, 47] width 22 height 22
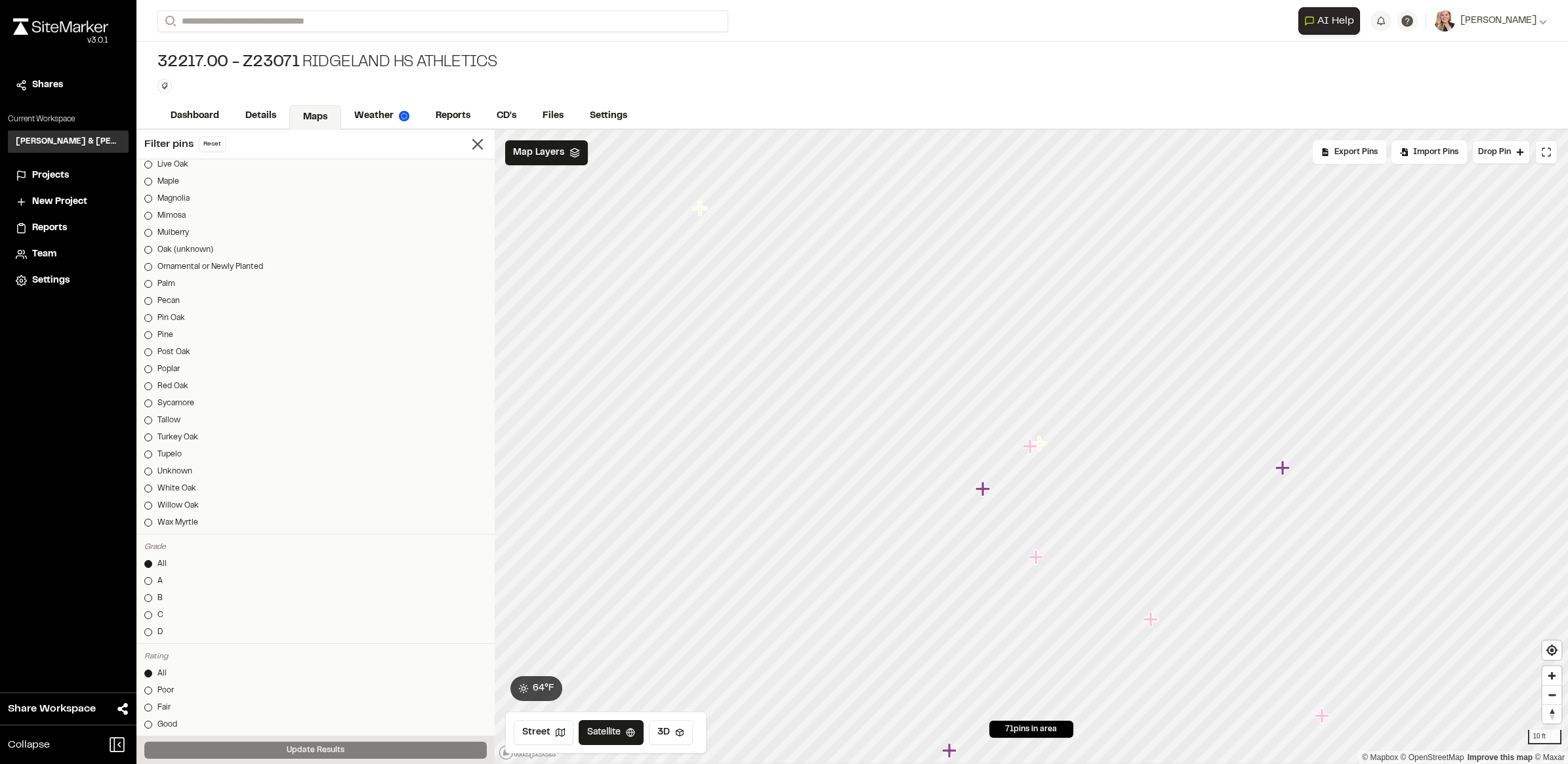
click at [977, 486] on icon "Map marker" at bounding box center [982, 489] width 14 height 14
click at [977, 494] on icon "Map marker" at bounding box center [979, 488] width 14 height 14
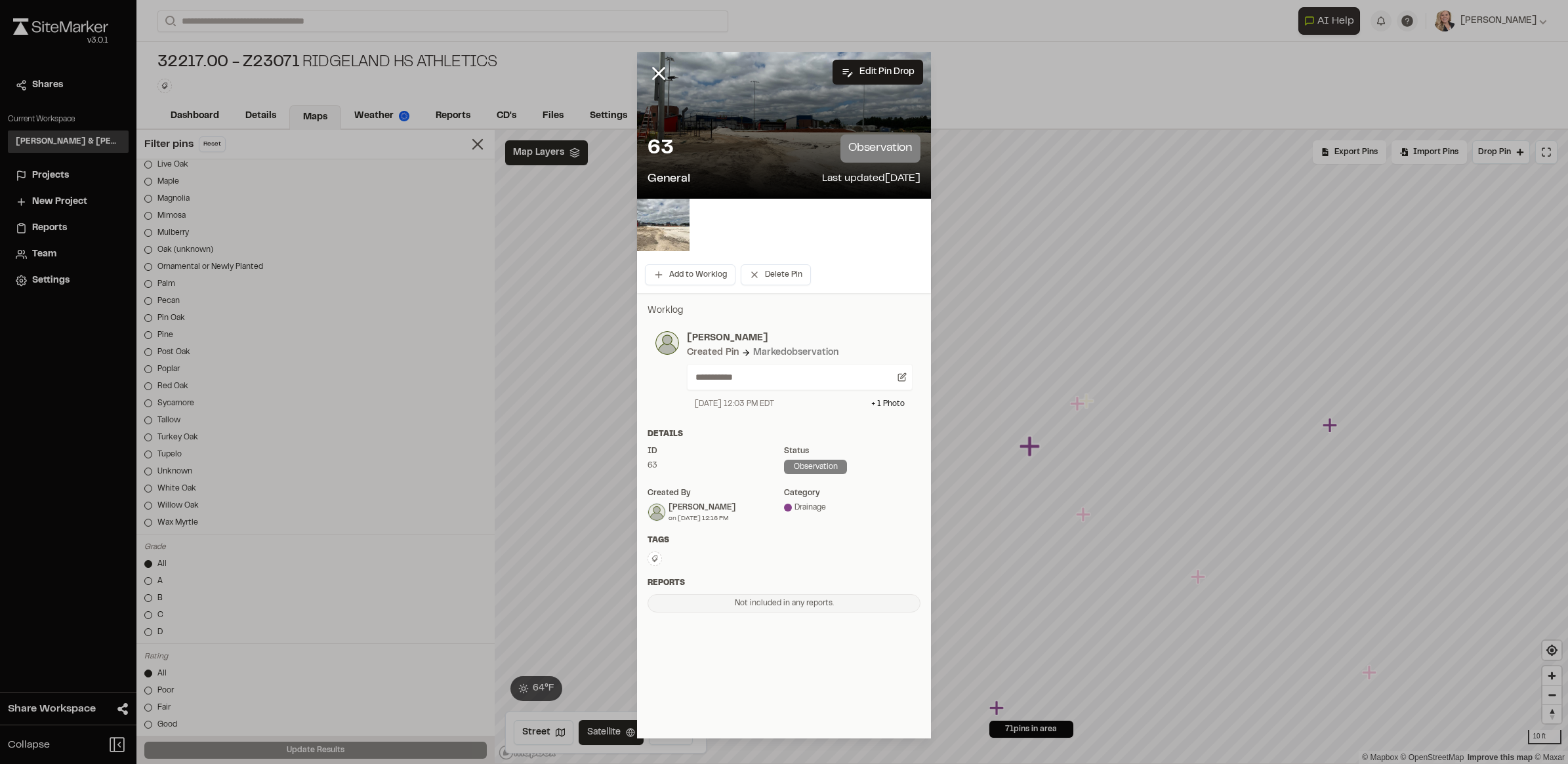
click at [676, 228] on img at bounding box center [663, 225] width 52 height 52
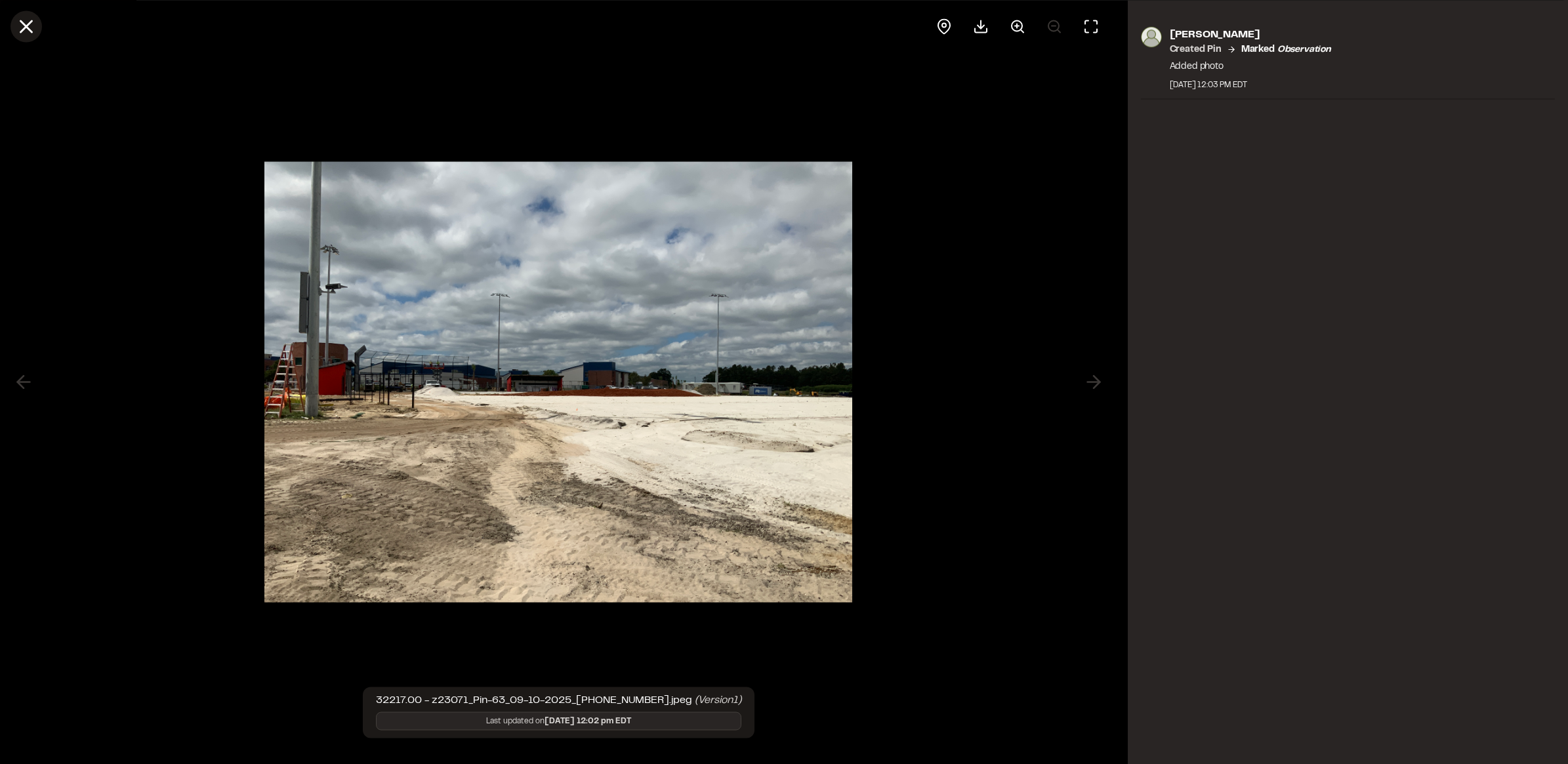
click at [30, 28] on icon at bounding box center [26, 26] width 22 height 22
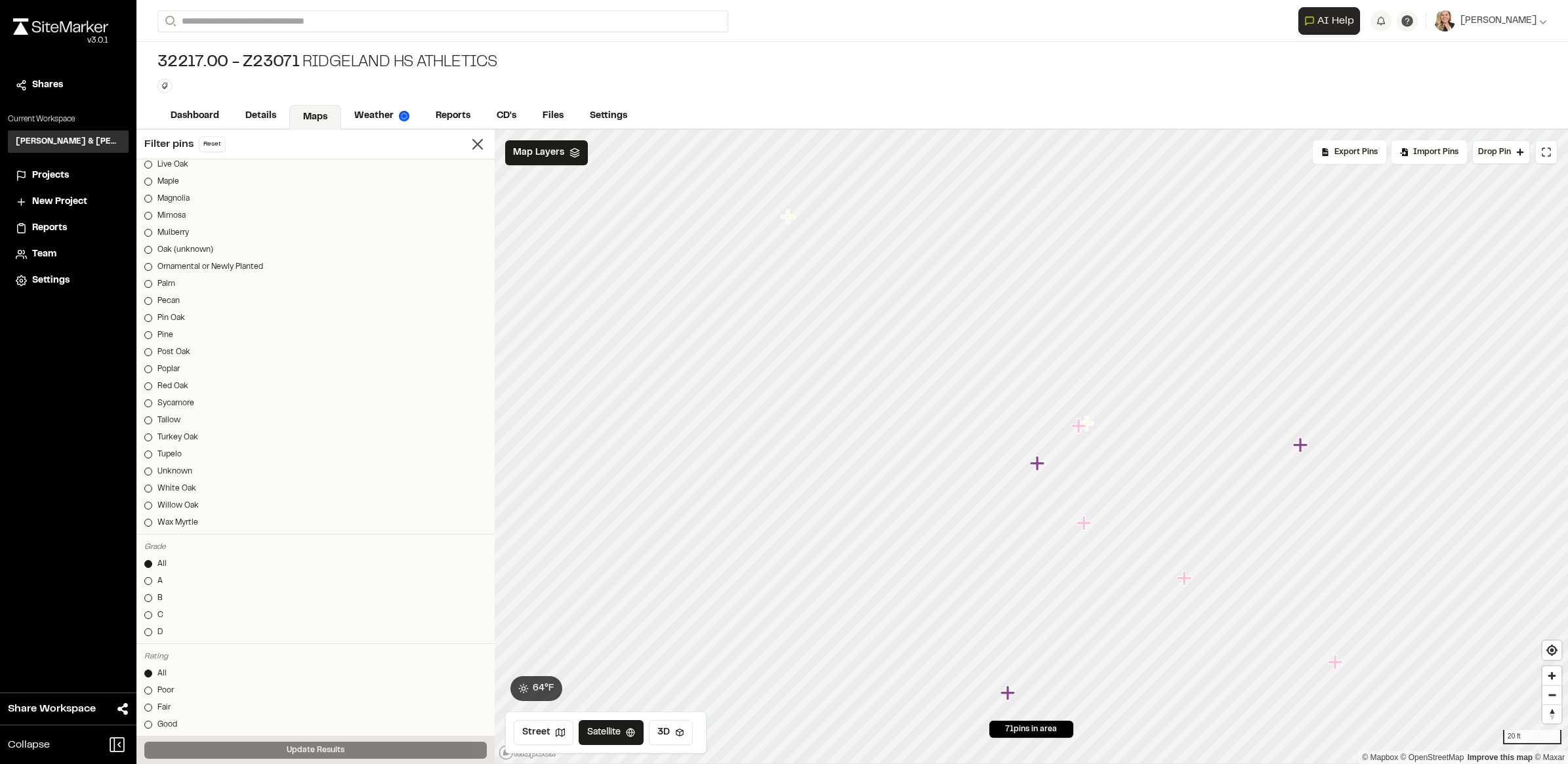
click at [1185, 578] on icon "Map marker" at bounding box center [1184, 577] width 14 height 14
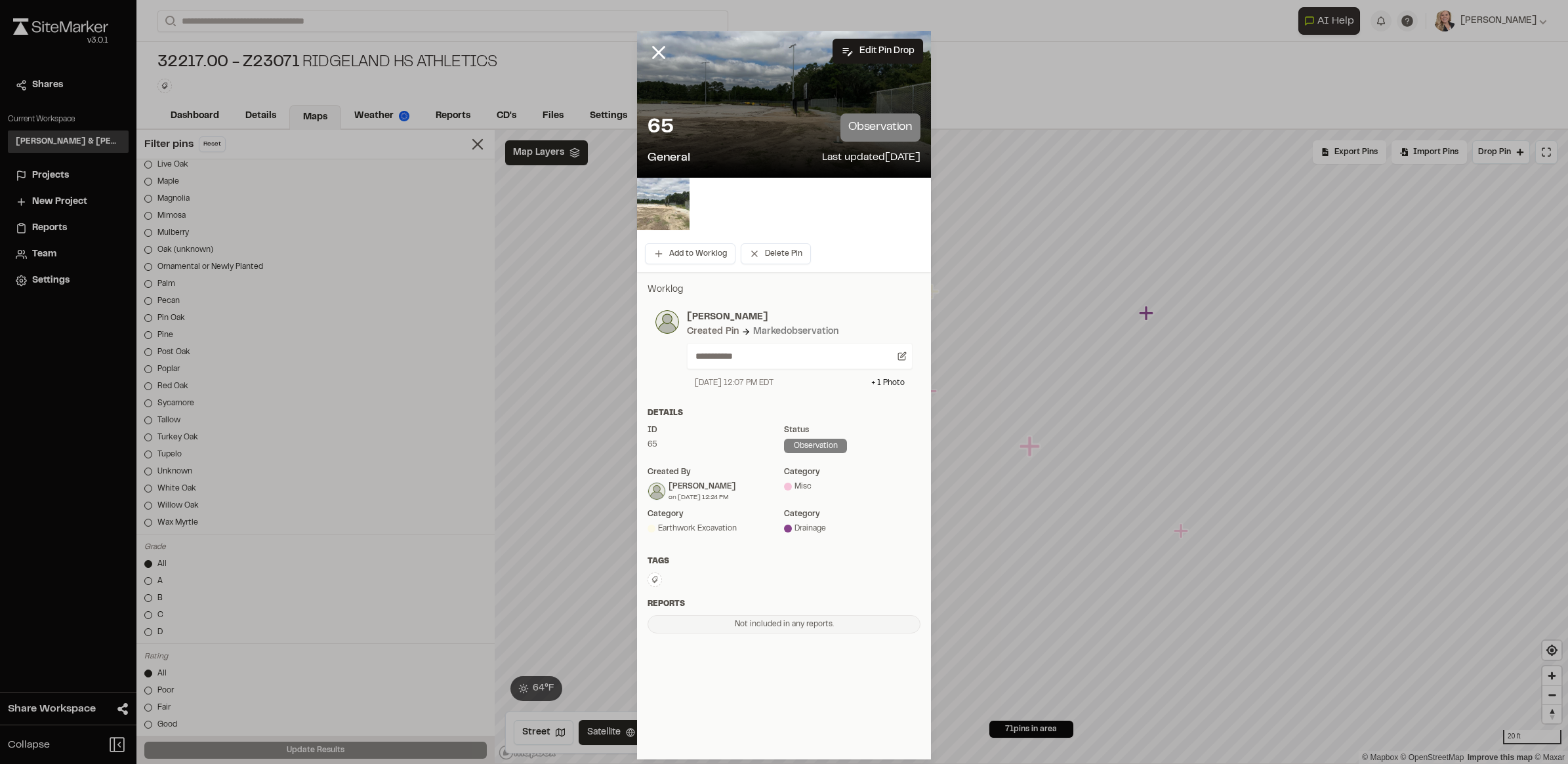
click at [660, 214] on img at bounding box center [663, 204] width 52 height 52
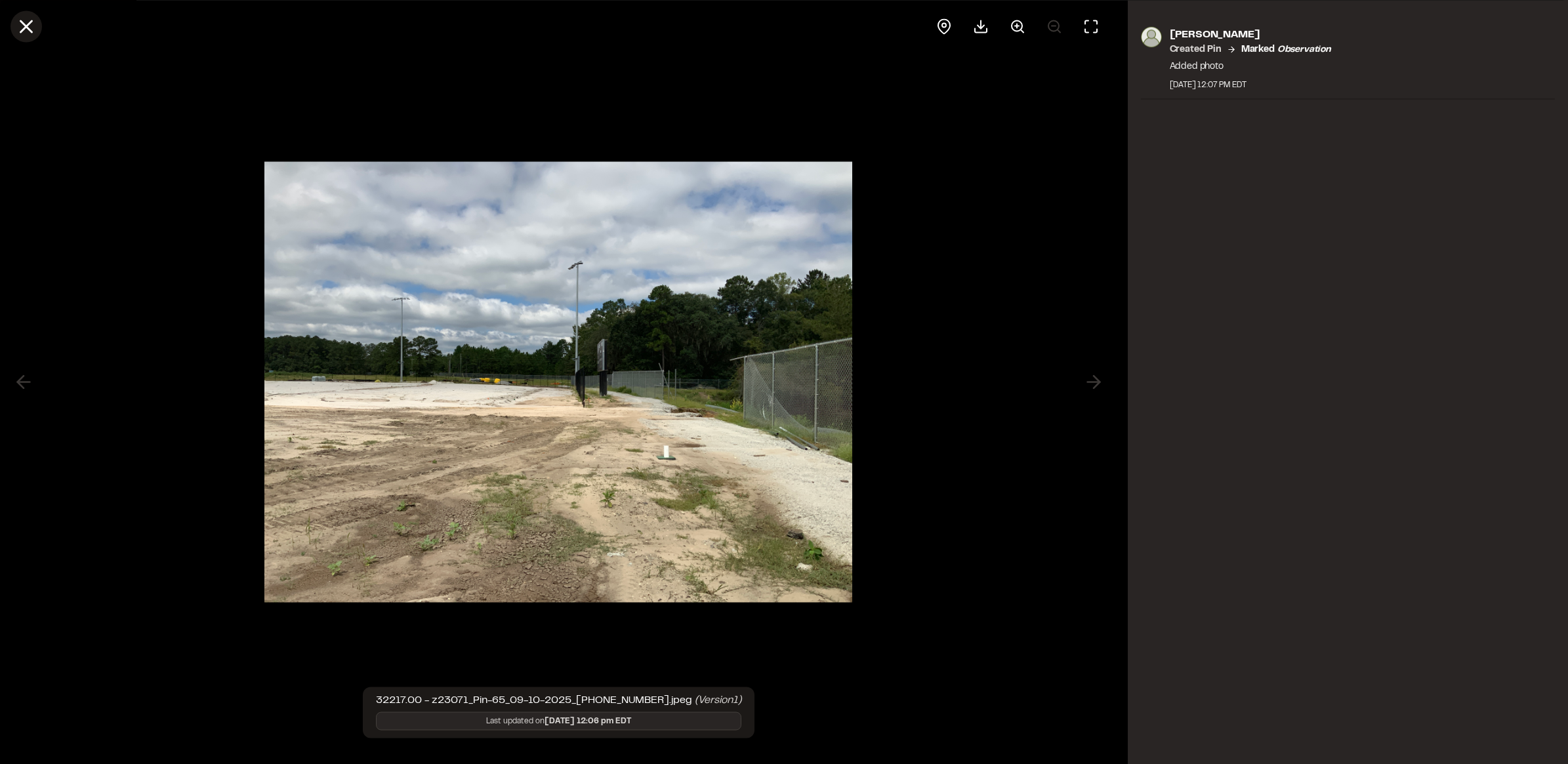
click at [34, 30] on icon at bounding box center [26, 26] width 22 height 22
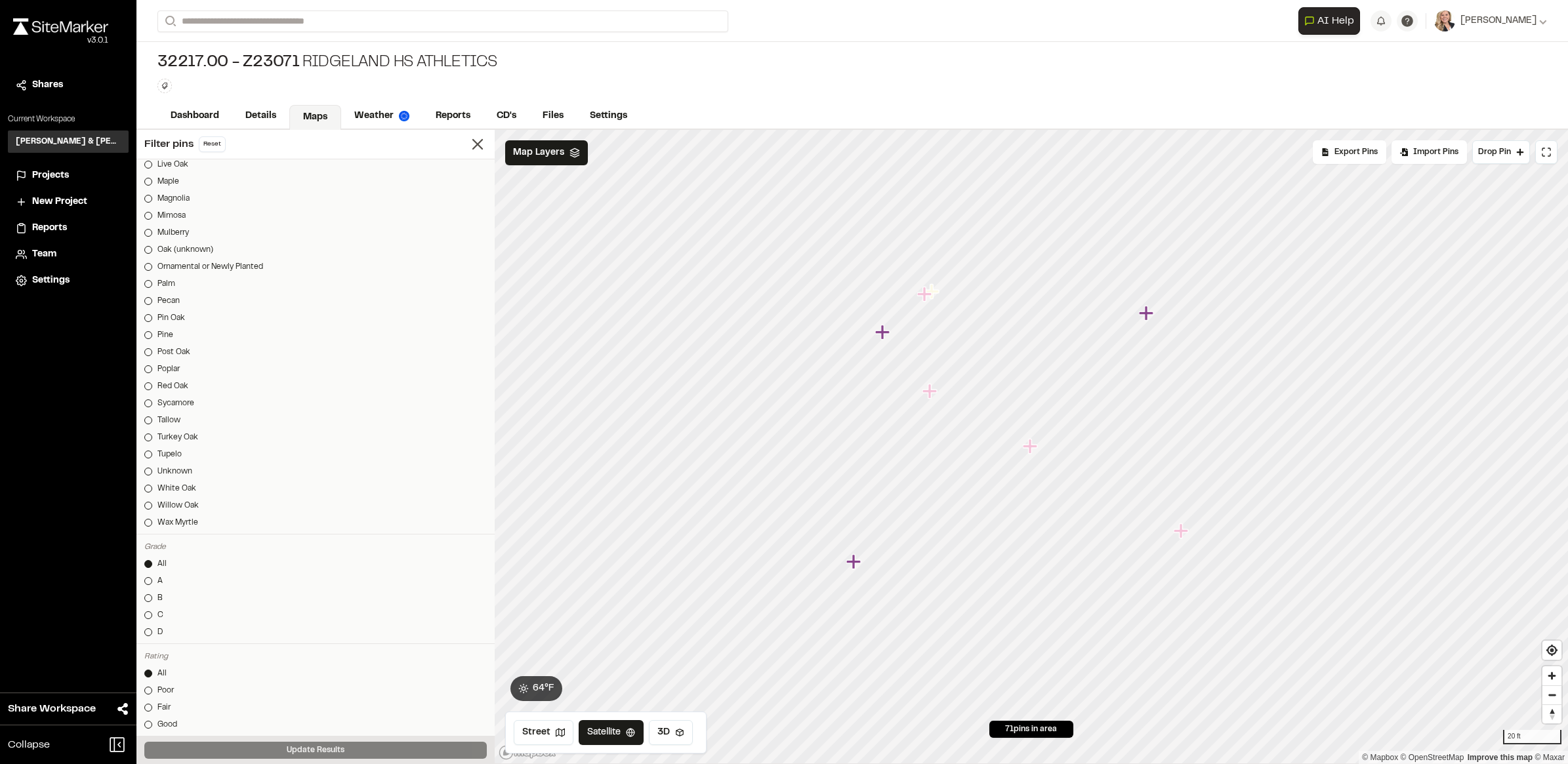
click at [1149, 313] on icon "Map marker" at bounding box center [1146, 312] width 14 height 14
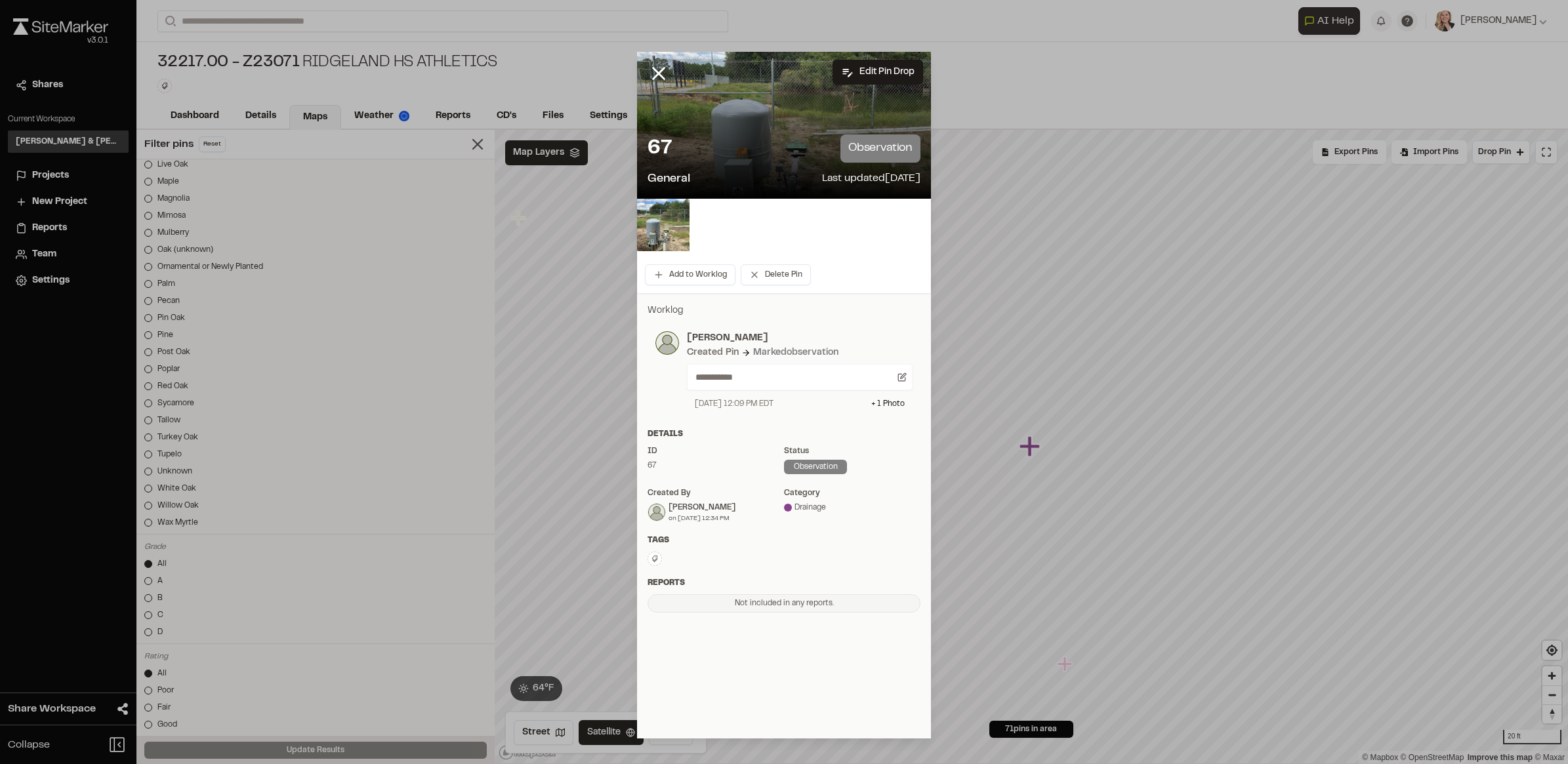
click at [722, 141] on div "67 observation" at bounding box center [783, 149] width 273 height 28
click at [670, 237] on img at bounding box center [663, 225] width 52 height 52
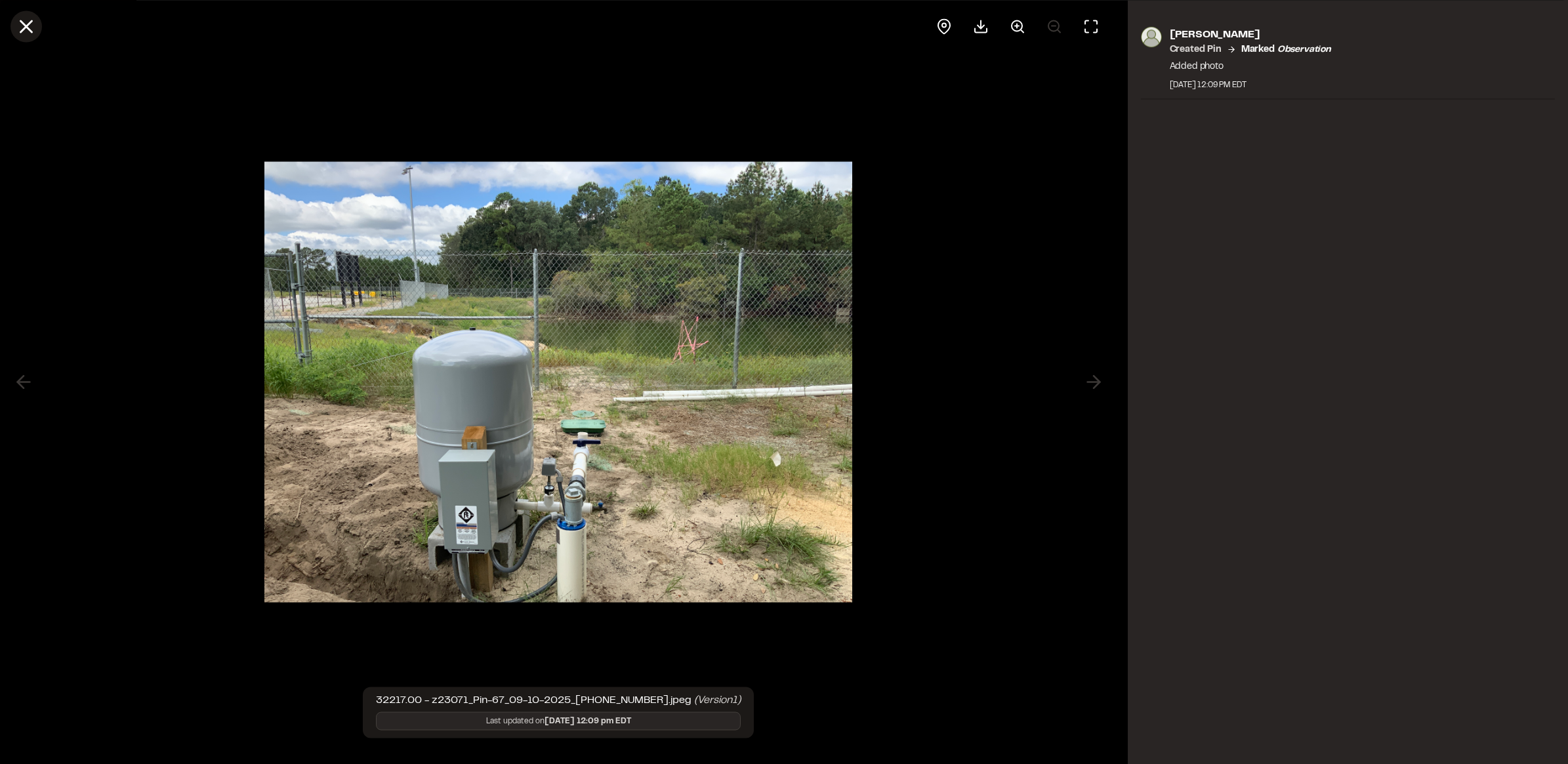
click at [32, 32] on line at bounding box center [27, 27] width 11 height 11
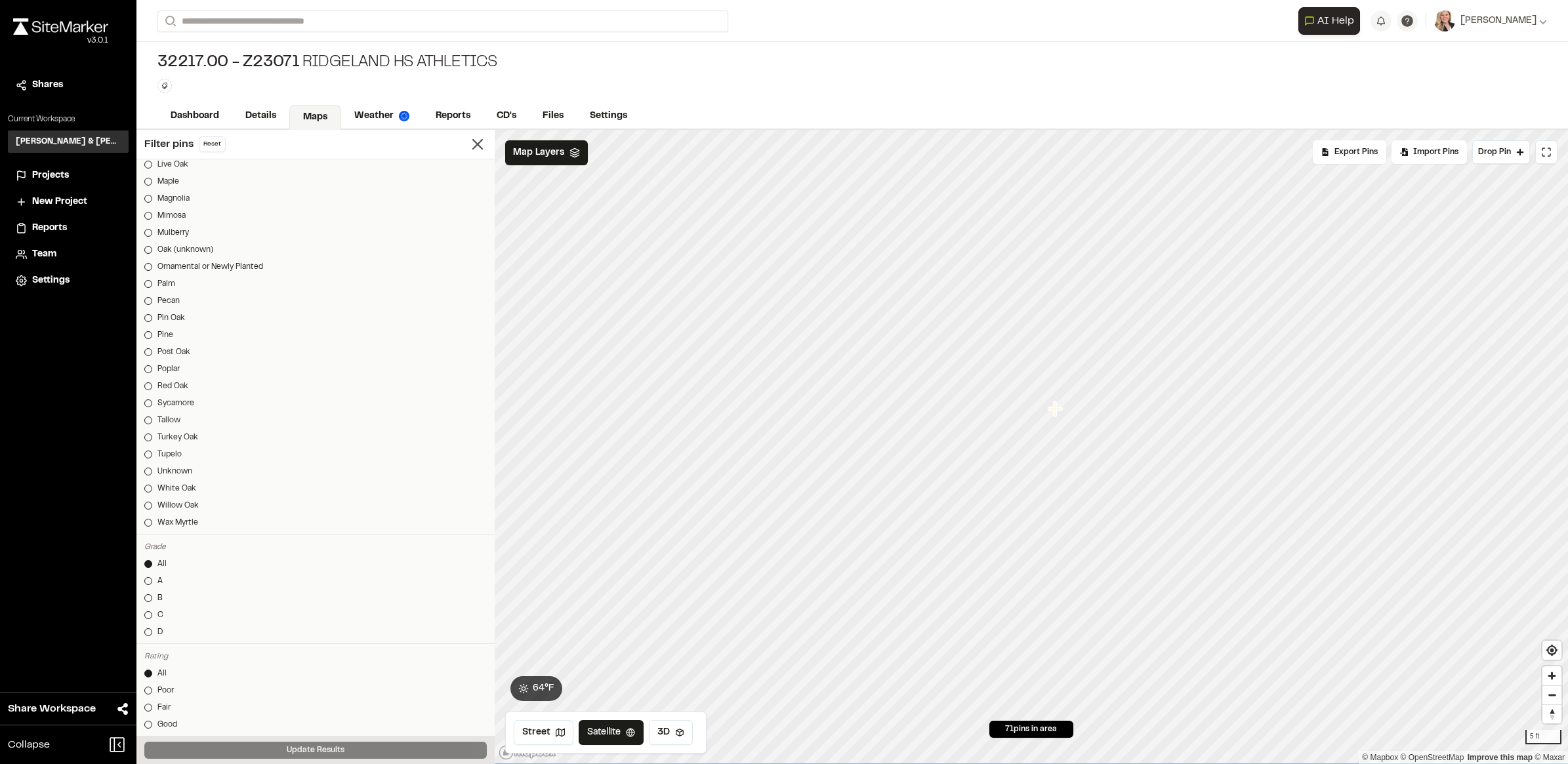
click at [1057, 407] on icon "Map marker" at bounding box center [1055, 410] width 17 height 17
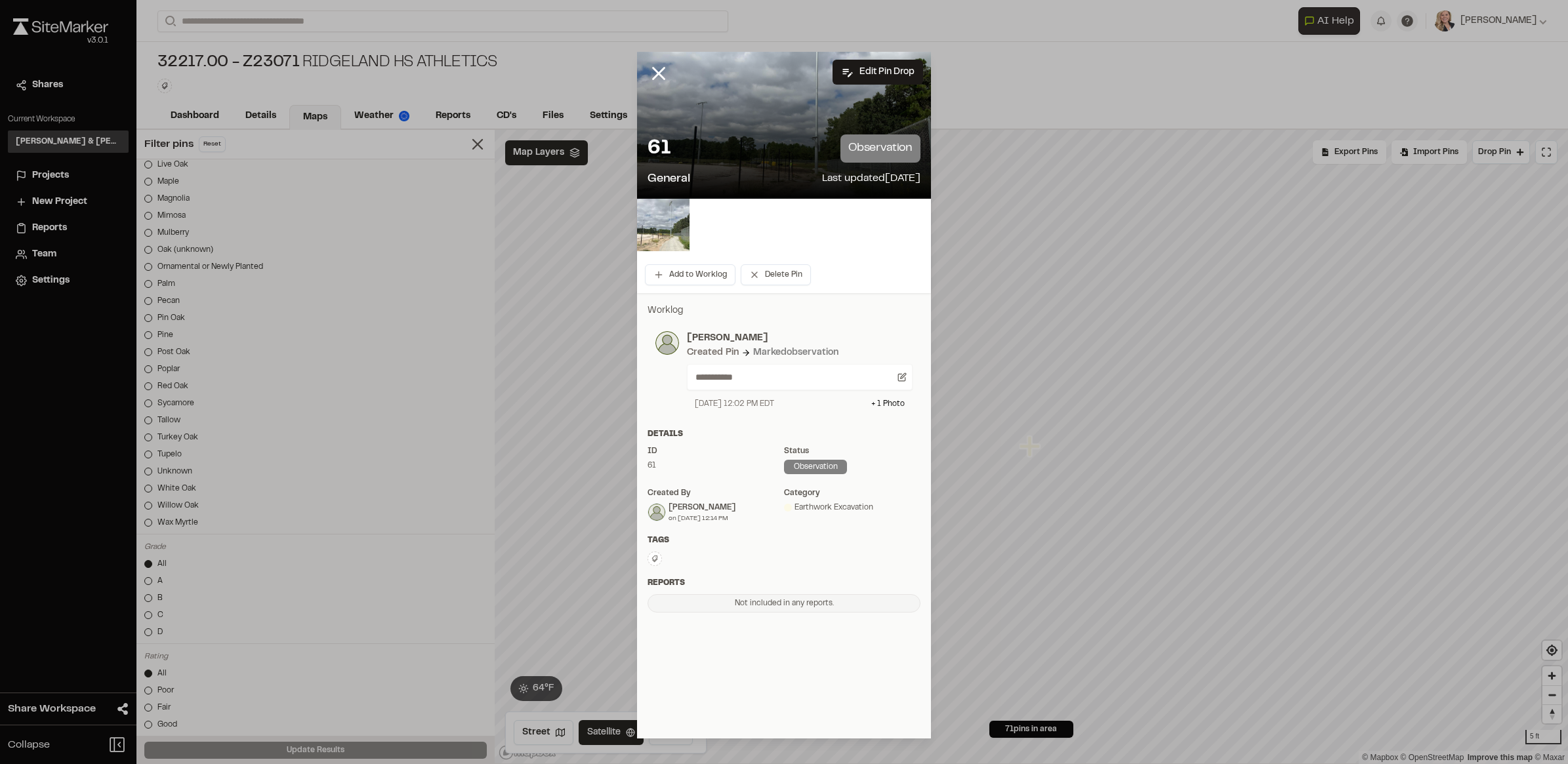
click at [659, 225] on img at bounding box center [663, 225] width 52 height 52
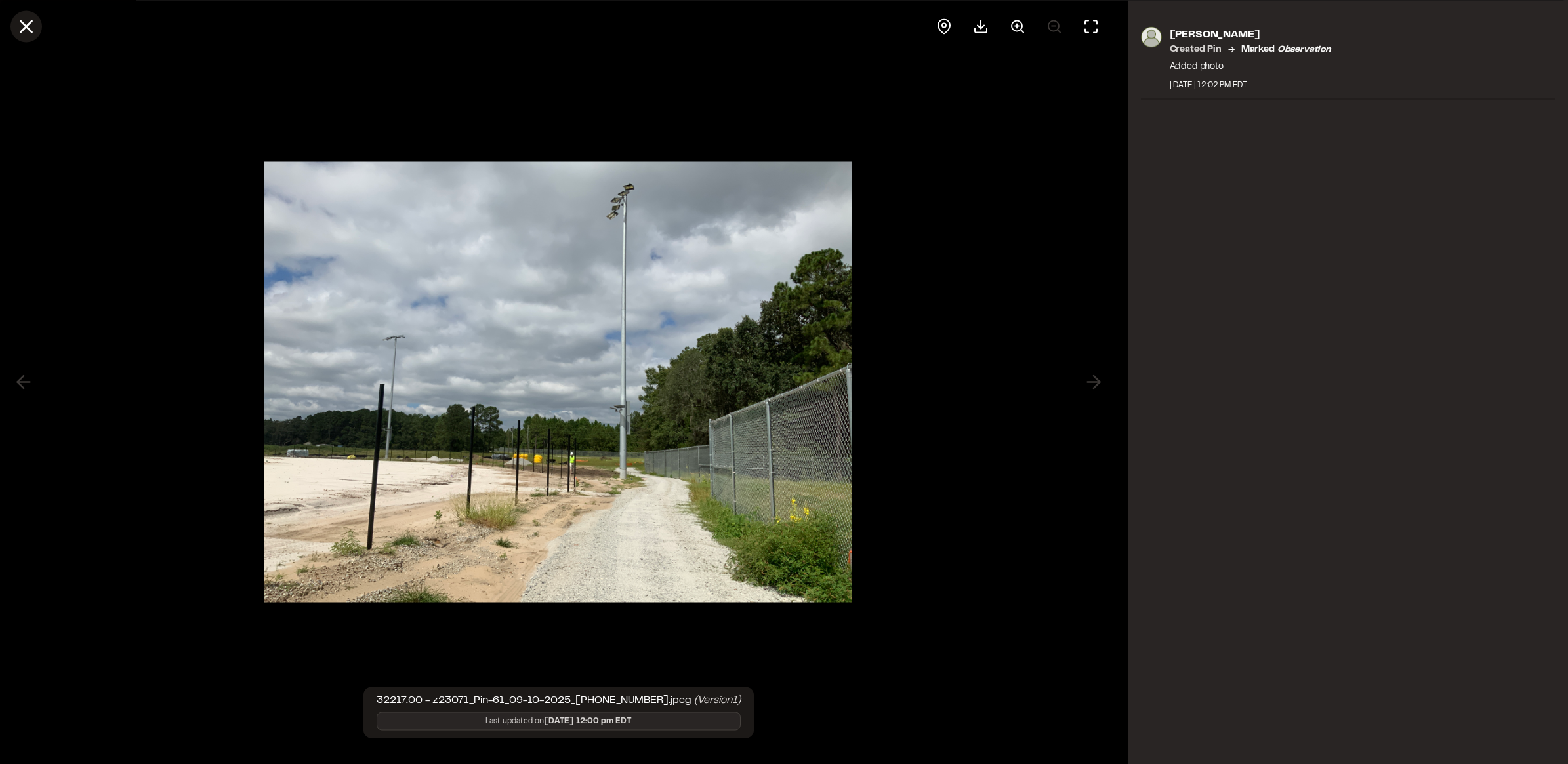
click at [28, 27] on icon at bounding box center [26, 26] width 22 height 22
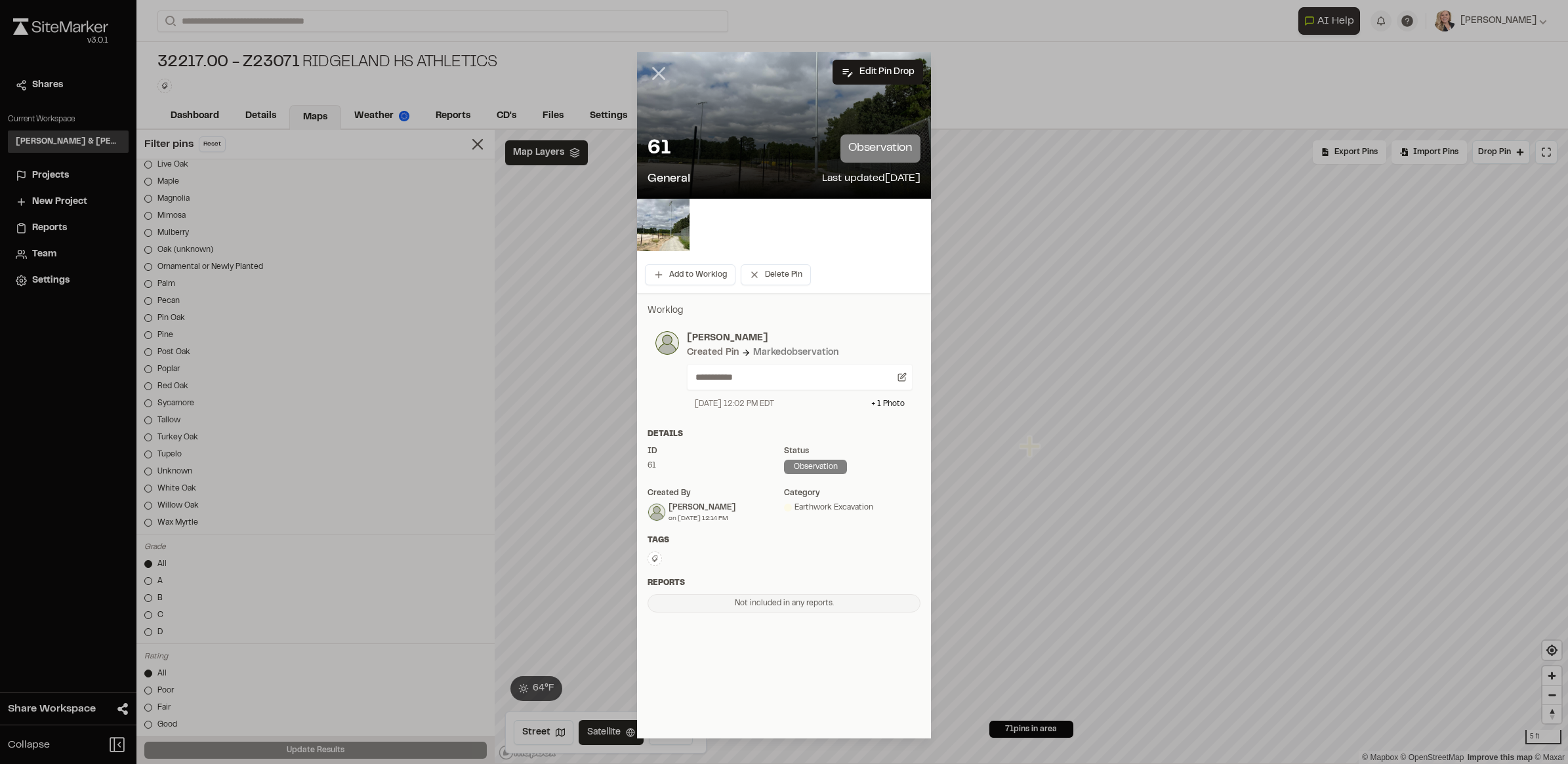
click at [650, 66] on icon at bounding box center [658, 74] width 22 height 22
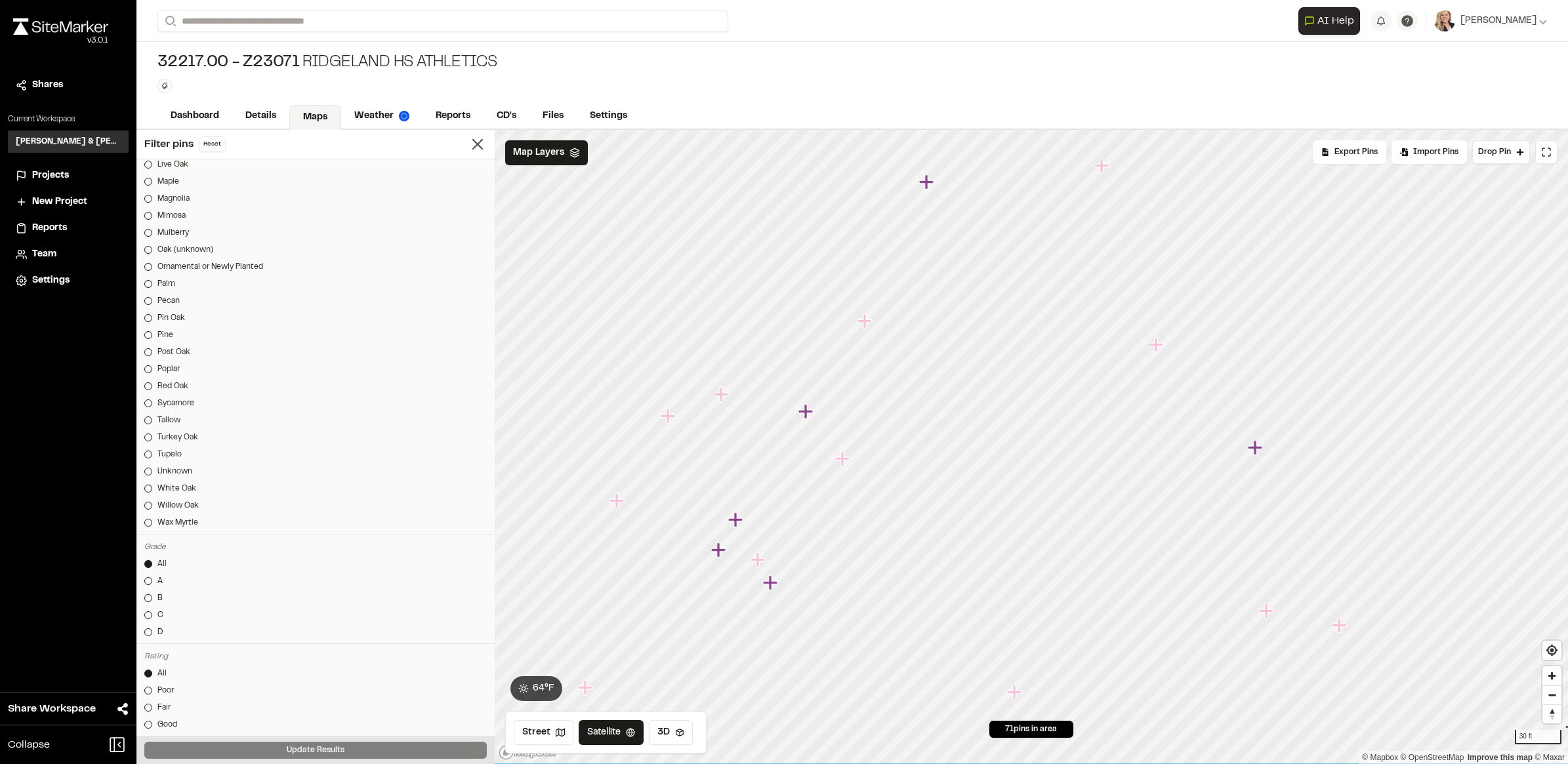
click at [1254, 448] on icon "Map marker" at bounding box center [1254, 447] width 14 height 14
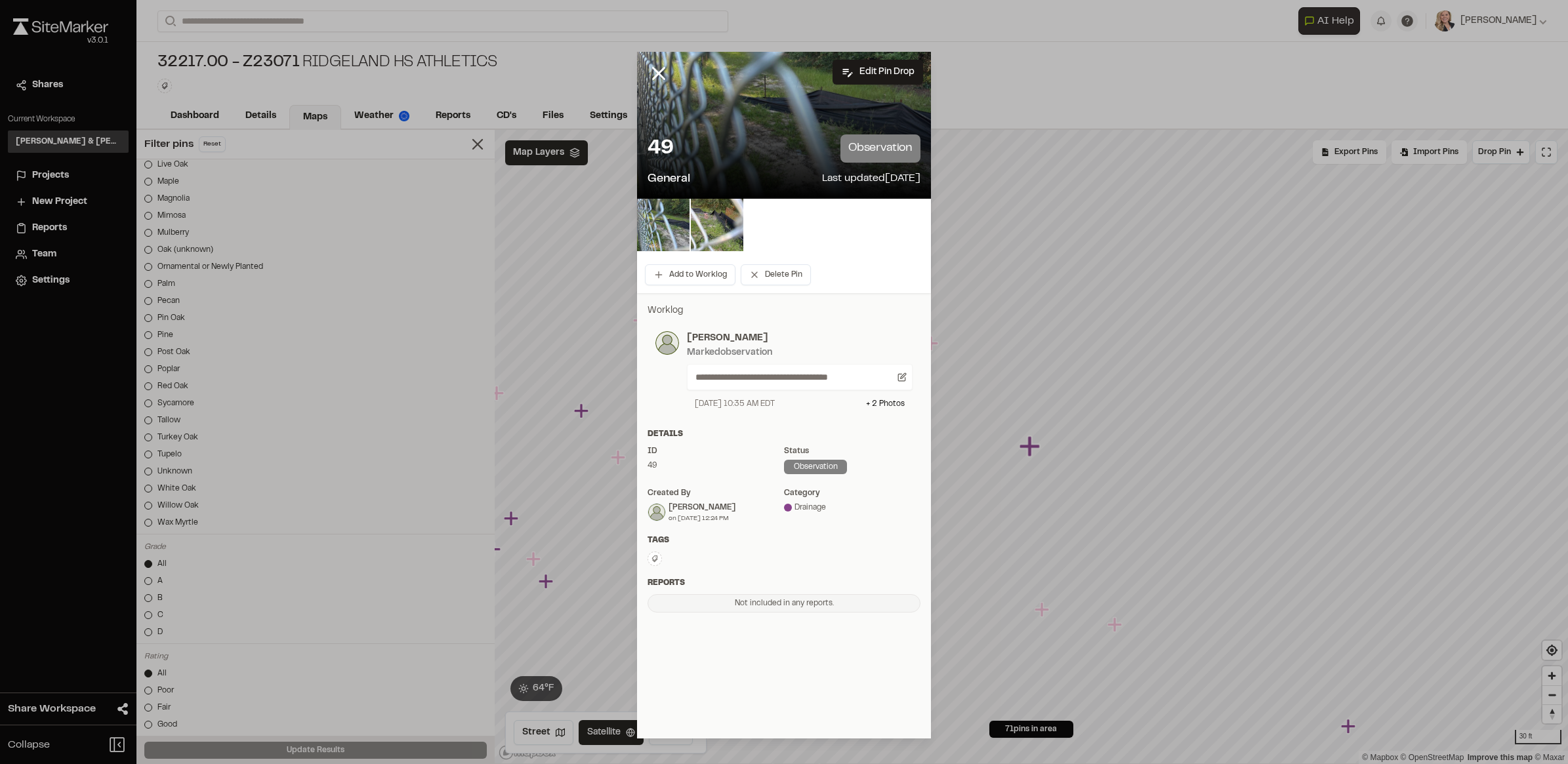
click at [812, 141] on div "49 observation" at bounding box center [783, 149] width 273 height 28
click at [722, 217] on img at bounding box center [717, 225] width 52 height 52
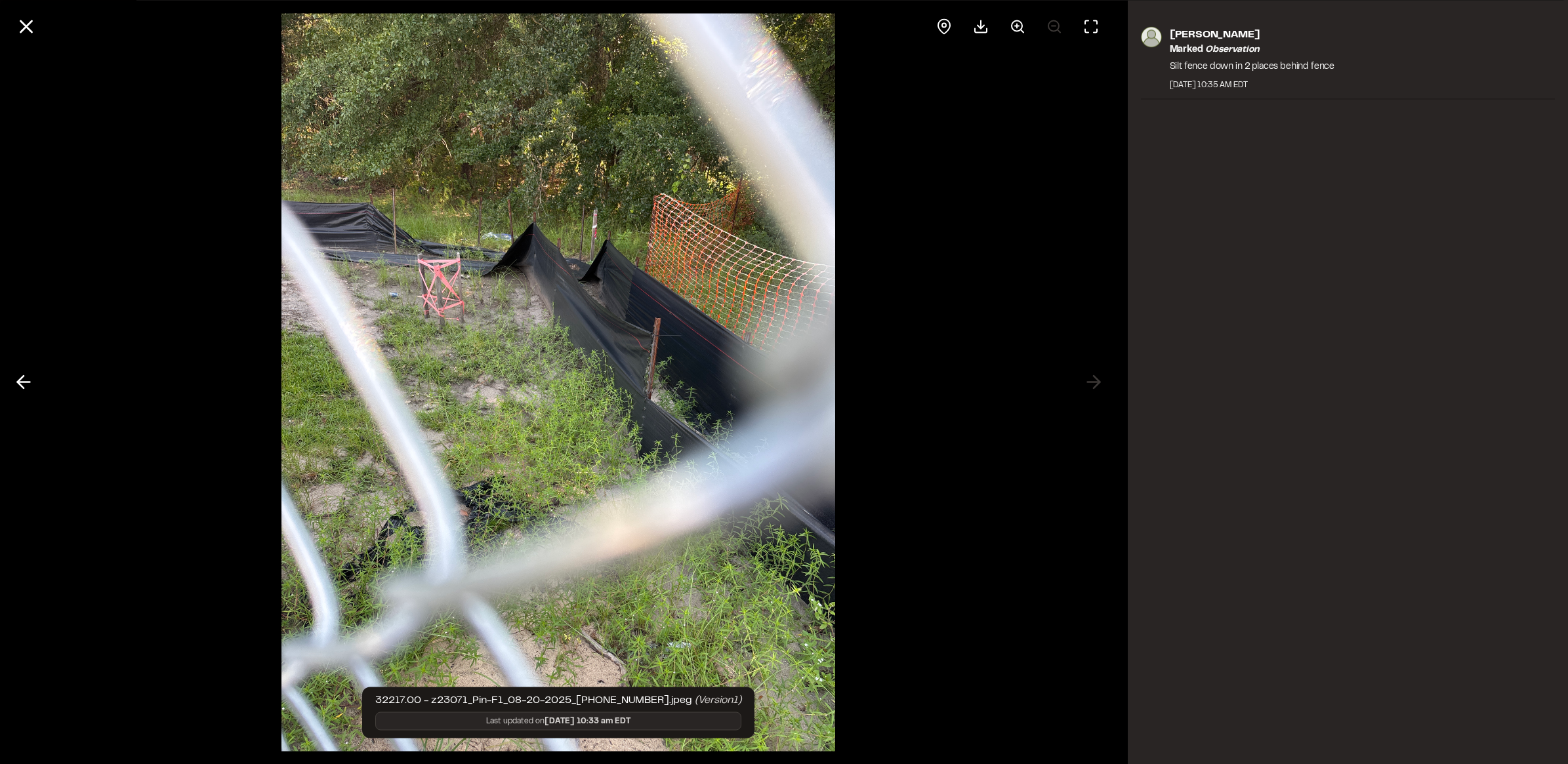
click at [25, 388] on icon at bounding box center [24, 382] width 21 height 22
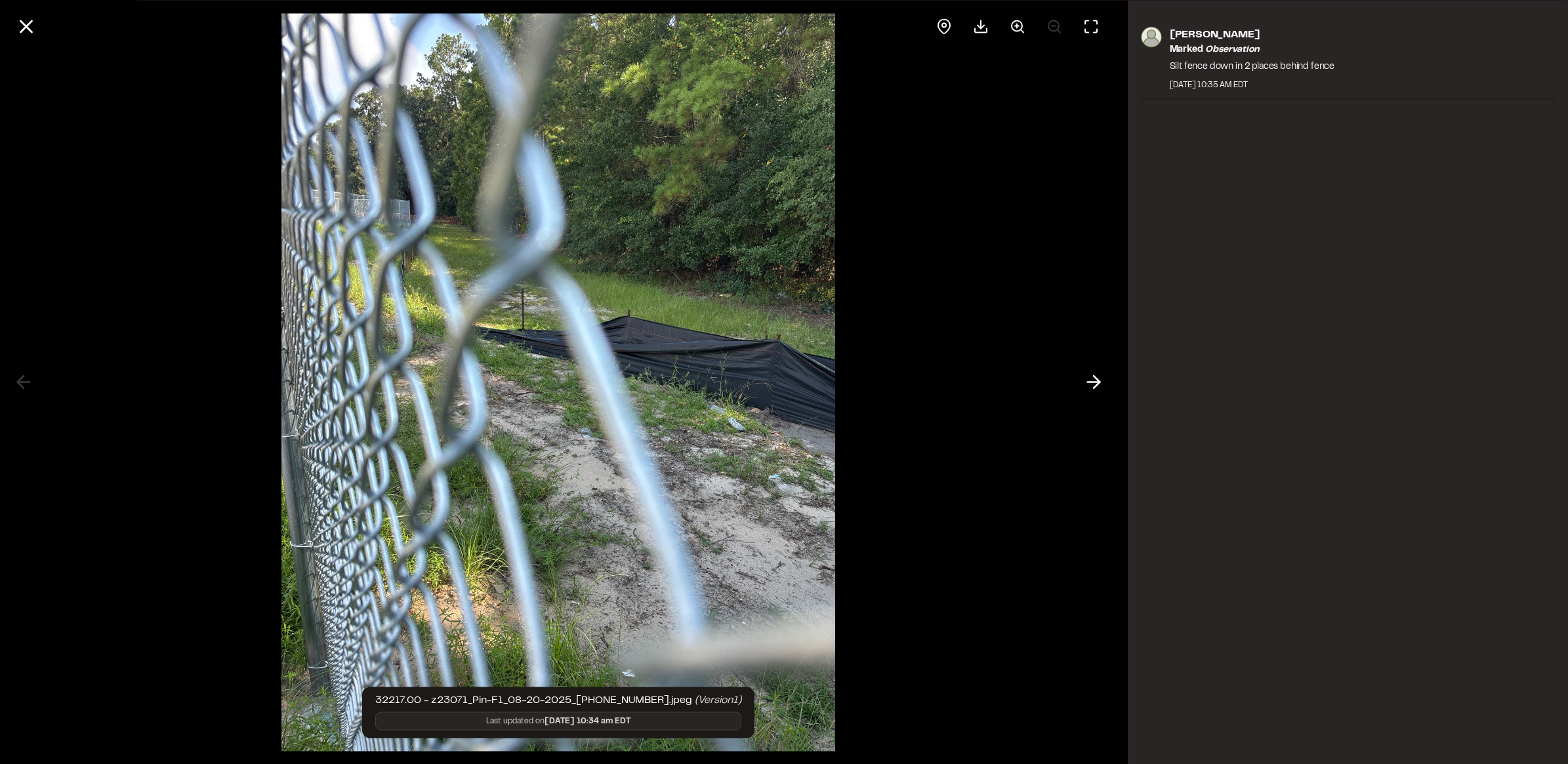
click at [23, 389] on div at bounding box center [559, 382] width 1117 height 764
click at [23, 378] on div at bounding box center [559, 382] width 1117 height 764
click at [1104, 375] on button at bounding box center [1093, 383] width 32 height 32
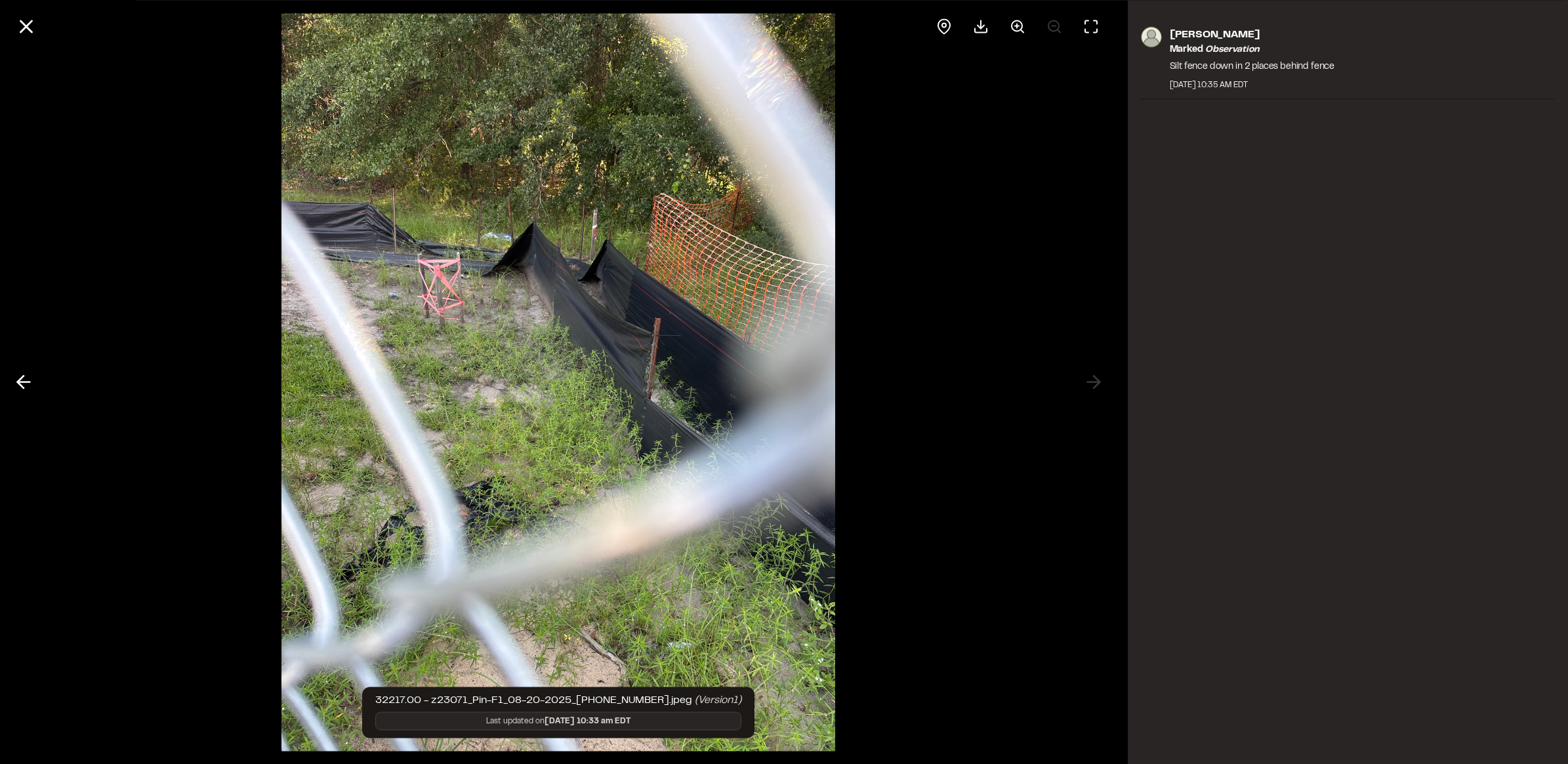
click at [1090, 378] on div at bounding box center [559, 382] width 1117 height 764
click at [28, 28] on line at bounding box center [27, 27] width 11 height 11
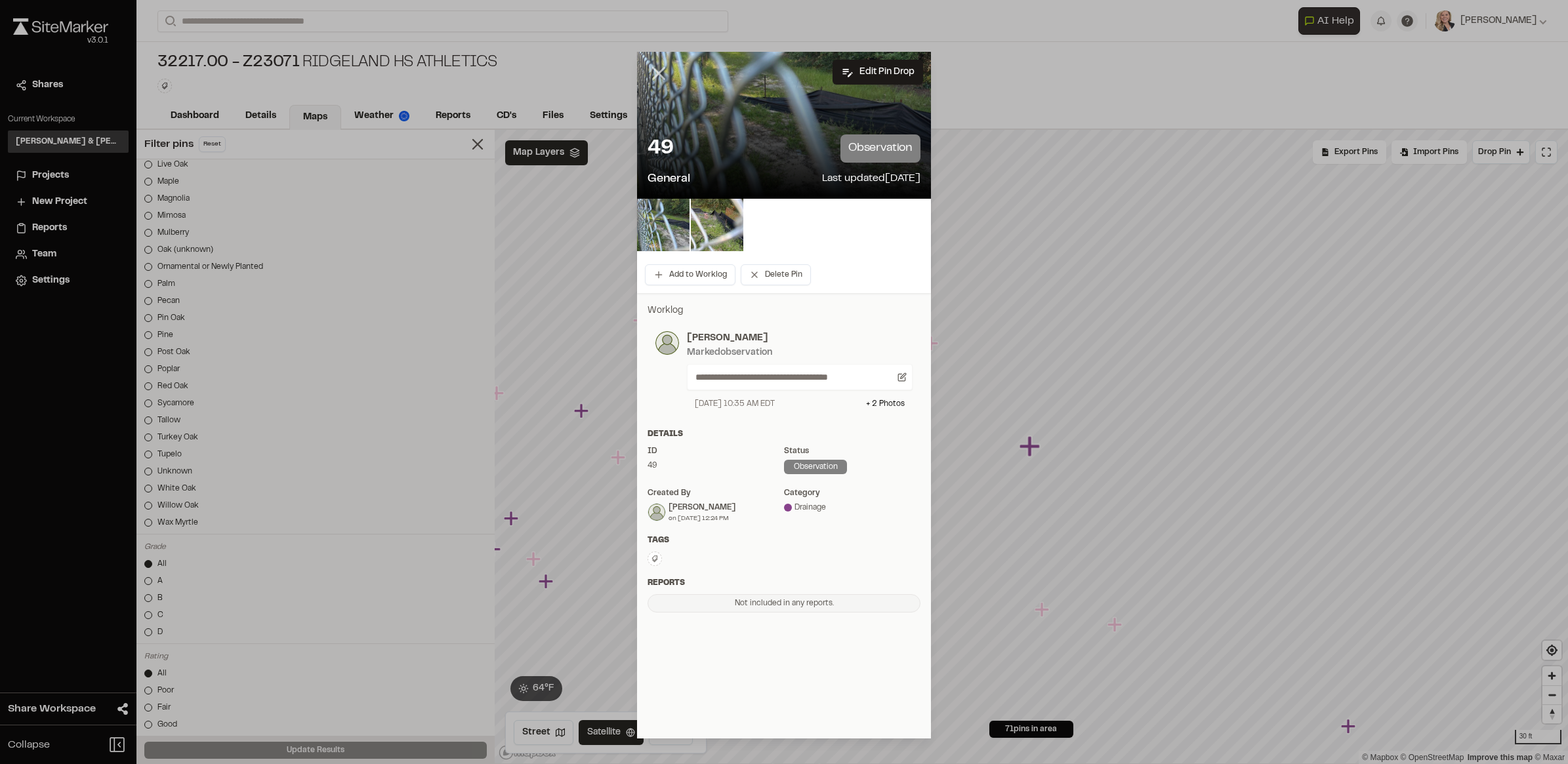
click at [668, 70] on icon at bounding box center [658, 74] width 22 height 22
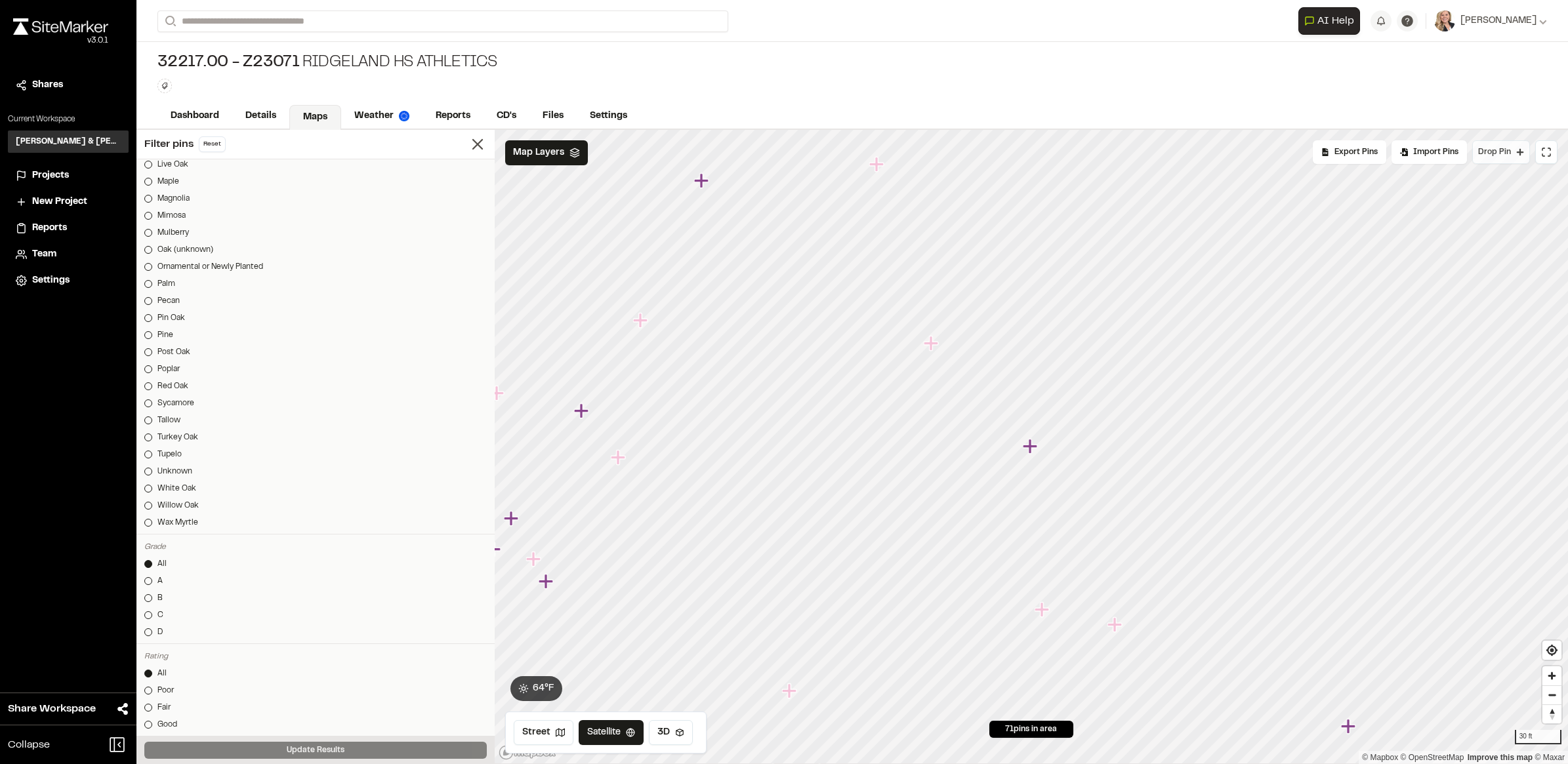
click at [1254, 154] on button "Drop Pin" at bounding box center [1501, 152] width 58 height 24
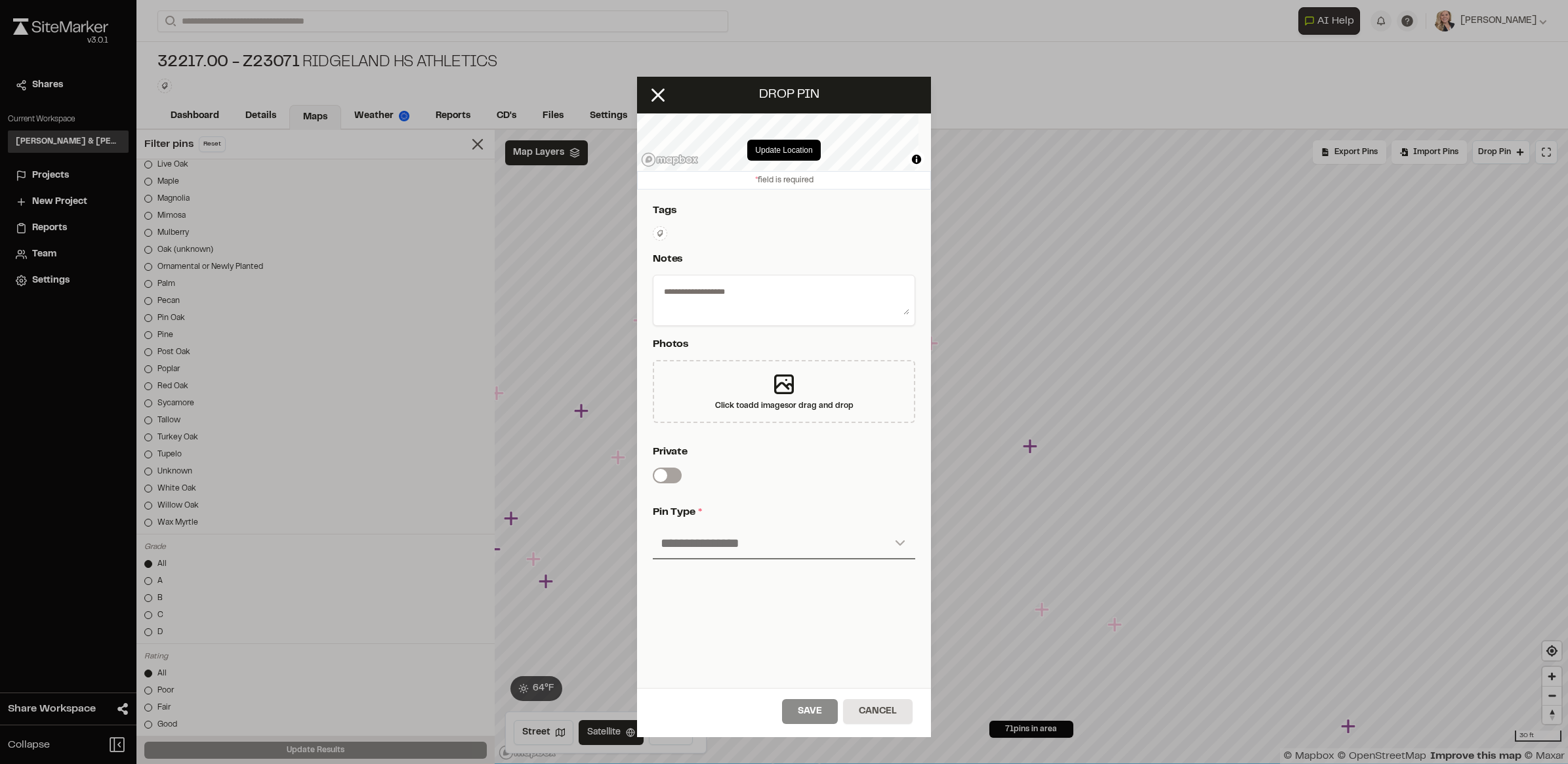
scroll to position [102, 0]
click at [842, 539] on select "**********" at bounding box center [784, 543] width 263 height 32
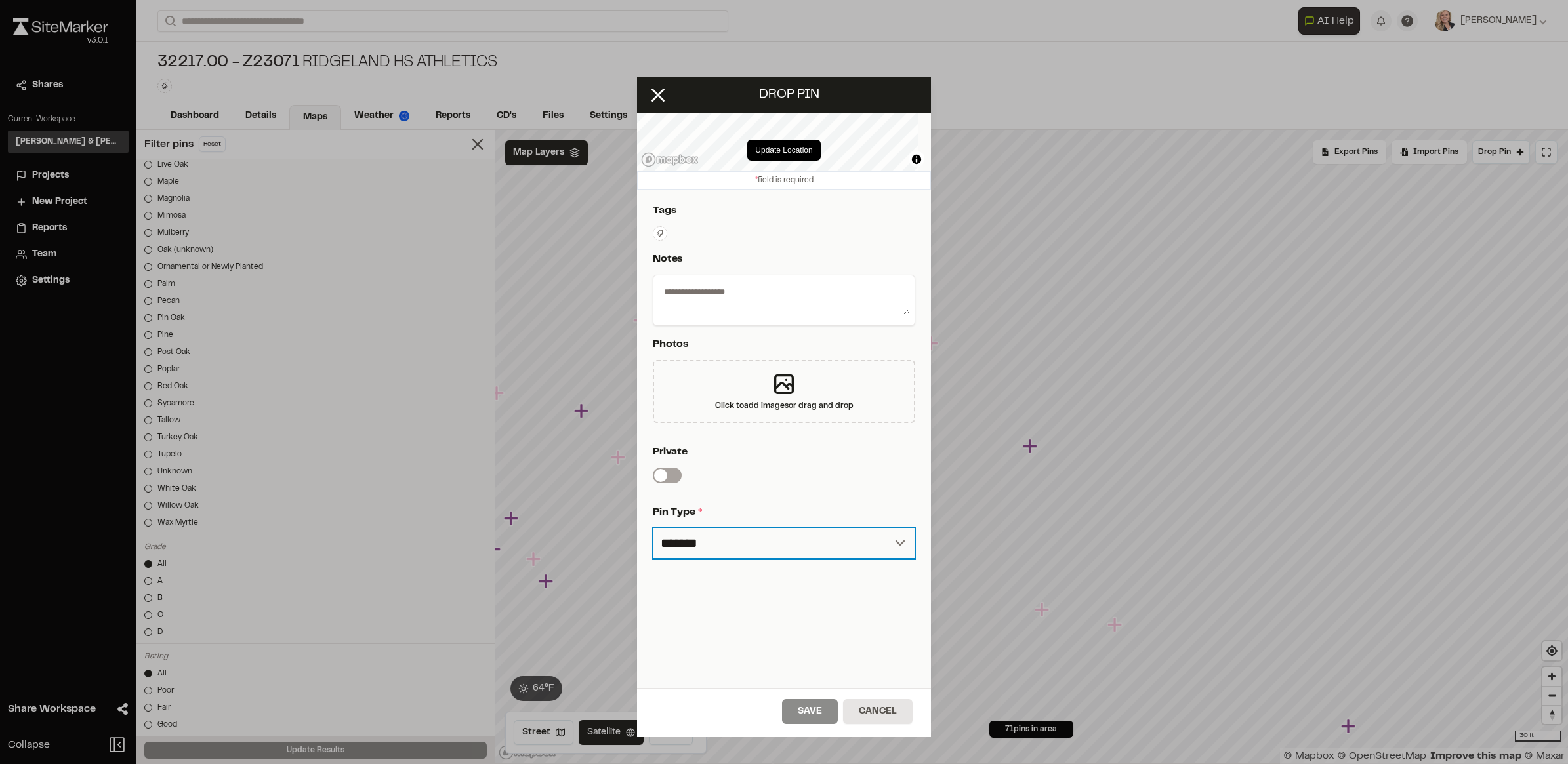
click at [653, 528] on select "**********" at bounding box center [784, 543] width 263 height 32
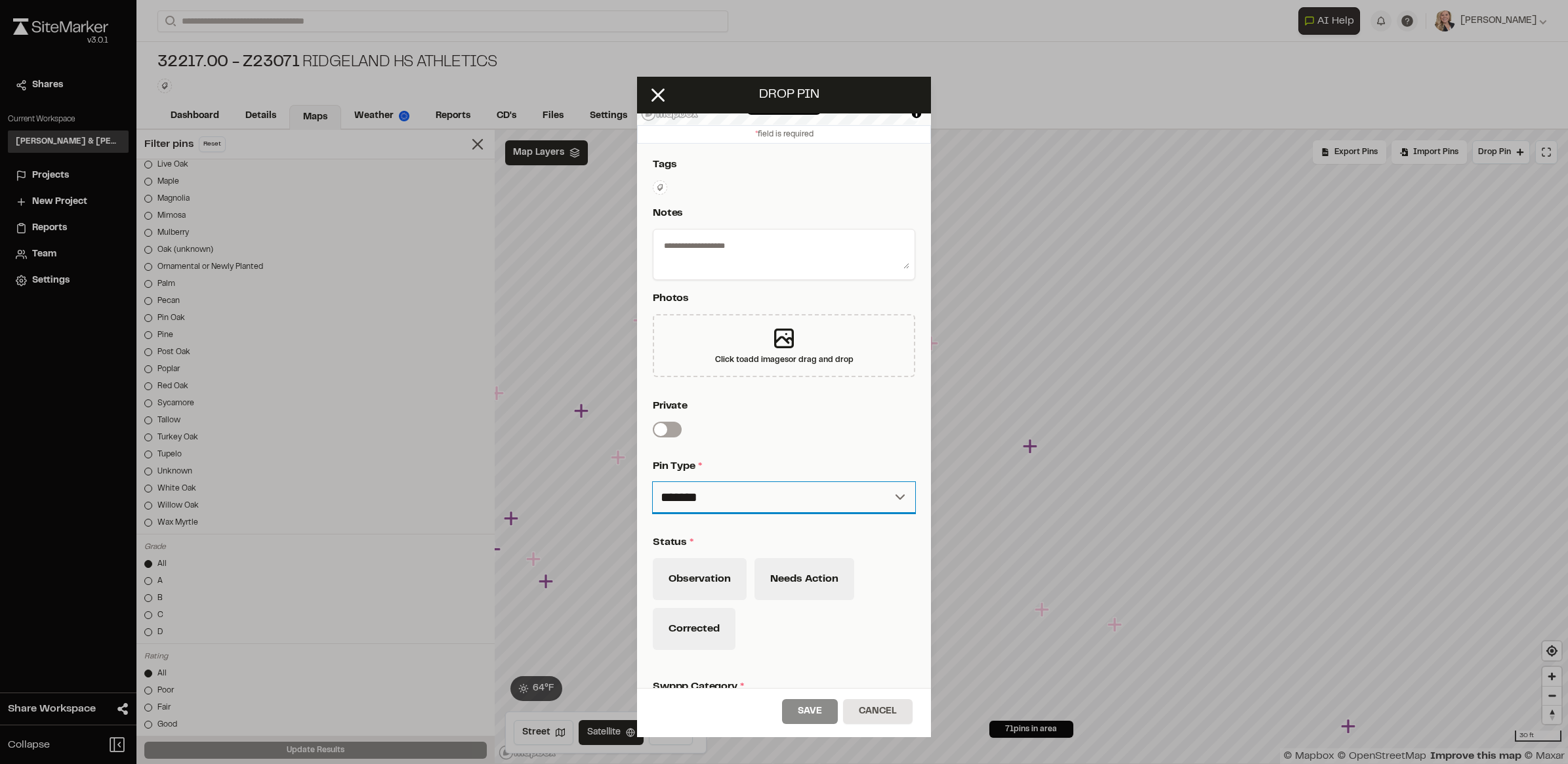
scroll to position [0, 0]
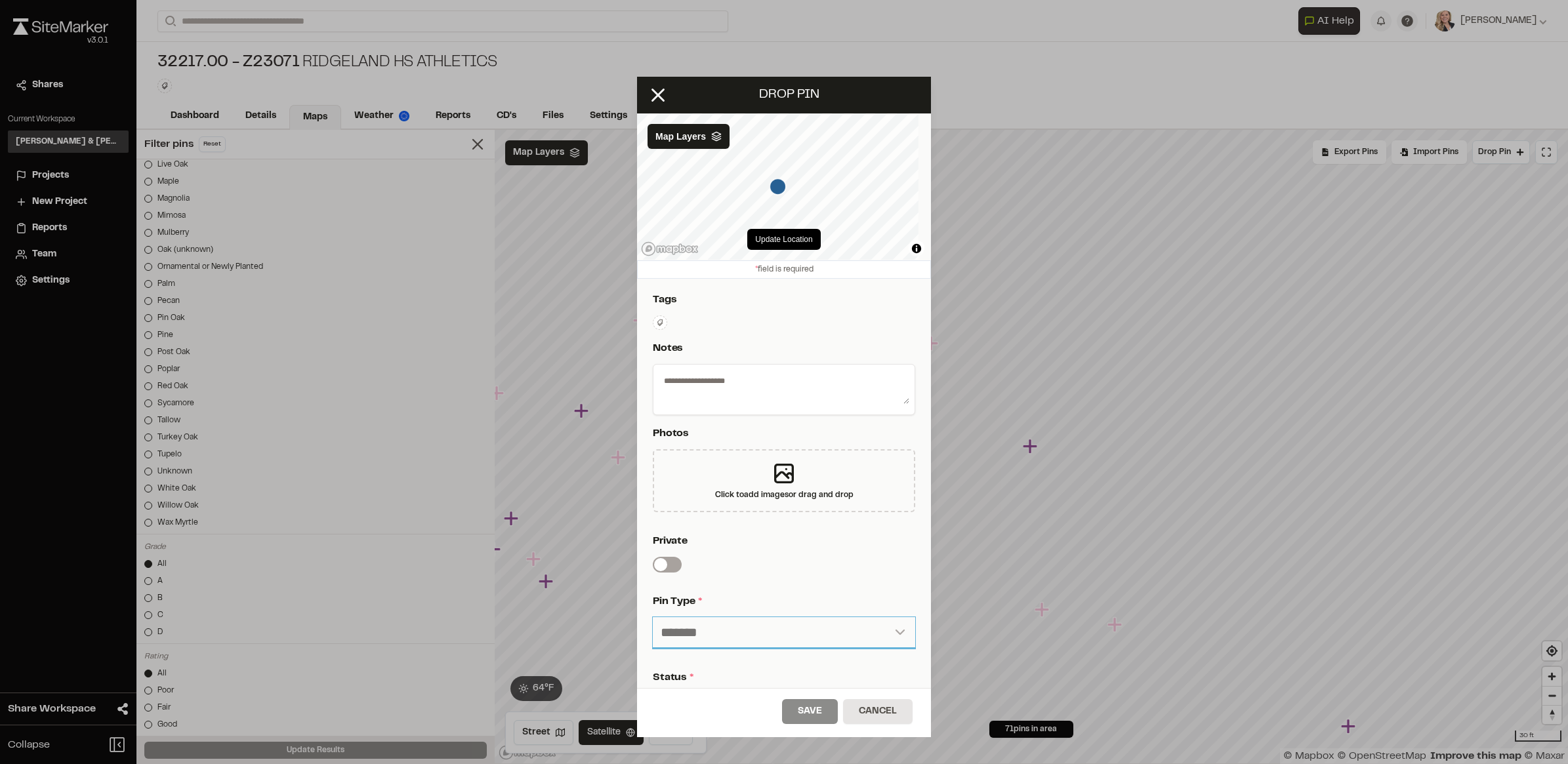
click at [733, 611] on select "**********" at bounding box center [784, 633] width 263 height 32
select select "****"
click at [653, 611] on select "**********" at bounding box center [784, 633] width 263 height 32
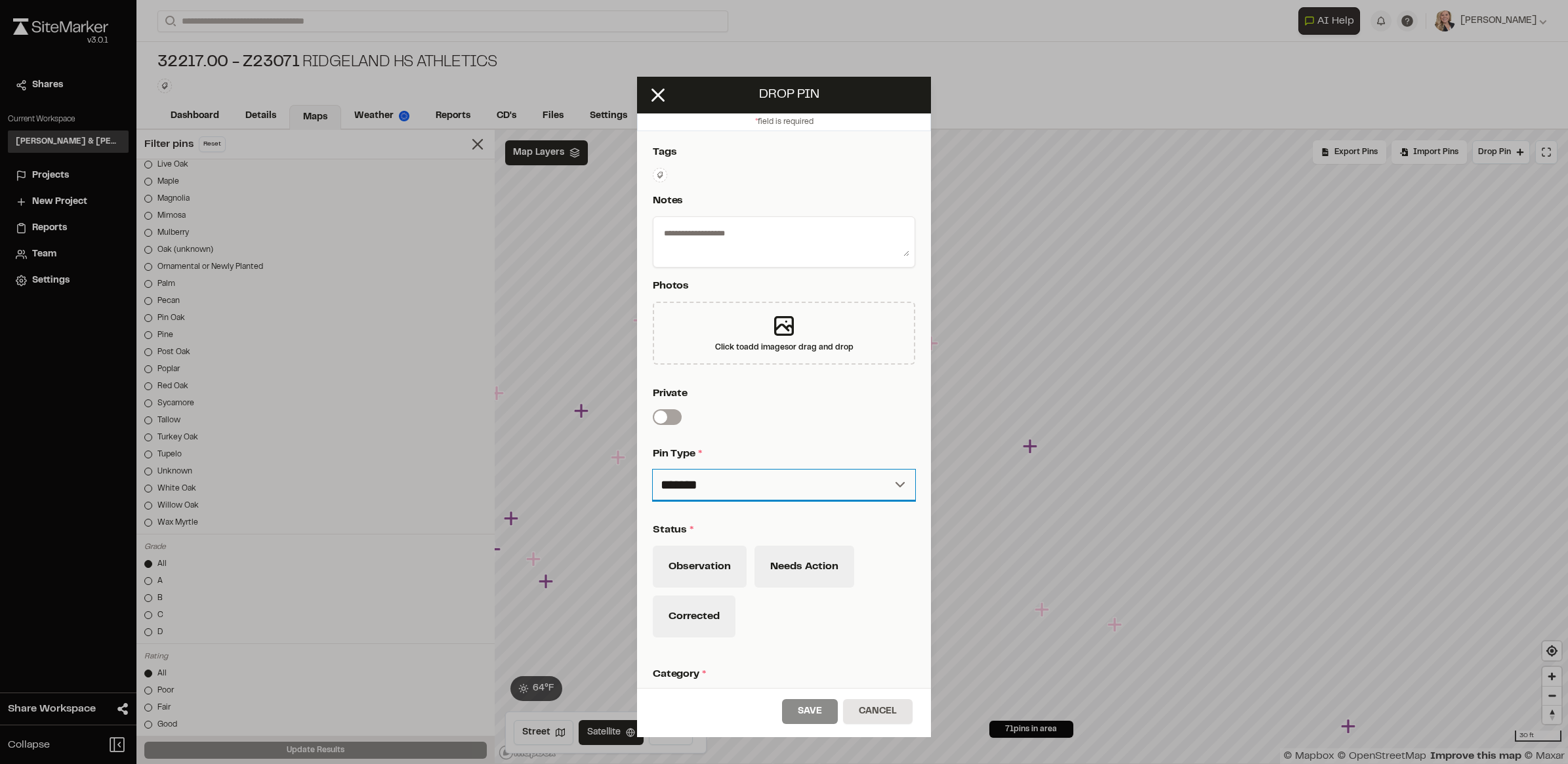
scroll to position [315, 0]
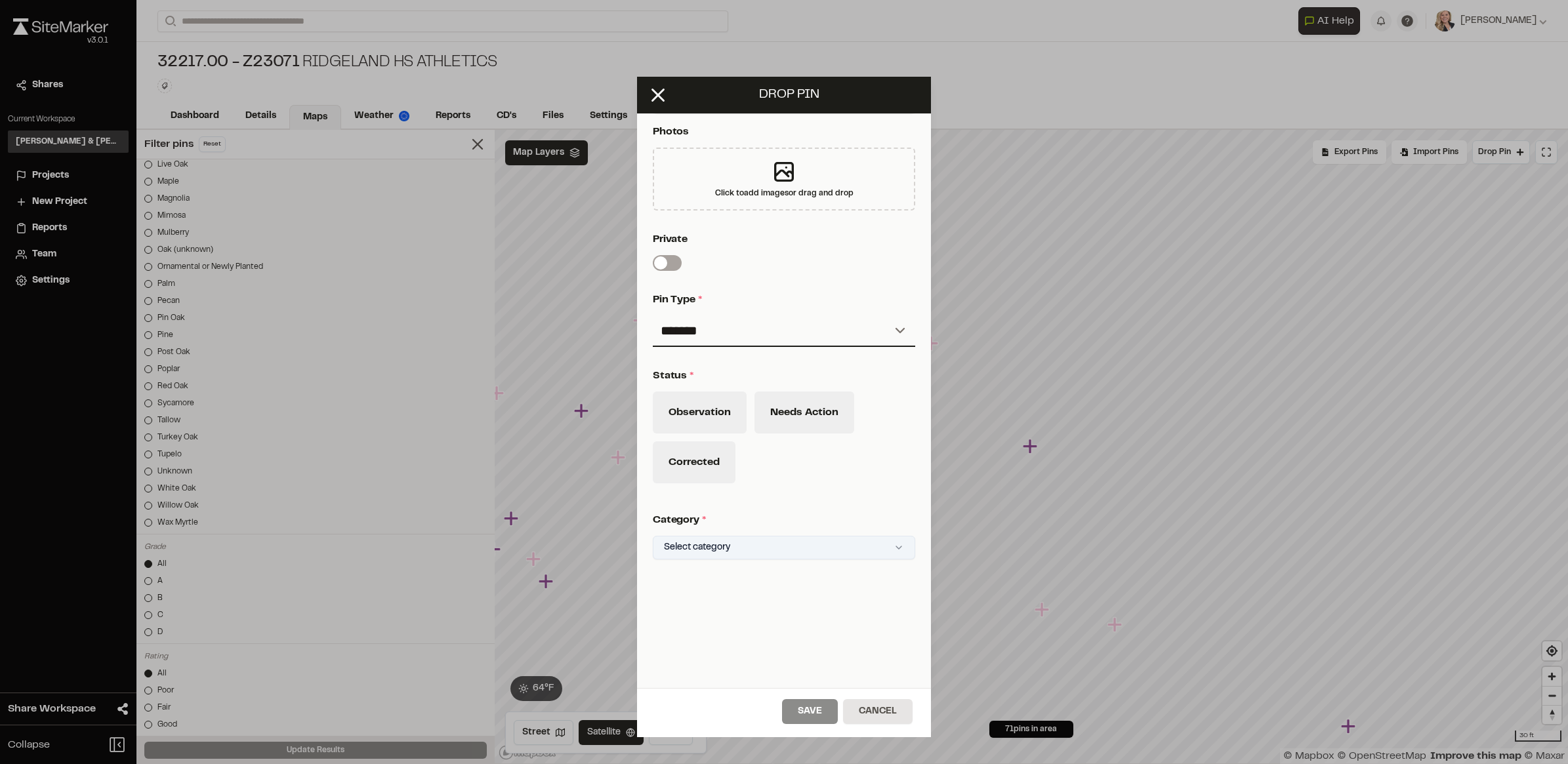
click at [748, 539] on html "**********" at bounding box center [784, 382] width 1568 height 764
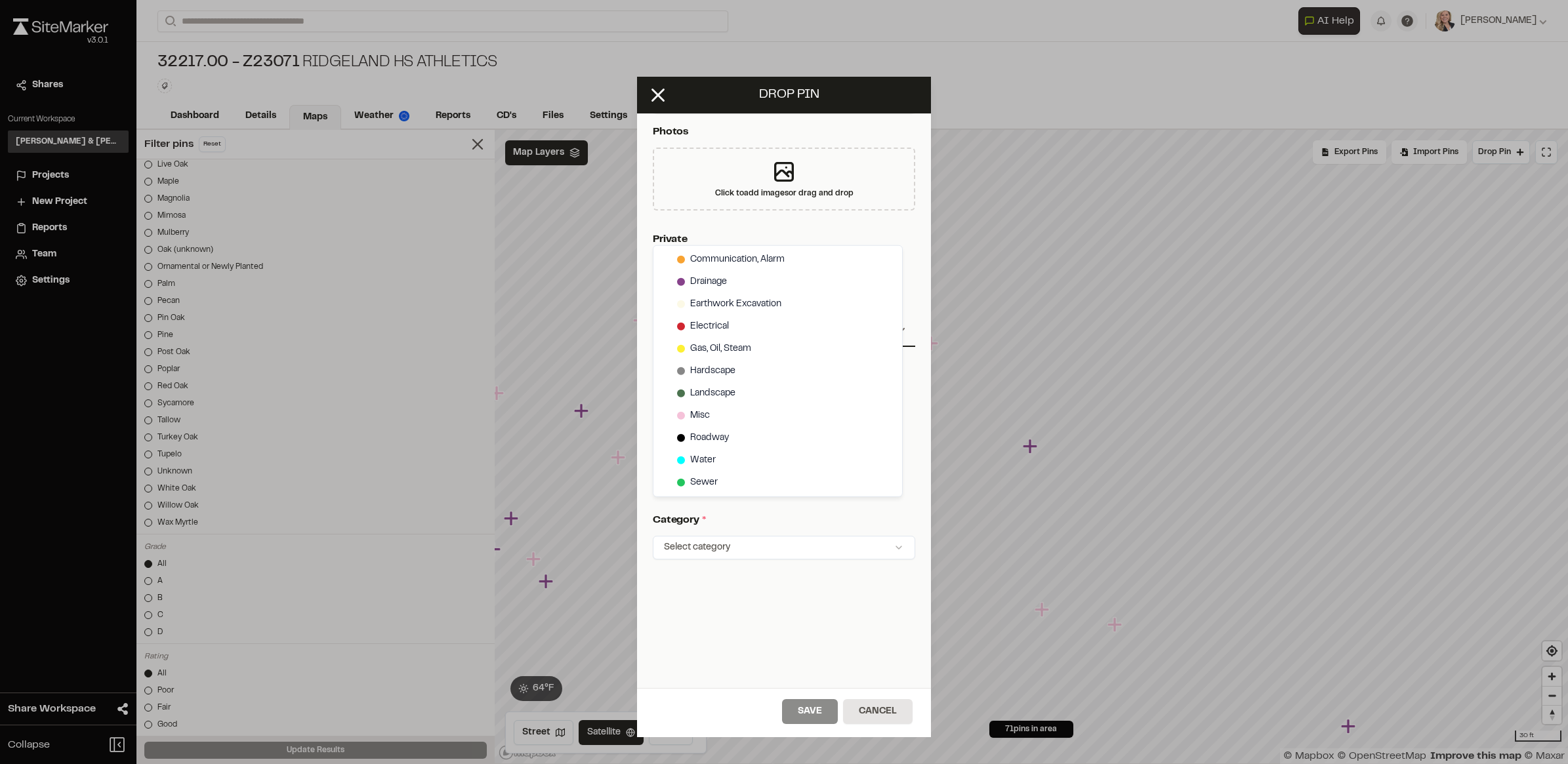
click at [775, 588] on html "**********" at bounding box center [784, 382] width 1568 height 764
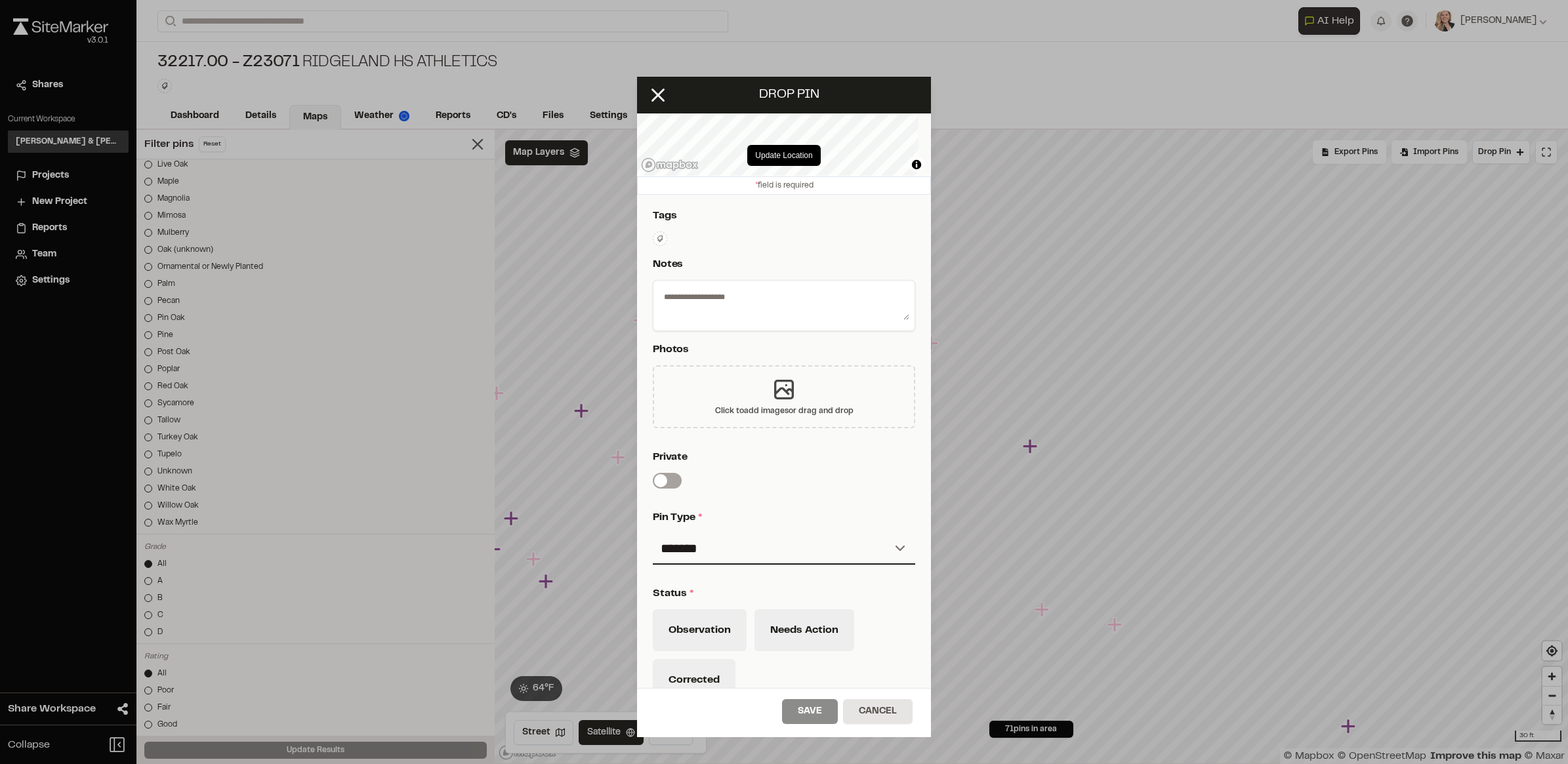
scroll to position [0, 0]
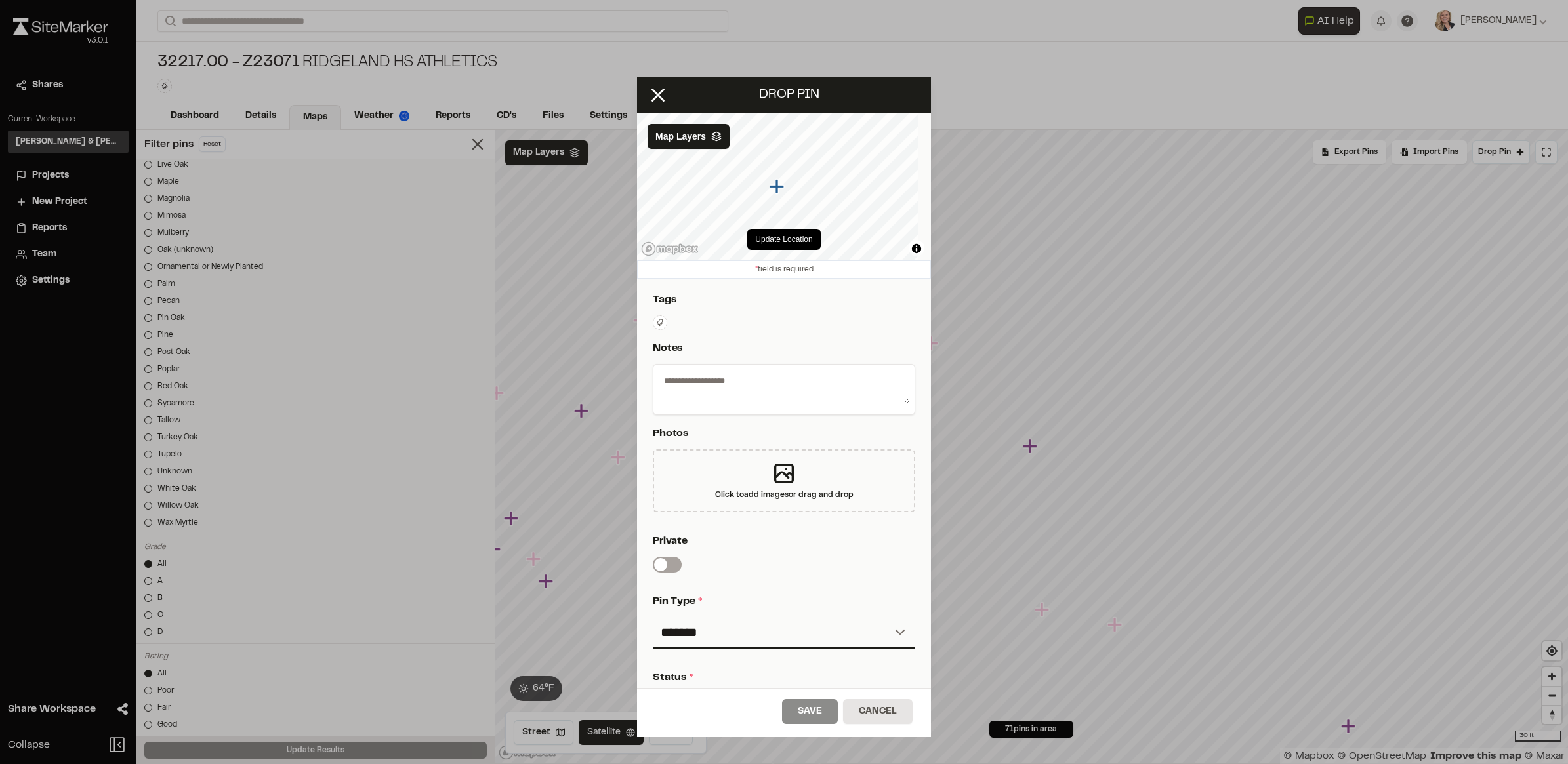
click at [660, 320] on icon at bounding box center [660, 322] width 6 height 6
click at [867, 326] on div at bounding box center [784, 382] width 1568 height 764
click at [665, 94] on icon at bounding box center [658, 95] width 22 height 22
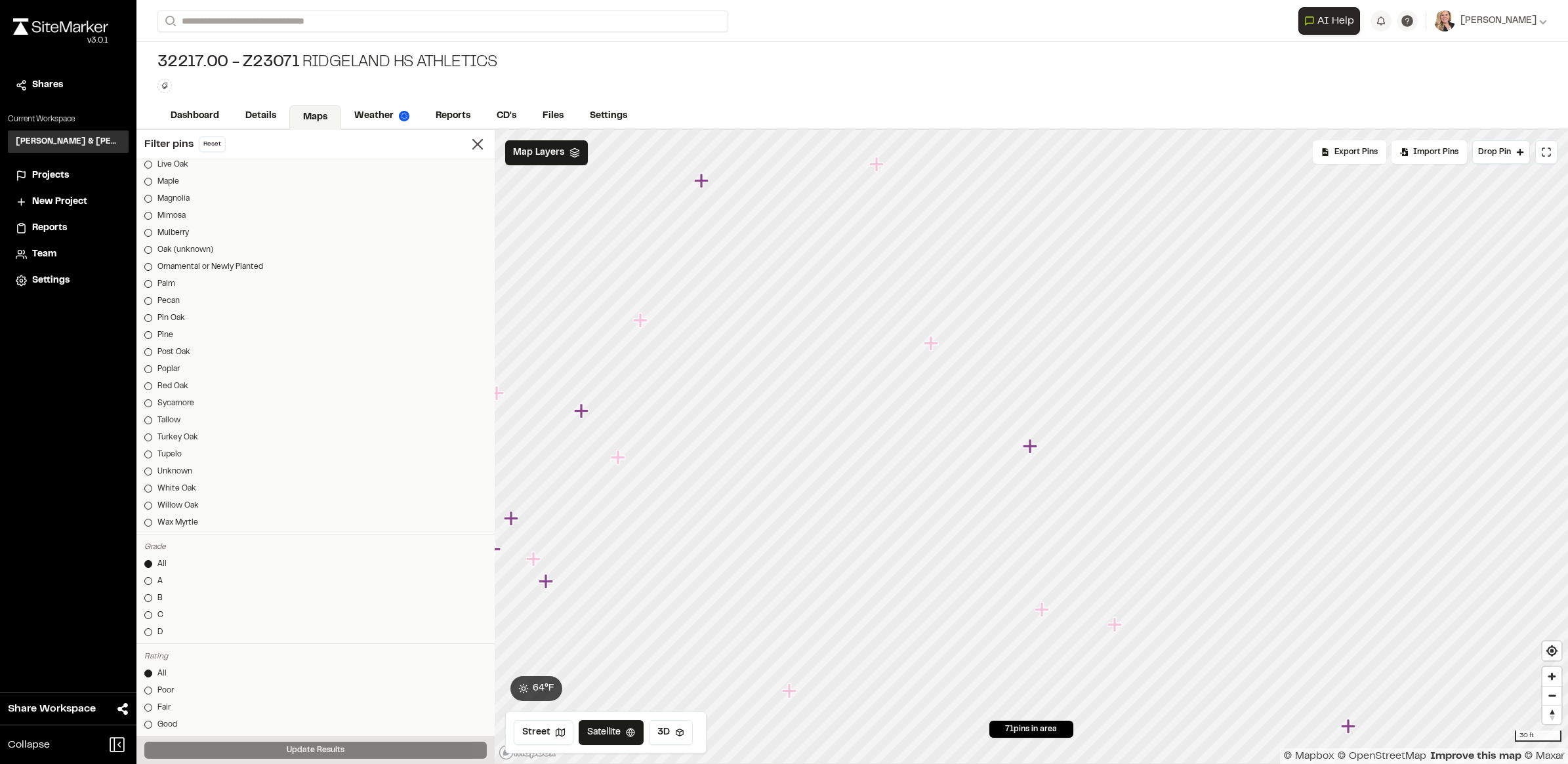
click at [324, 109] on link "Maps" at bounding box center [316, 118] width 52 height 25
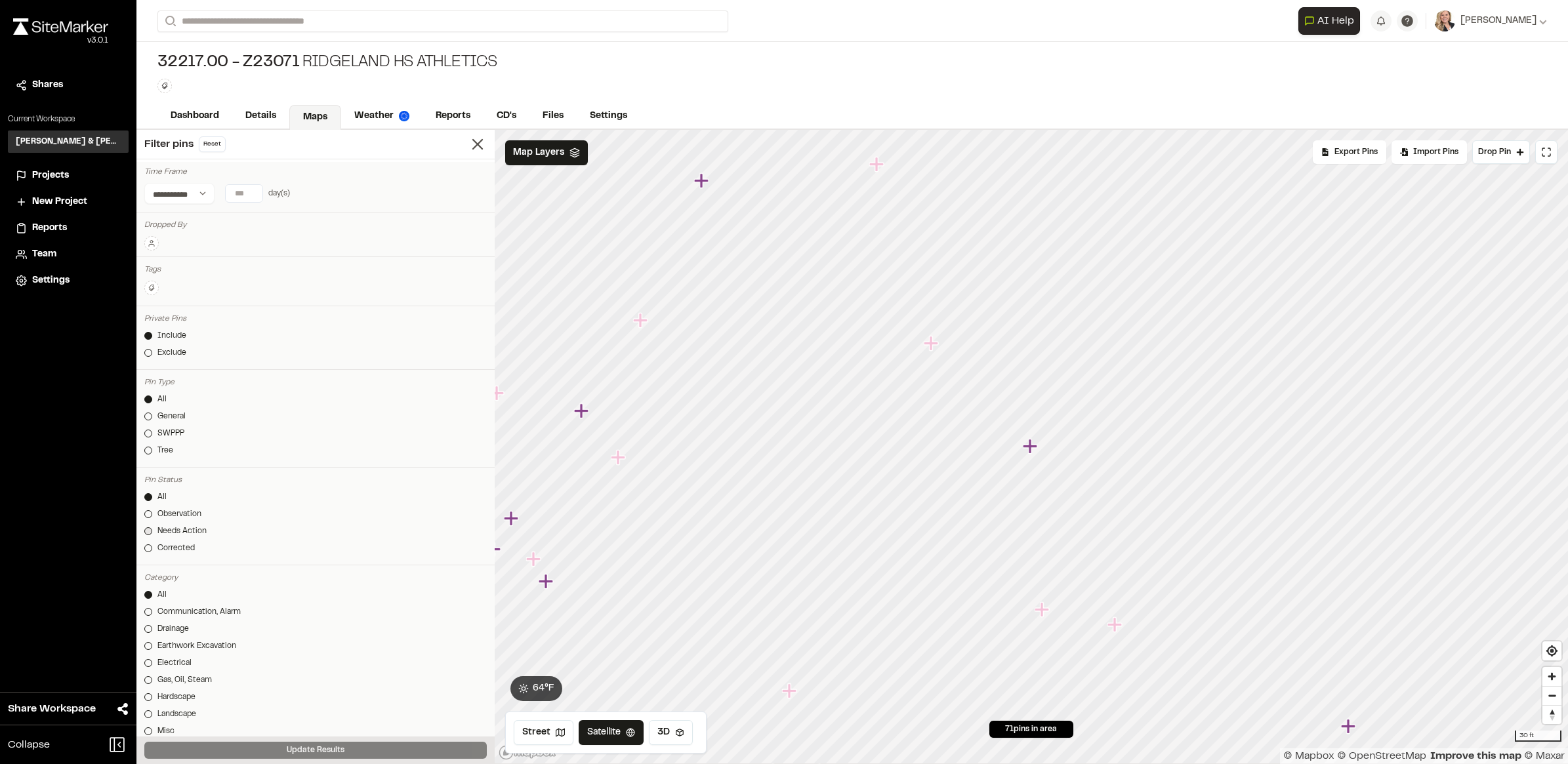
click at [201, 531] on div "Needs Action" at bounding box center [182, 531] width 49 height 12
click at [382, 611] on button "Update Results" at bounding box center [315, 751] width 343 height 17
click at [252, 122] on link "Details" at bounding box center [262, 118] width 59 height 25
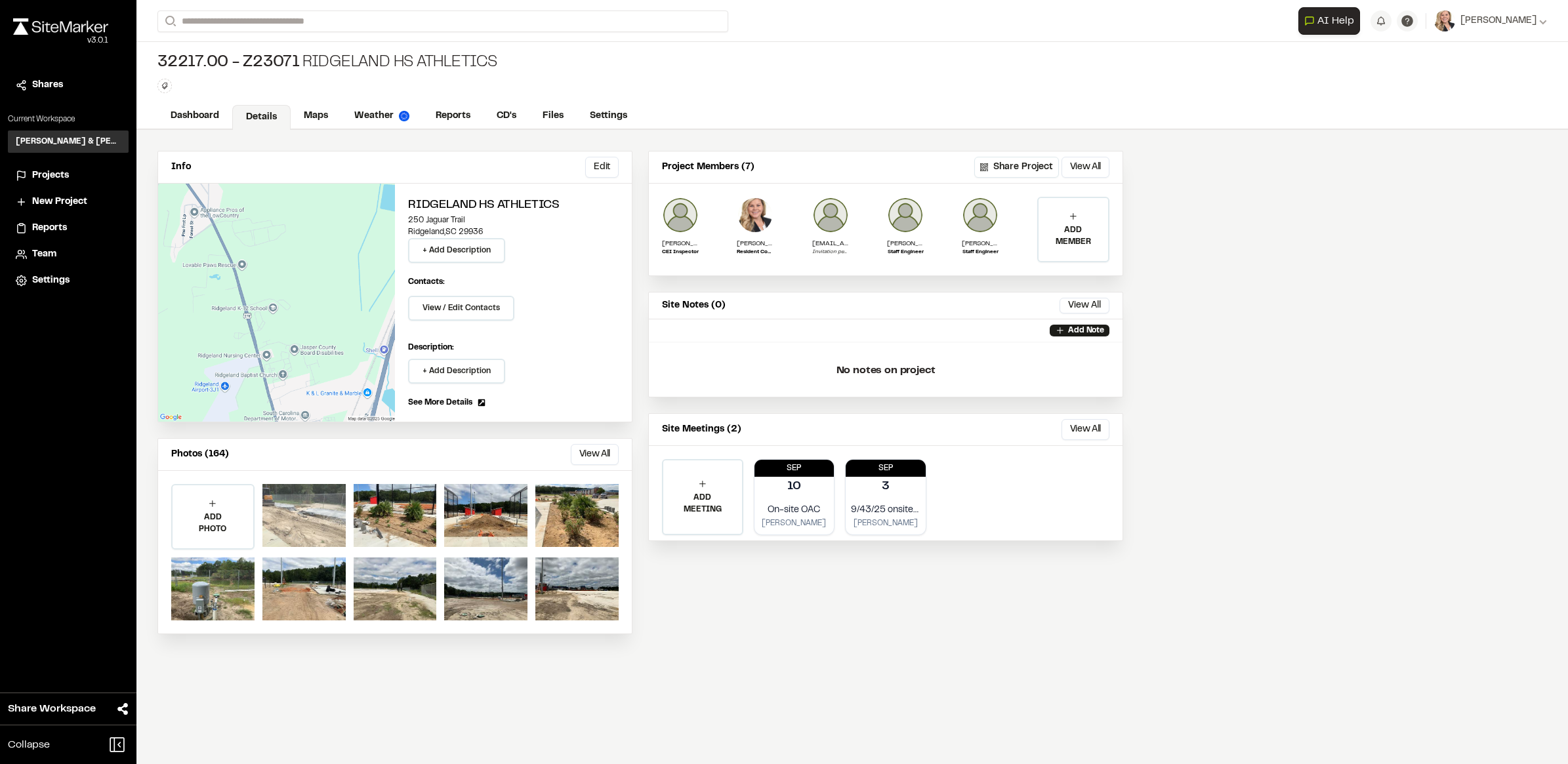
click at [313, 521] on div at bounding box center [304, 516] width 83 height 63
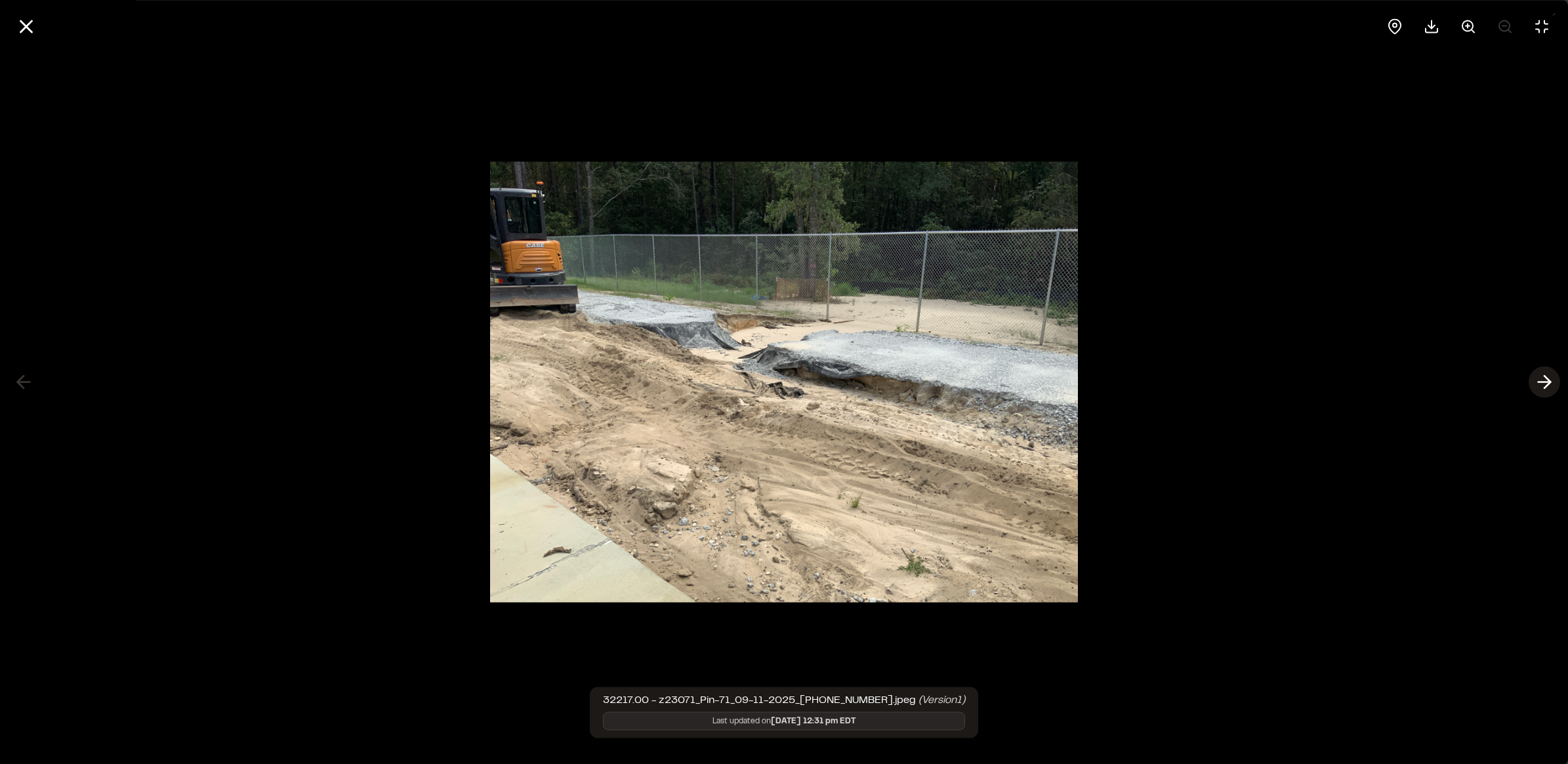
click at [1254, 380] on icon at bounding box center [1544, 382] width 21 height 22
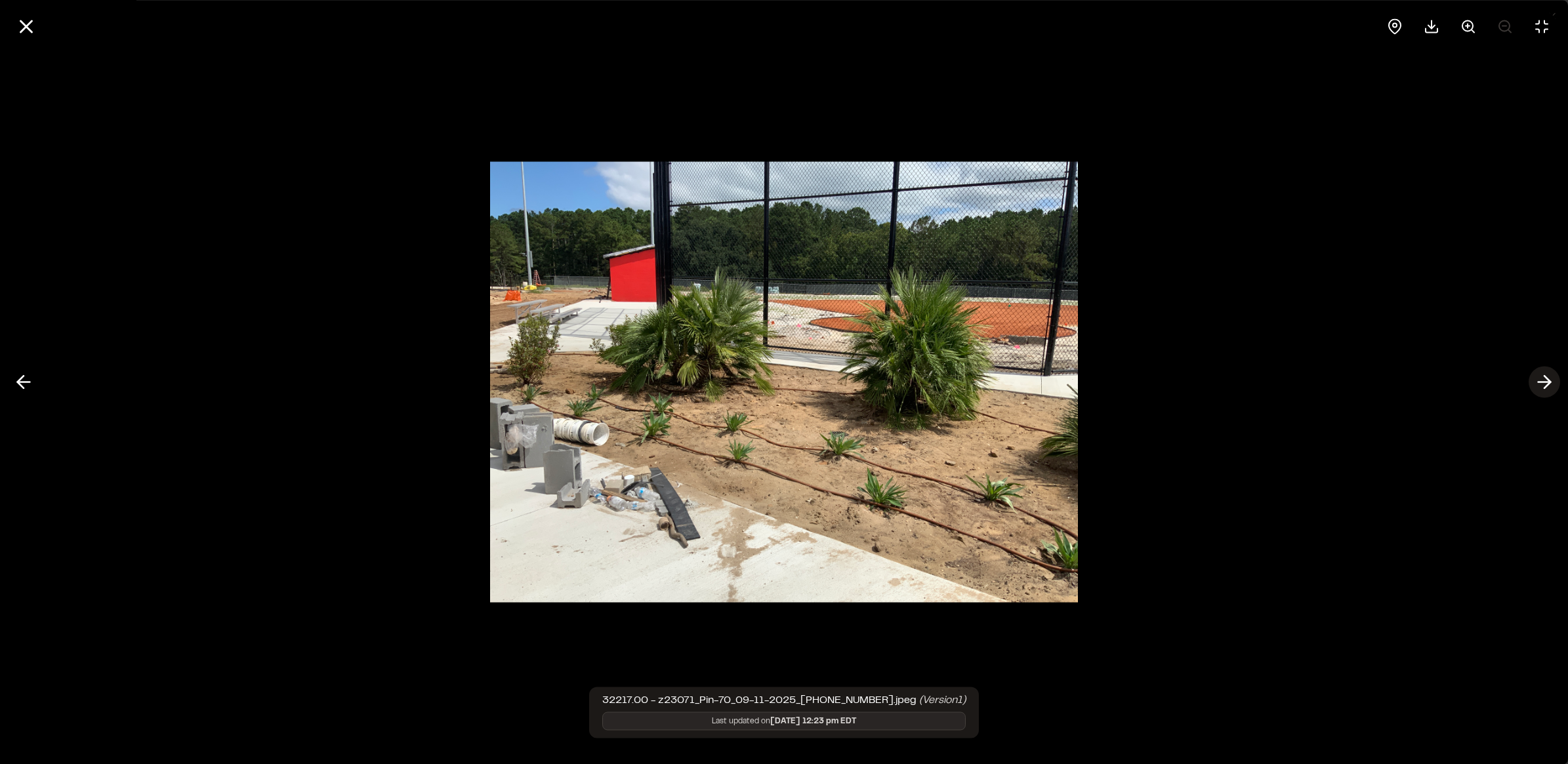
click at [1254, 382] on line at bounding box center [1544, 382] width 13 height 0
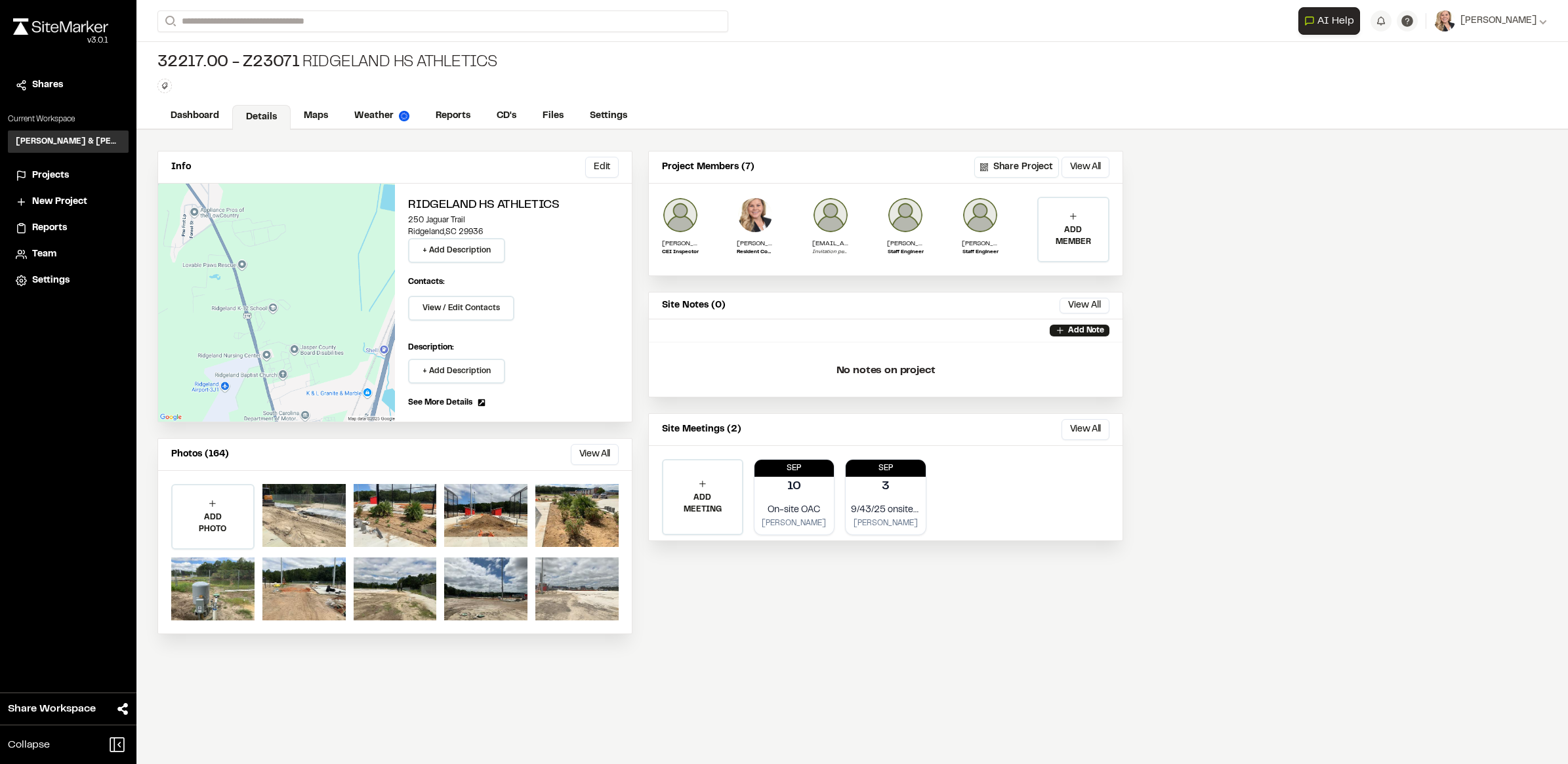
click at [565, 581] on div at bounding box center [577, 589] width 83 height 63
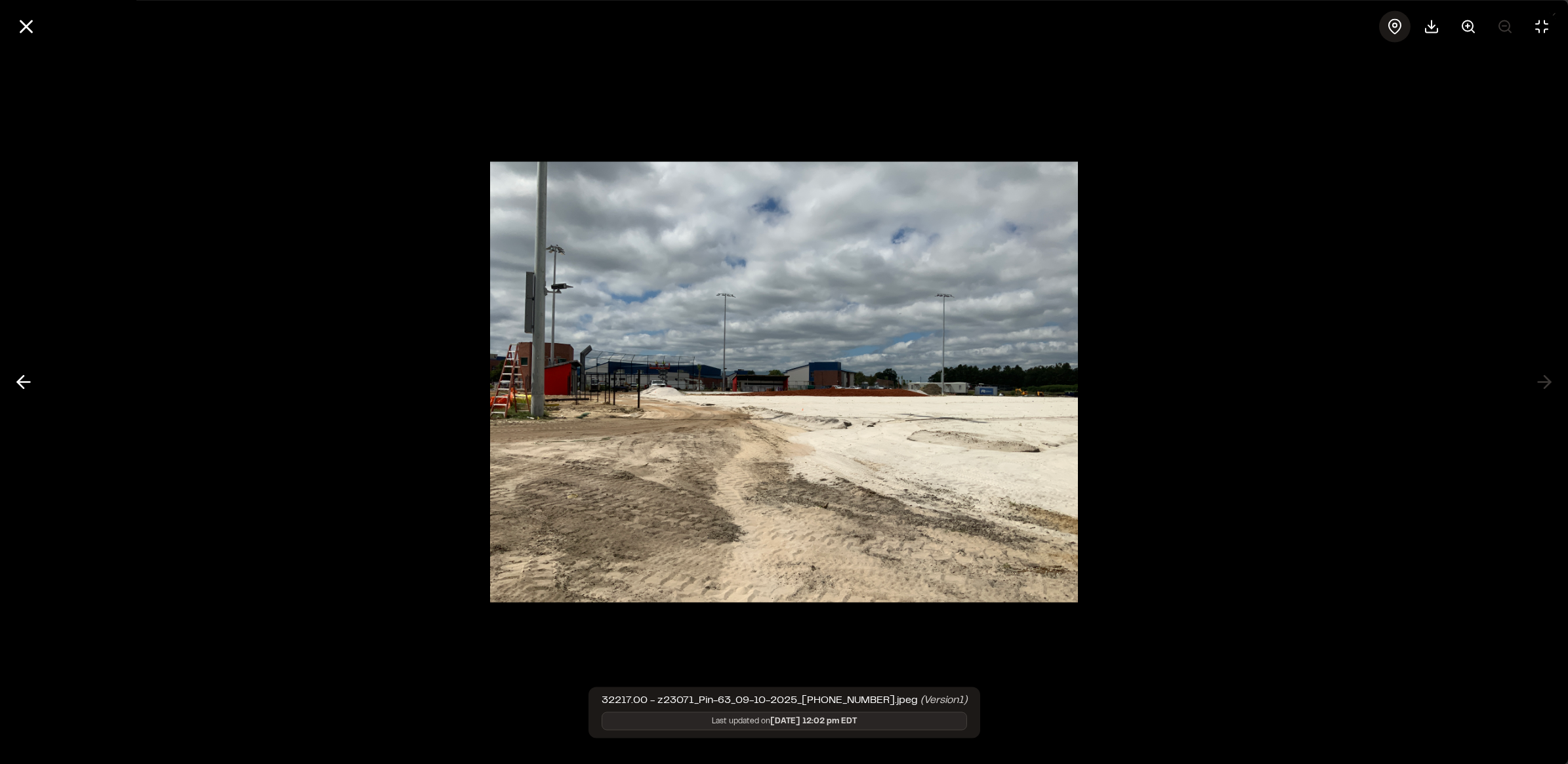
click at [1395, 26] on circle at bounding box center [1394, 25] width 4 height 4
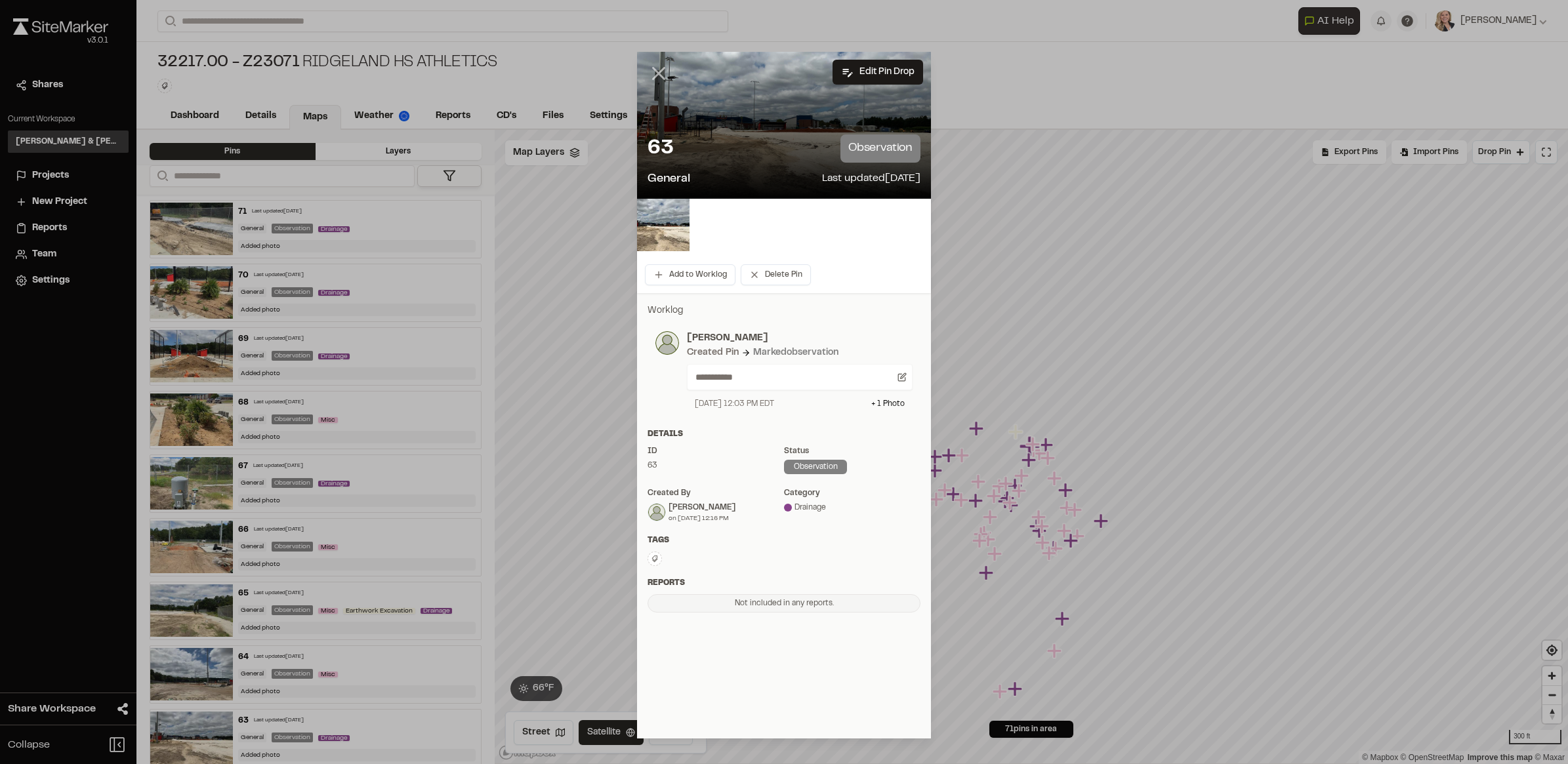
click at [657, 67] on icon at bounding box center [658, 74] width 22 height 22
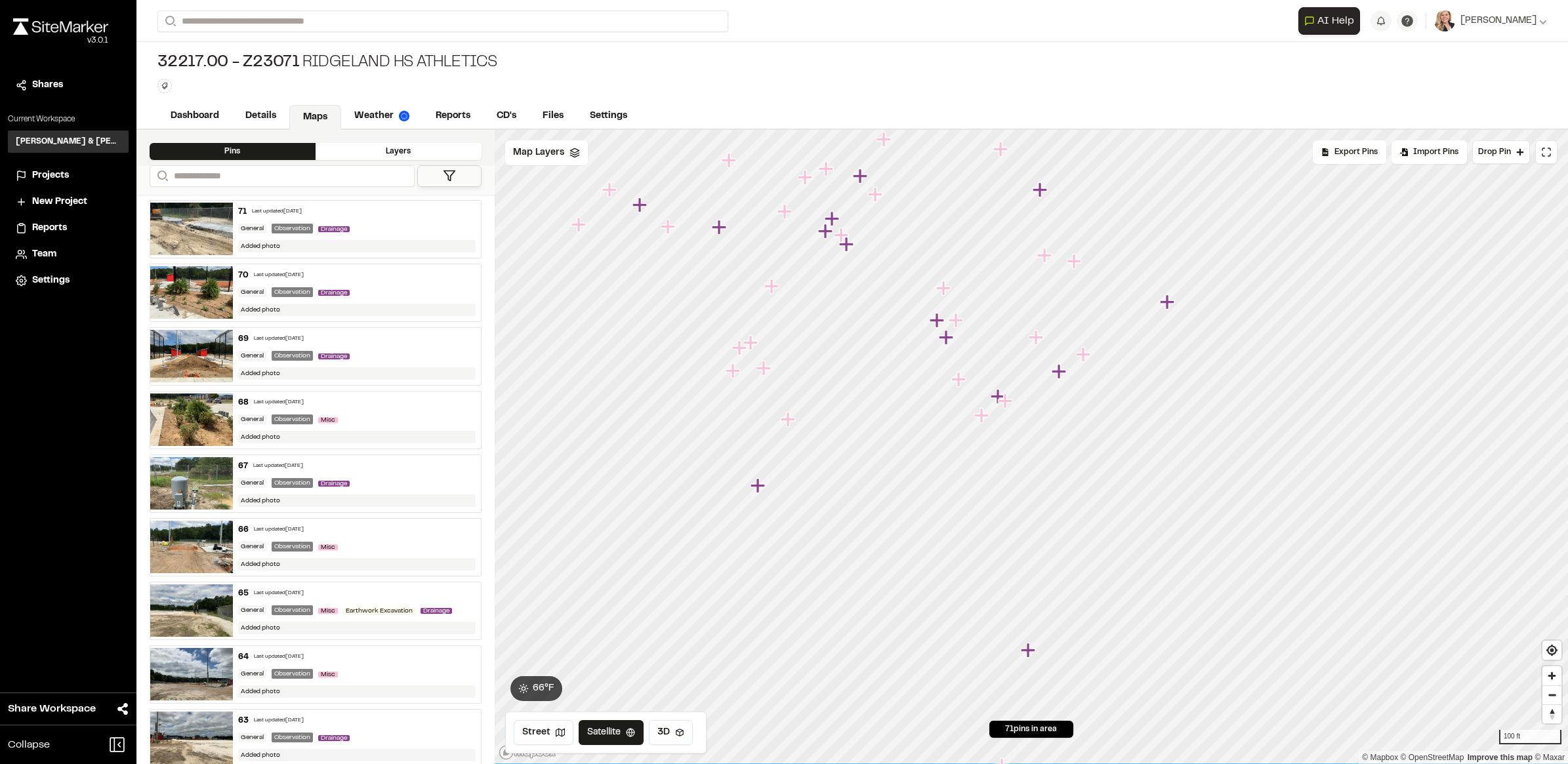
click at [979, 422] on icon "Map marker" at bounding box center [981, 415] width 14 height 14
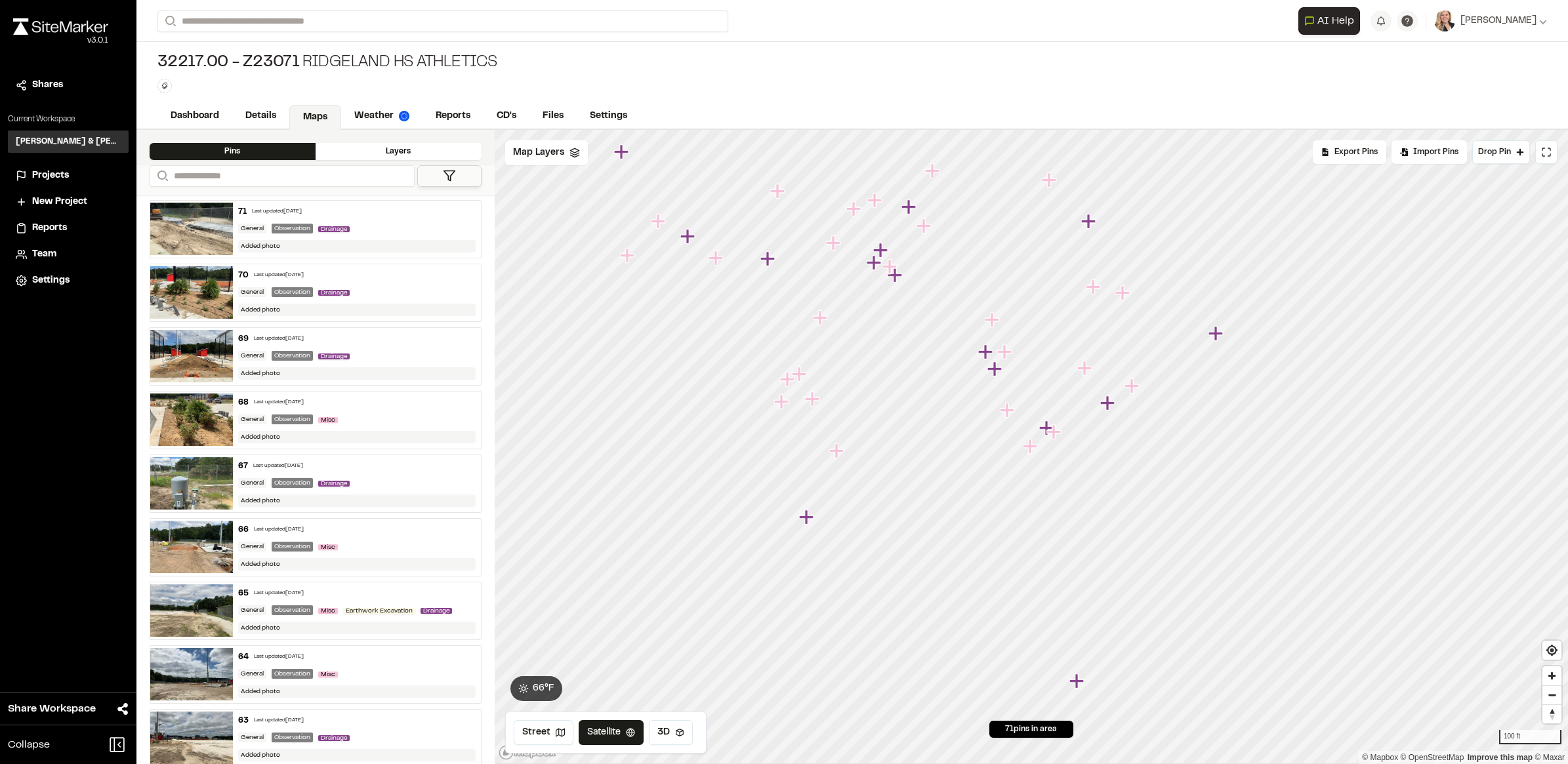
click at [1054, 432] on icon "Map marker" at bounding box center [1053, 431] width 14 height 14
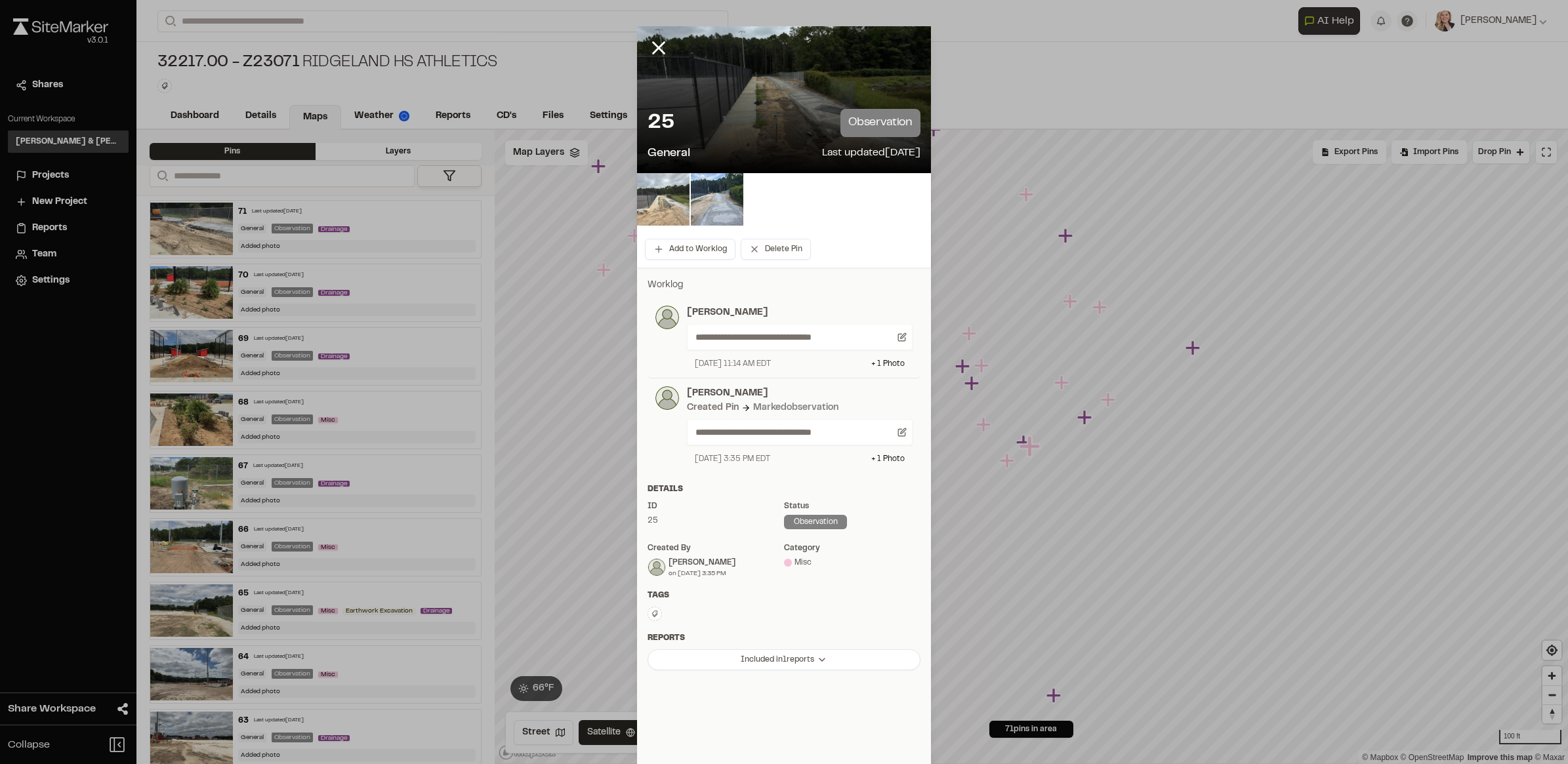
click at [637, 201] on img at bounding box center [663, 199] width 52 height 52
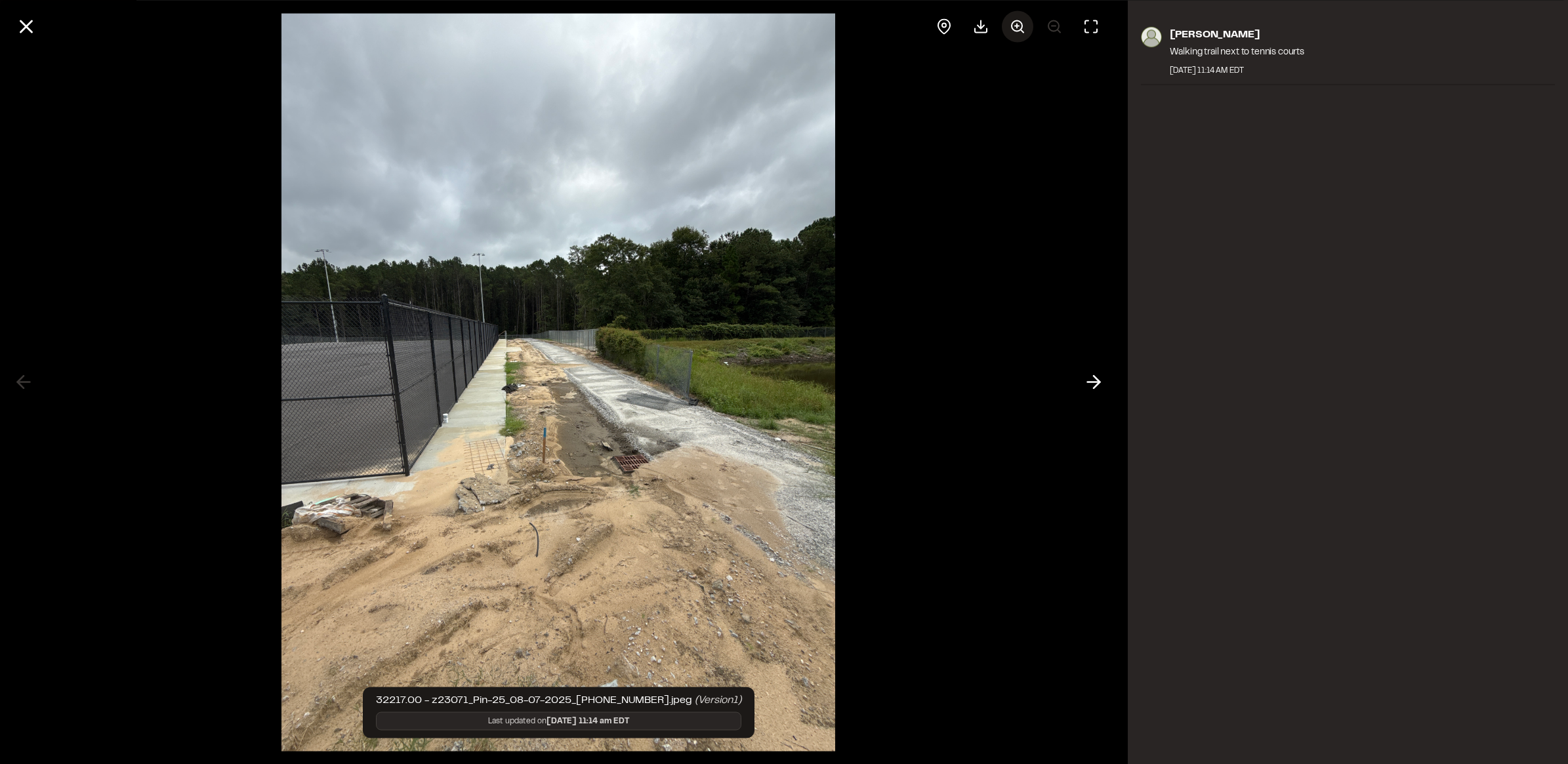
click at [1015, 27] on icon at bounding box center [1017, 26] width 16 height 16
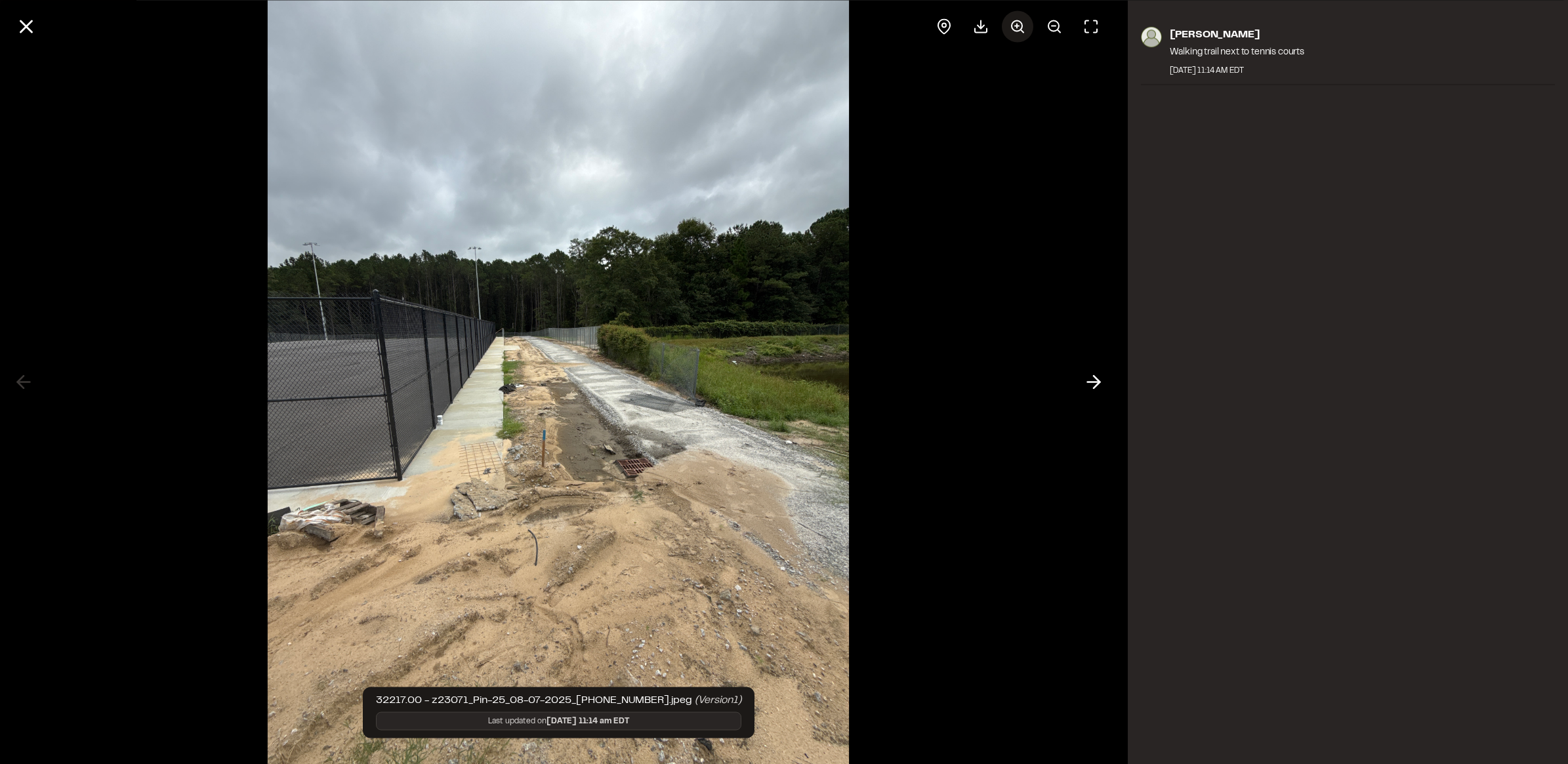
click at [1017, 21] on icon at bounding box center [1017, 26] width 16 height 16
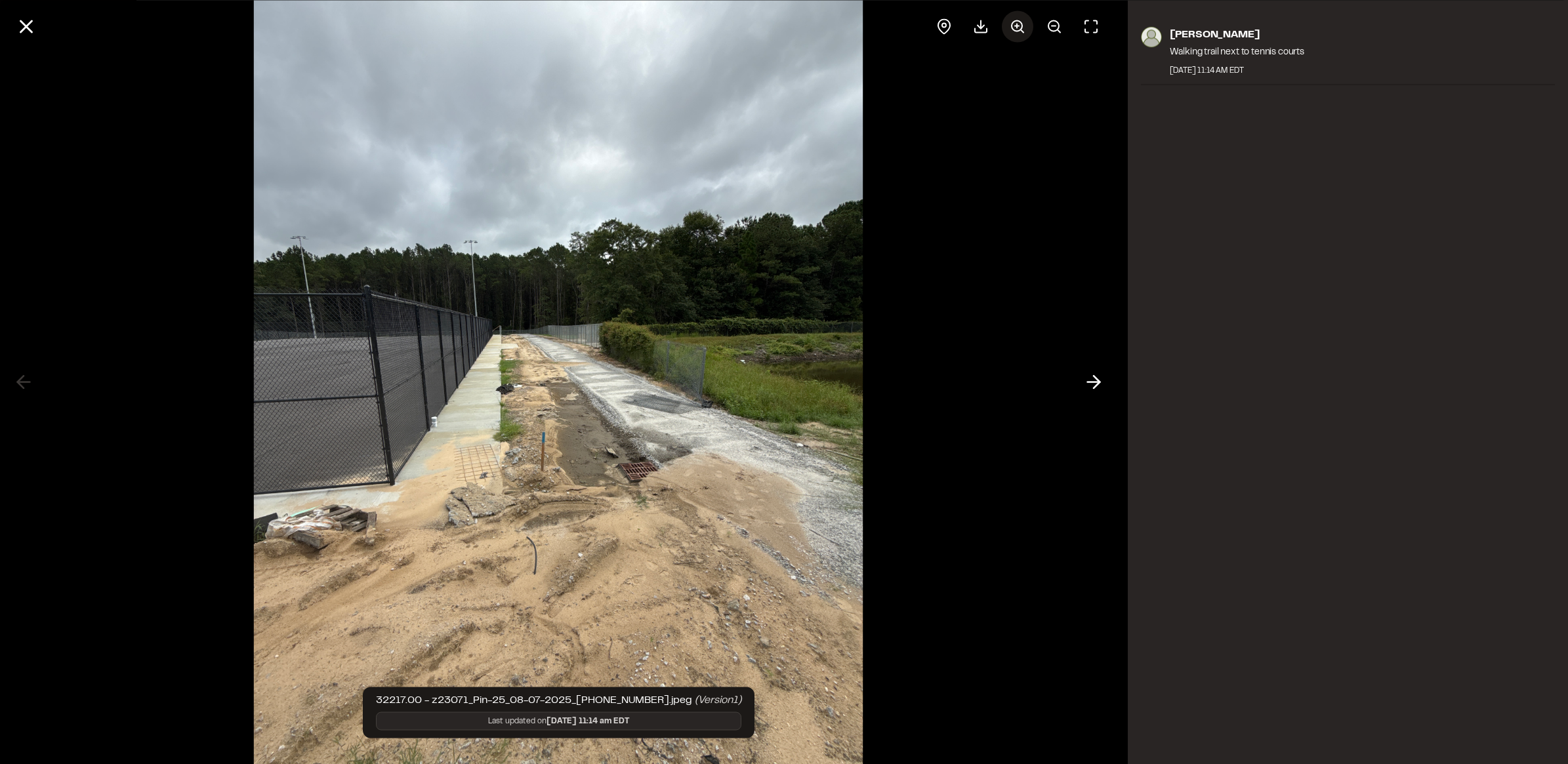
click at [1017, 21] on icon at bounding box center [1017, 26] width 16 height 16
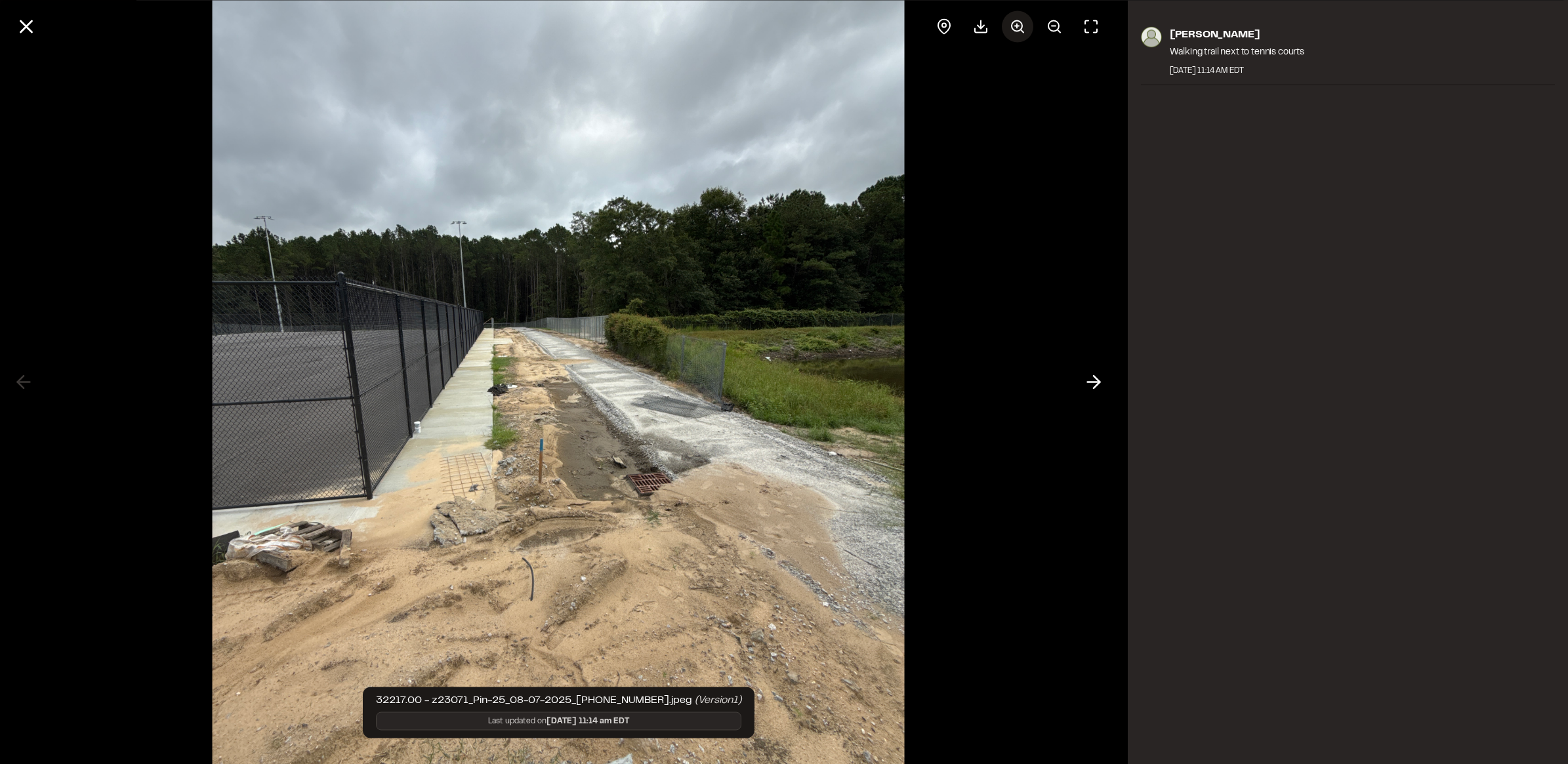
click at [1017, 21] on icon at bounding box center [1017, 26] width 16 height 16
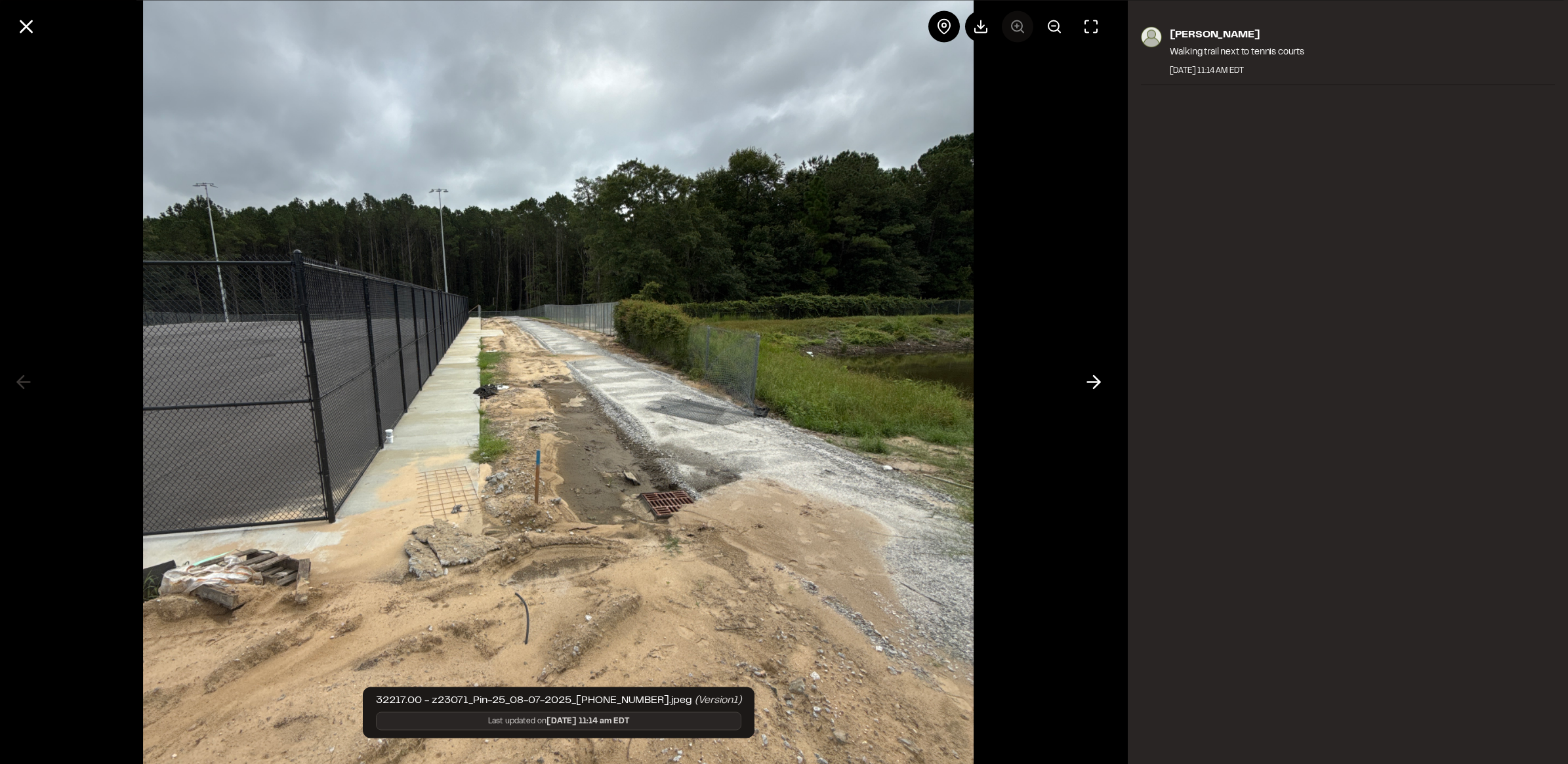
click at [1017, 21] on div at bounding box center [1017, 26] width 179 height 32
click at [25, 21] on icon at bounding box center [26, 26] width 22 height 22
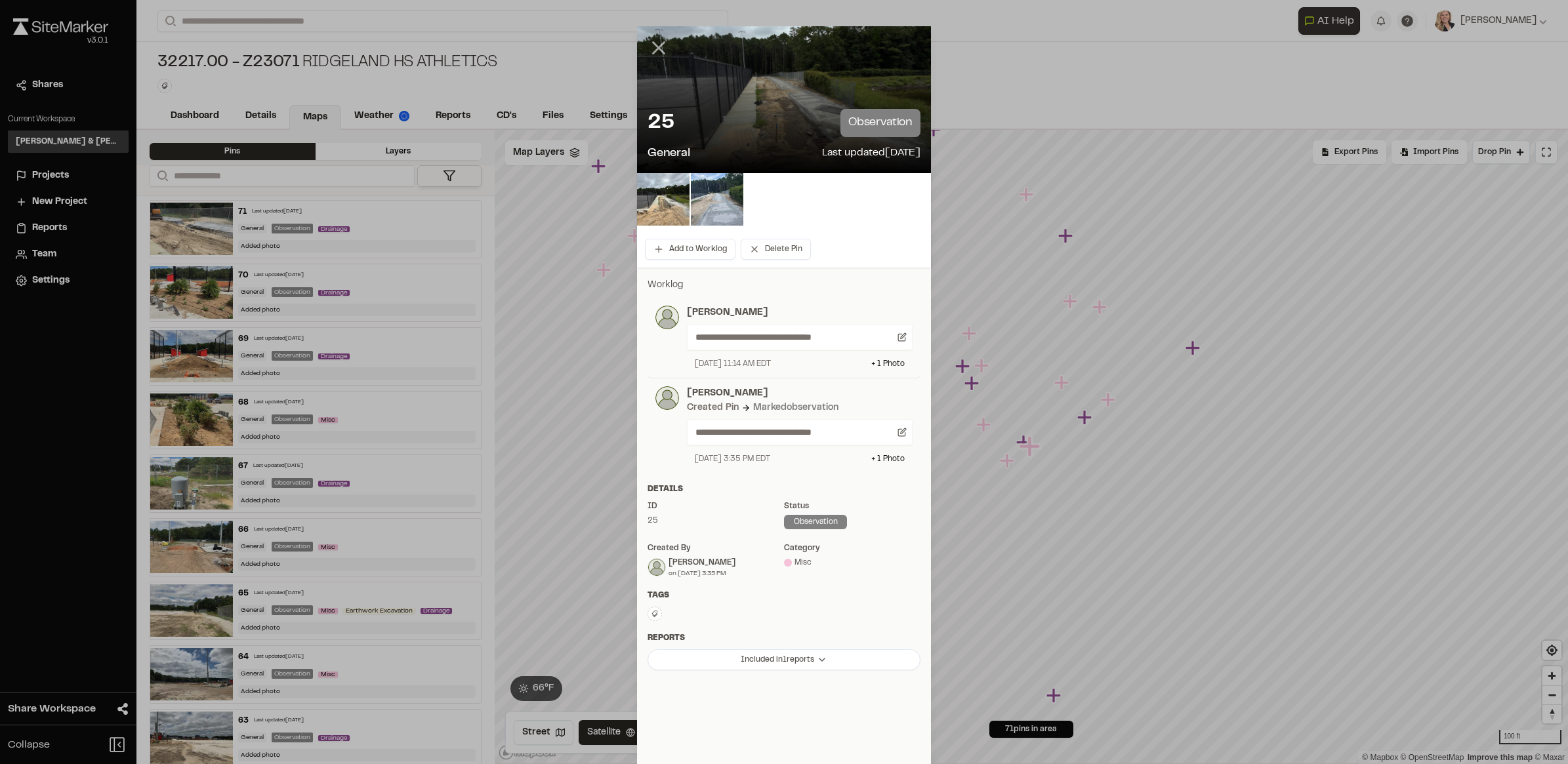
click at [653, 43] on line at bounding box center [659, 48] width 11 height 11
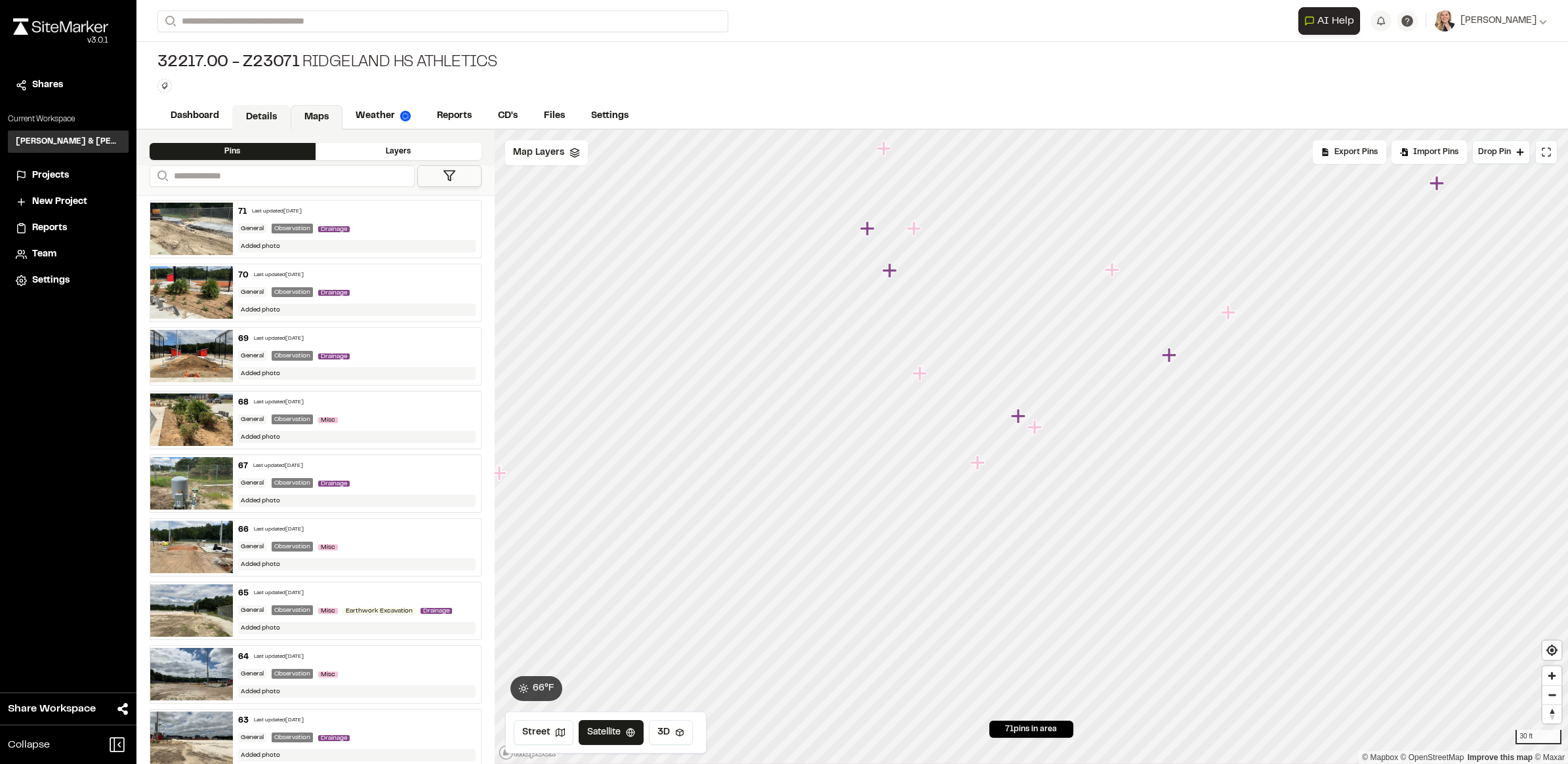
click at [264, 119] on link "Details" at bounding box center [262, 118] width 59 height 25
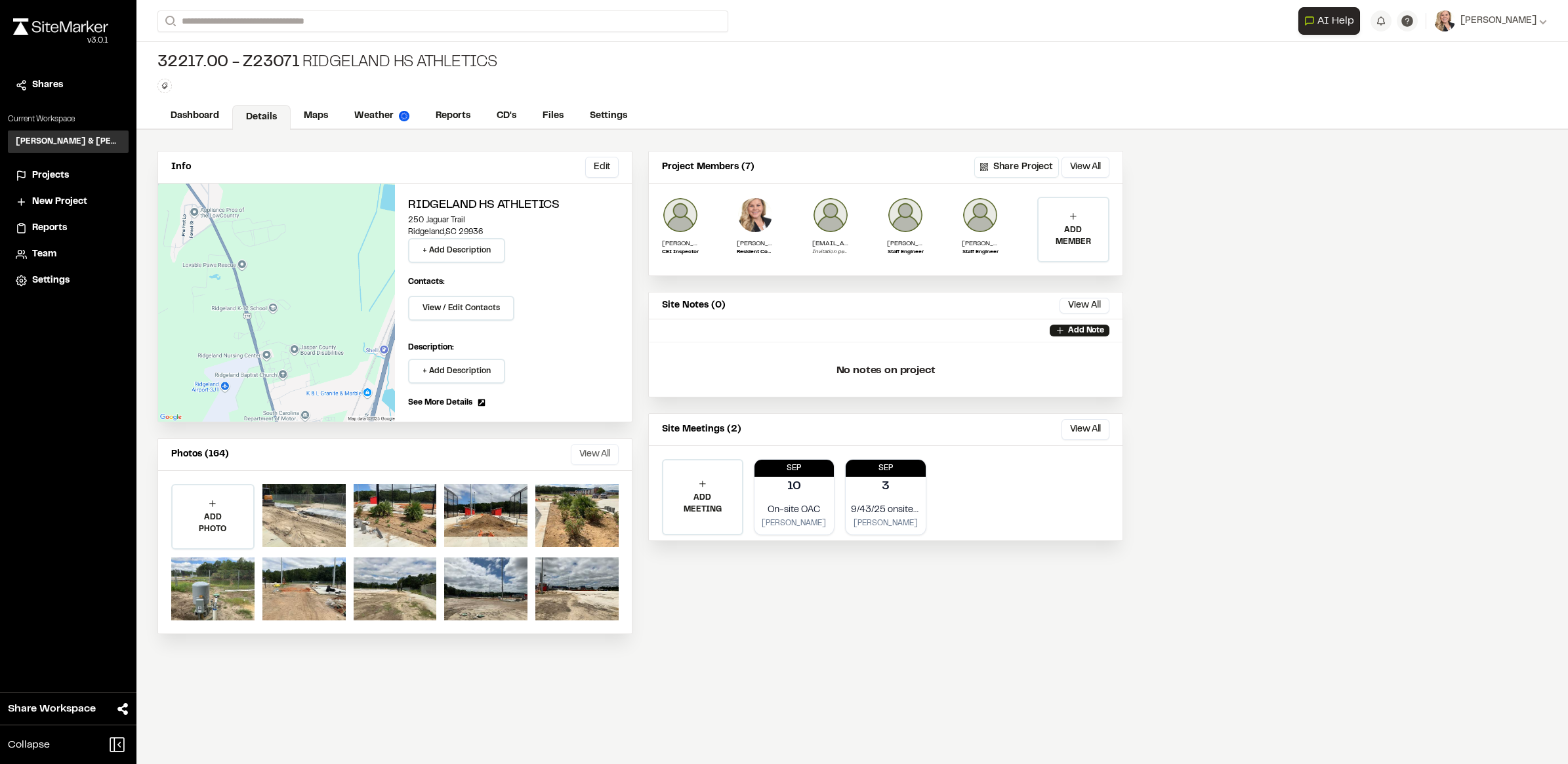
click at [585, 454] on button "View All" at bounding box center [594, 454] width 48 height 21
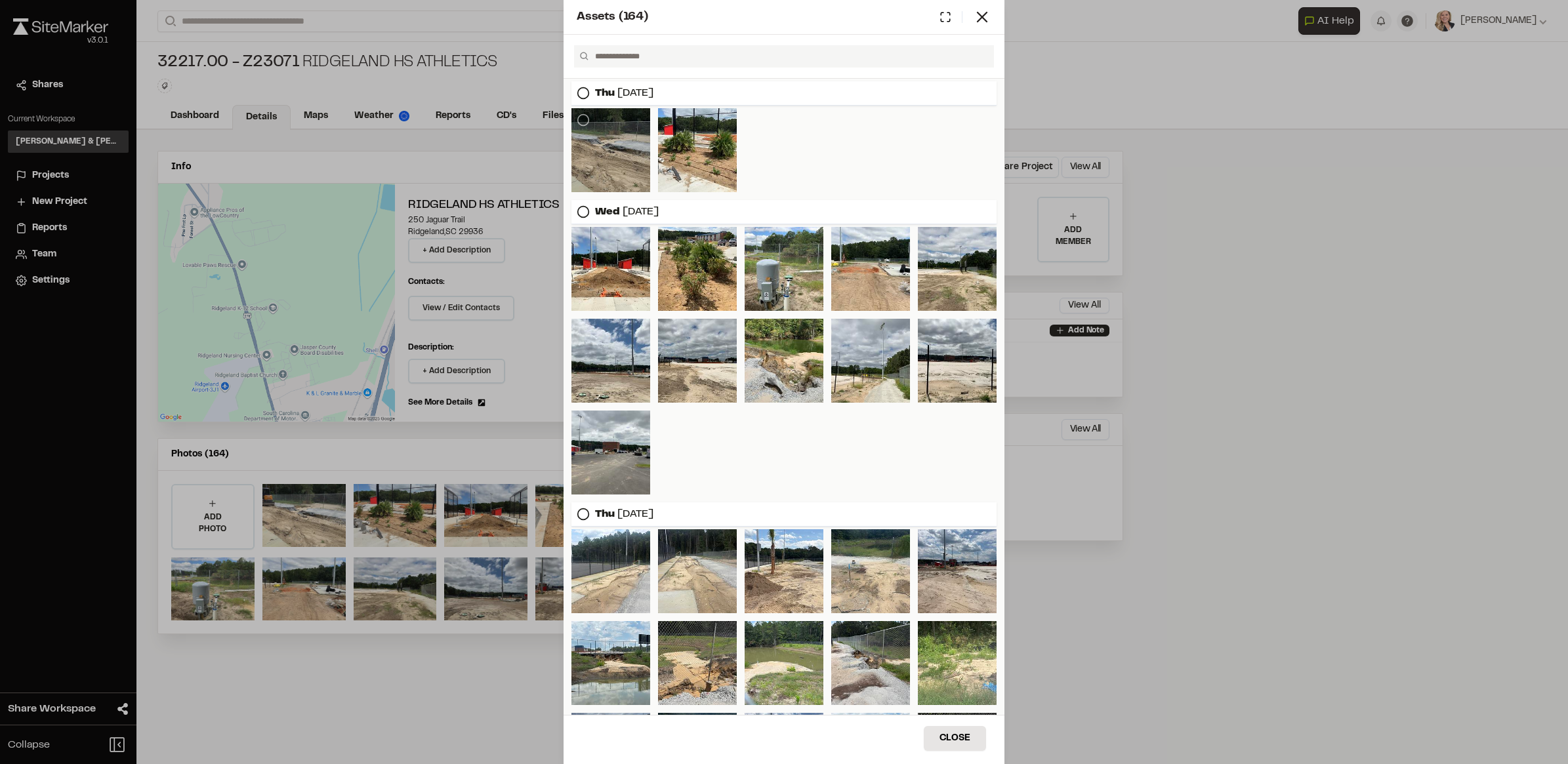
click at [621, 168] on div at bounding box center [611, 150] width 79 height 84
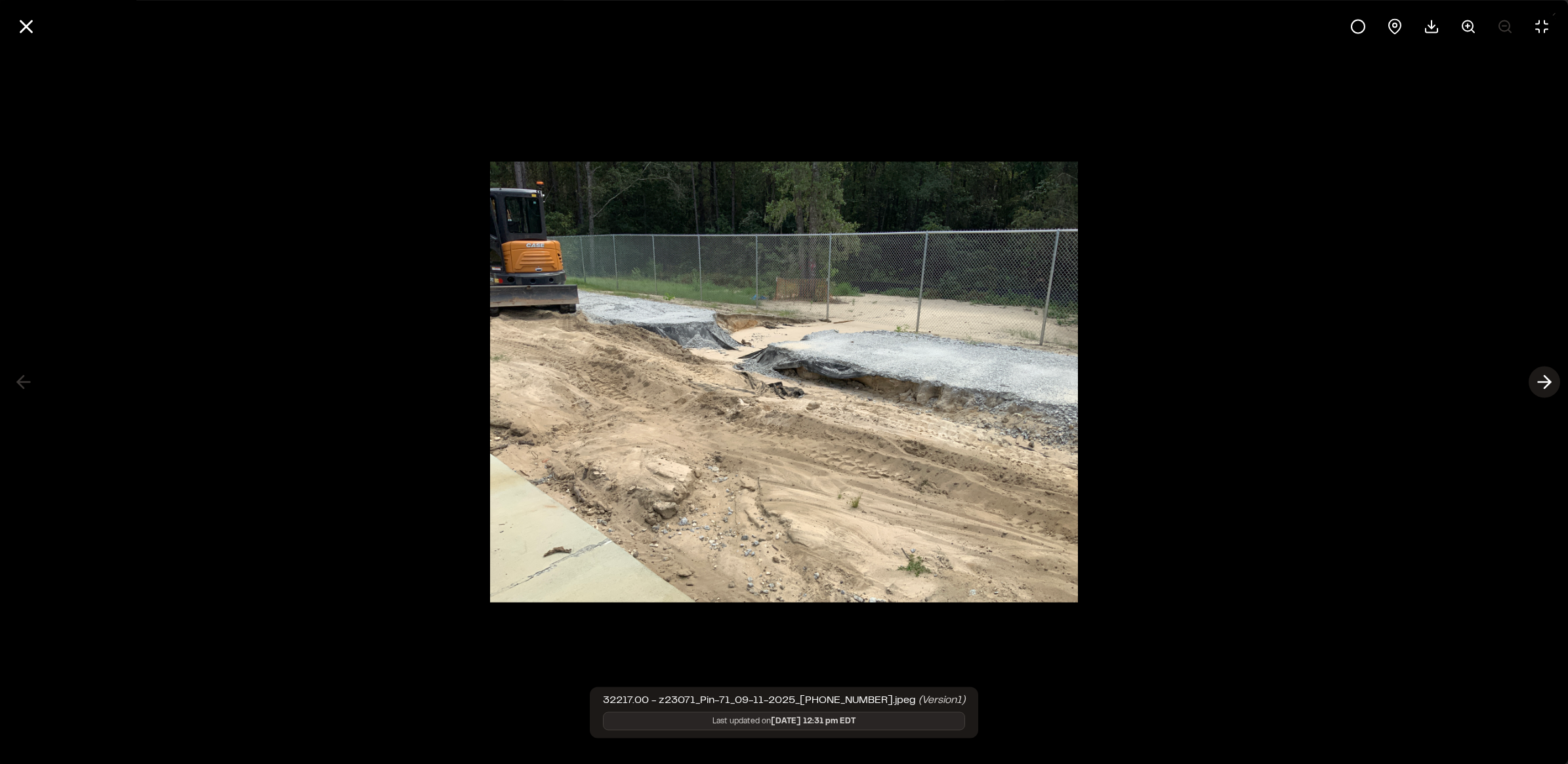
click at [1538, 384] on icon at bounding box center [1544, 382] width 21 height 22
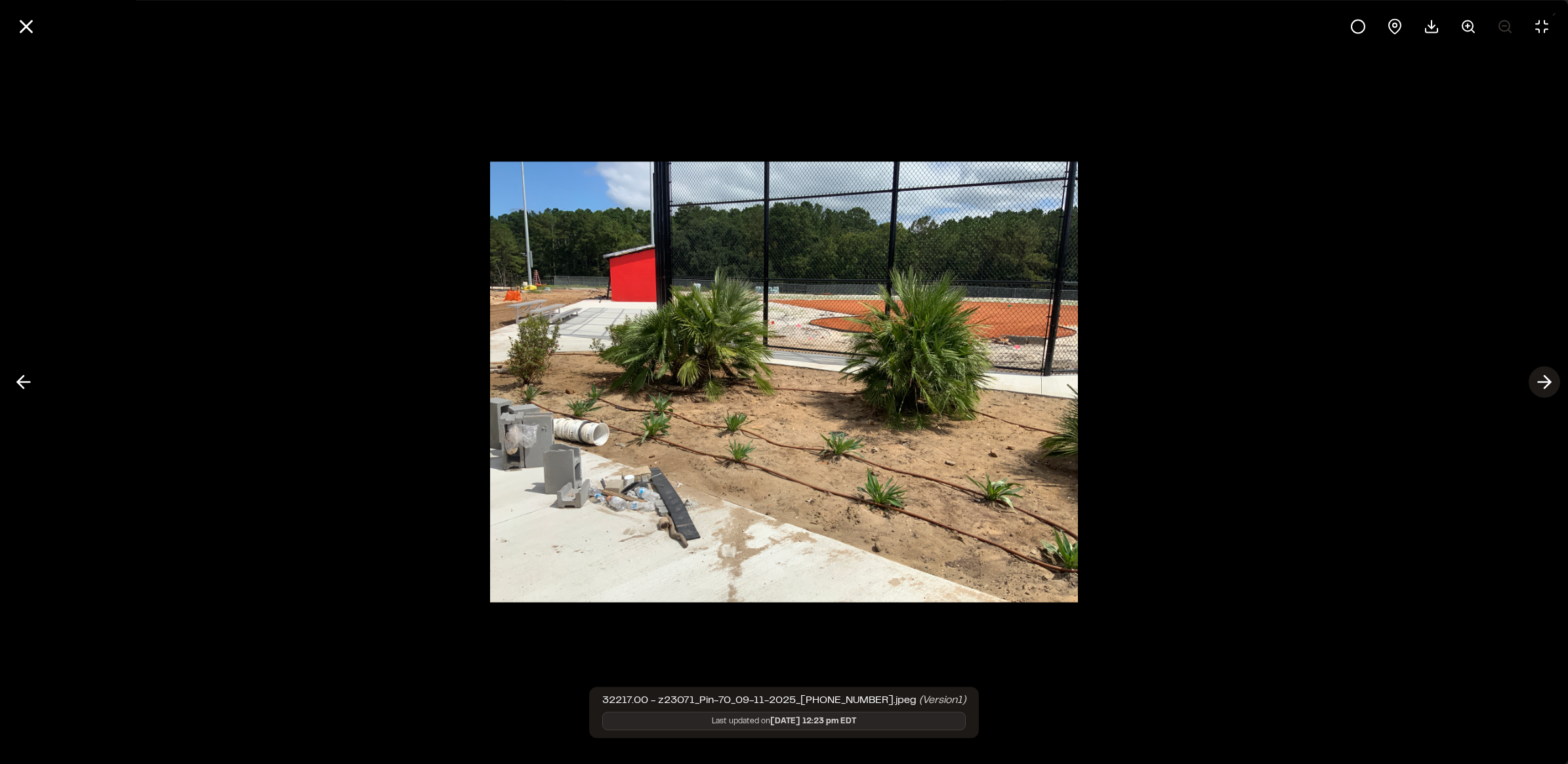
click at [1538, 384] on icon at bounding box center [1544, 382] width 21 height 22
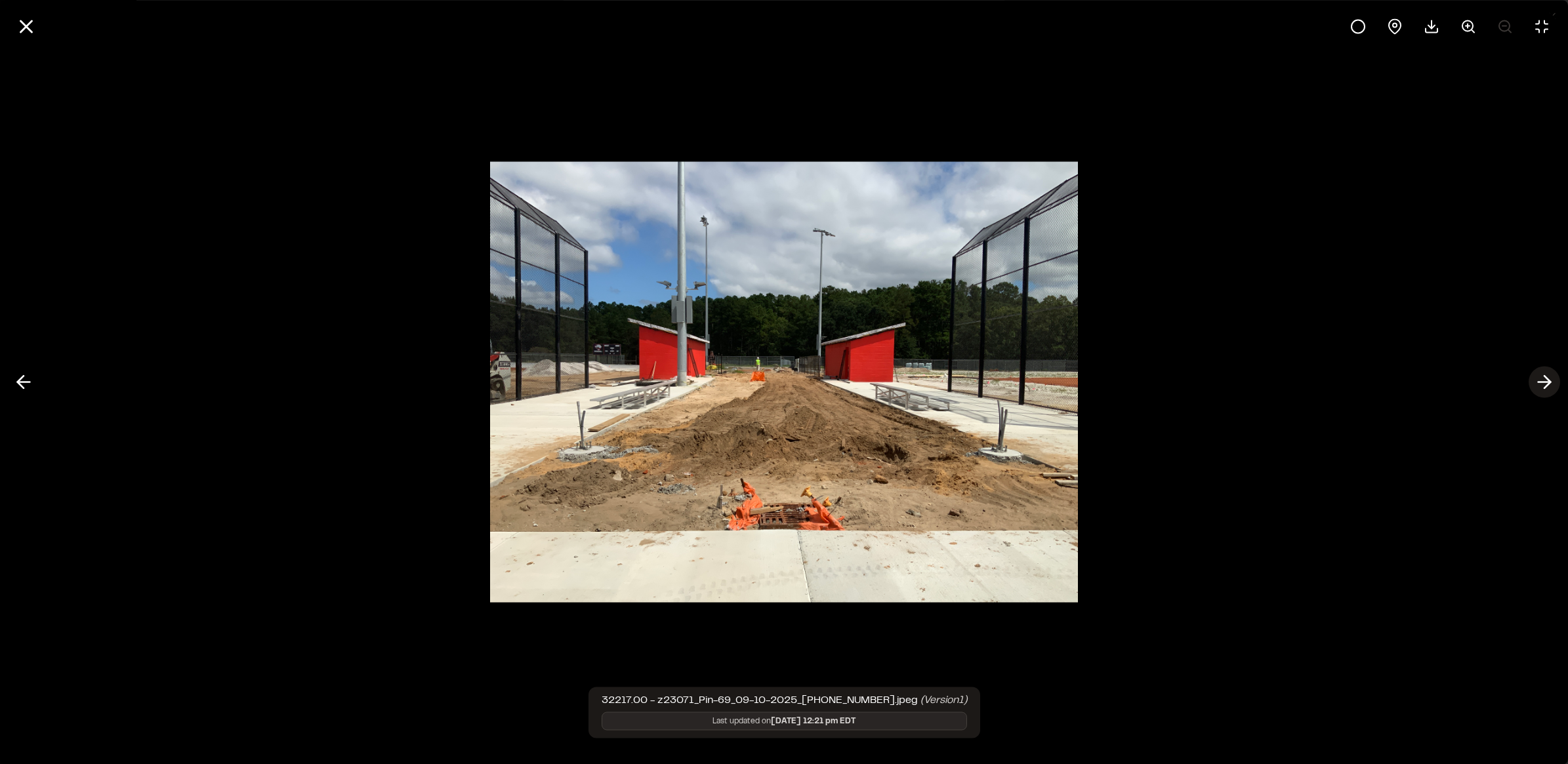
click at [1538, 384] on icon at bounding box center [1544, 382] width 21 height 22
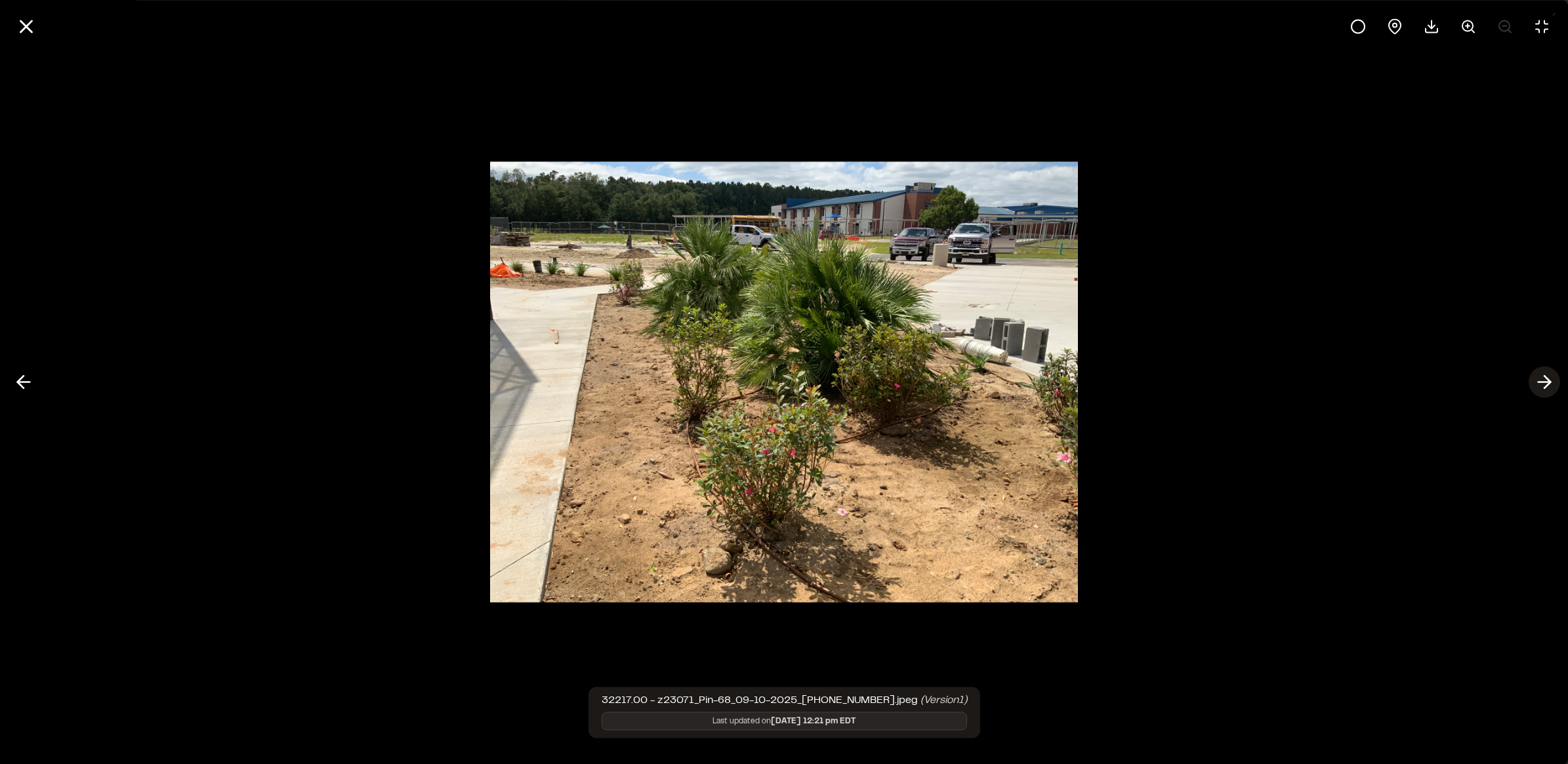
click at [1538, 384] on icon at bounding box center [1544, 382] width 21 height 22
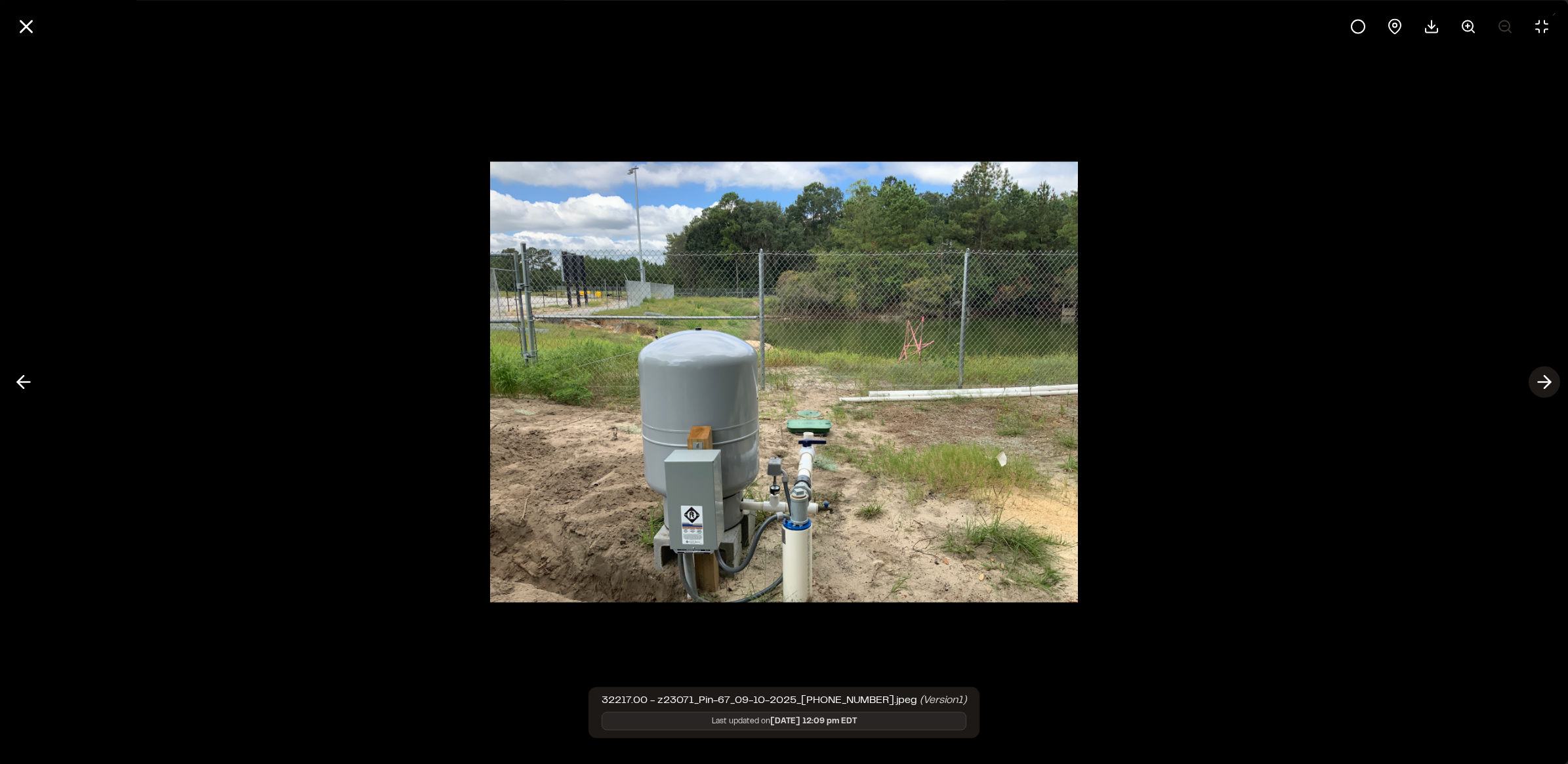
click at [1538, 384] on icon at bounding box center [1544, 382] width 21 height 22
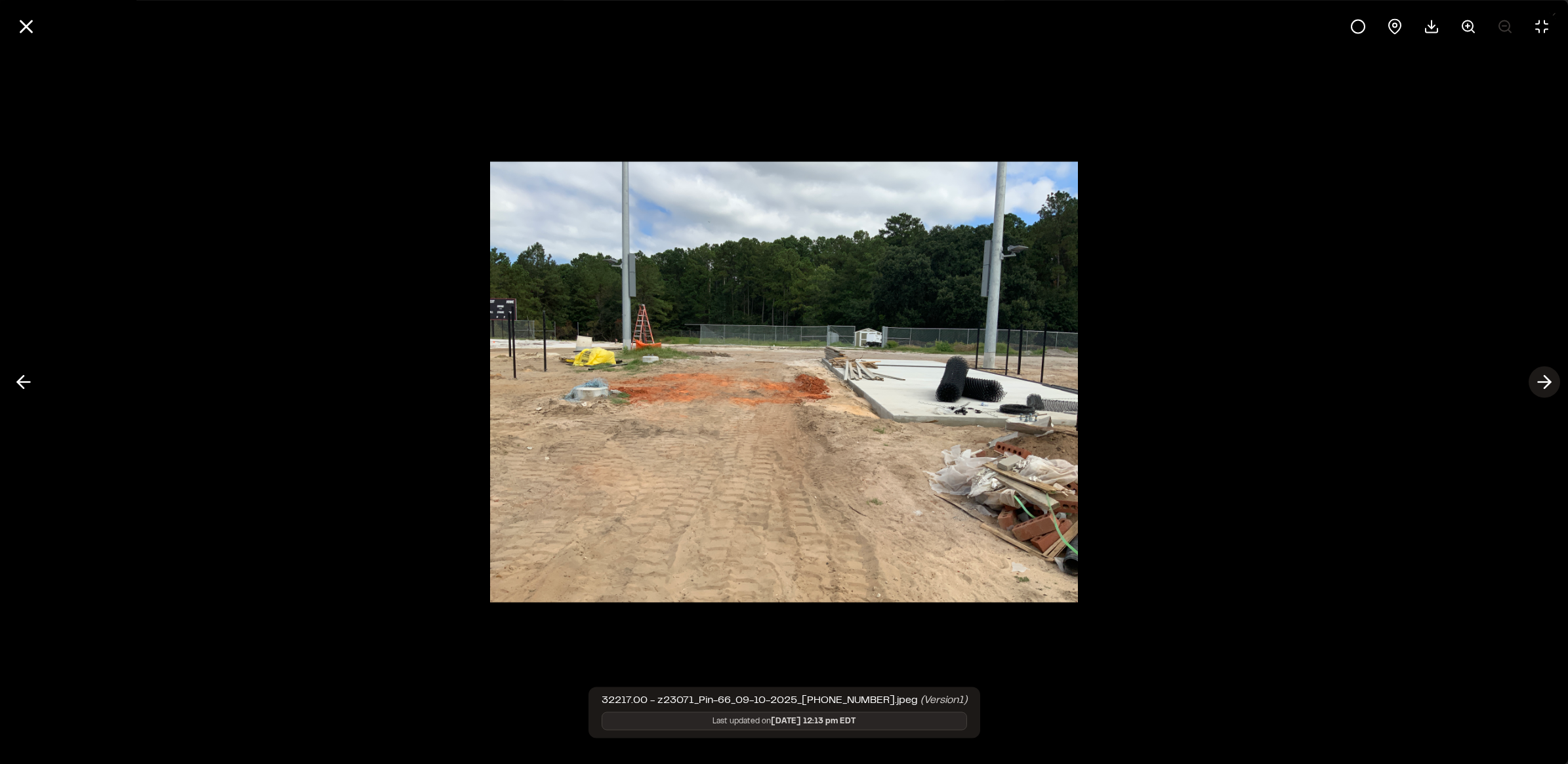
click at [1538, 384] on icon at bounding box center [1544, 382] width 21 height 22
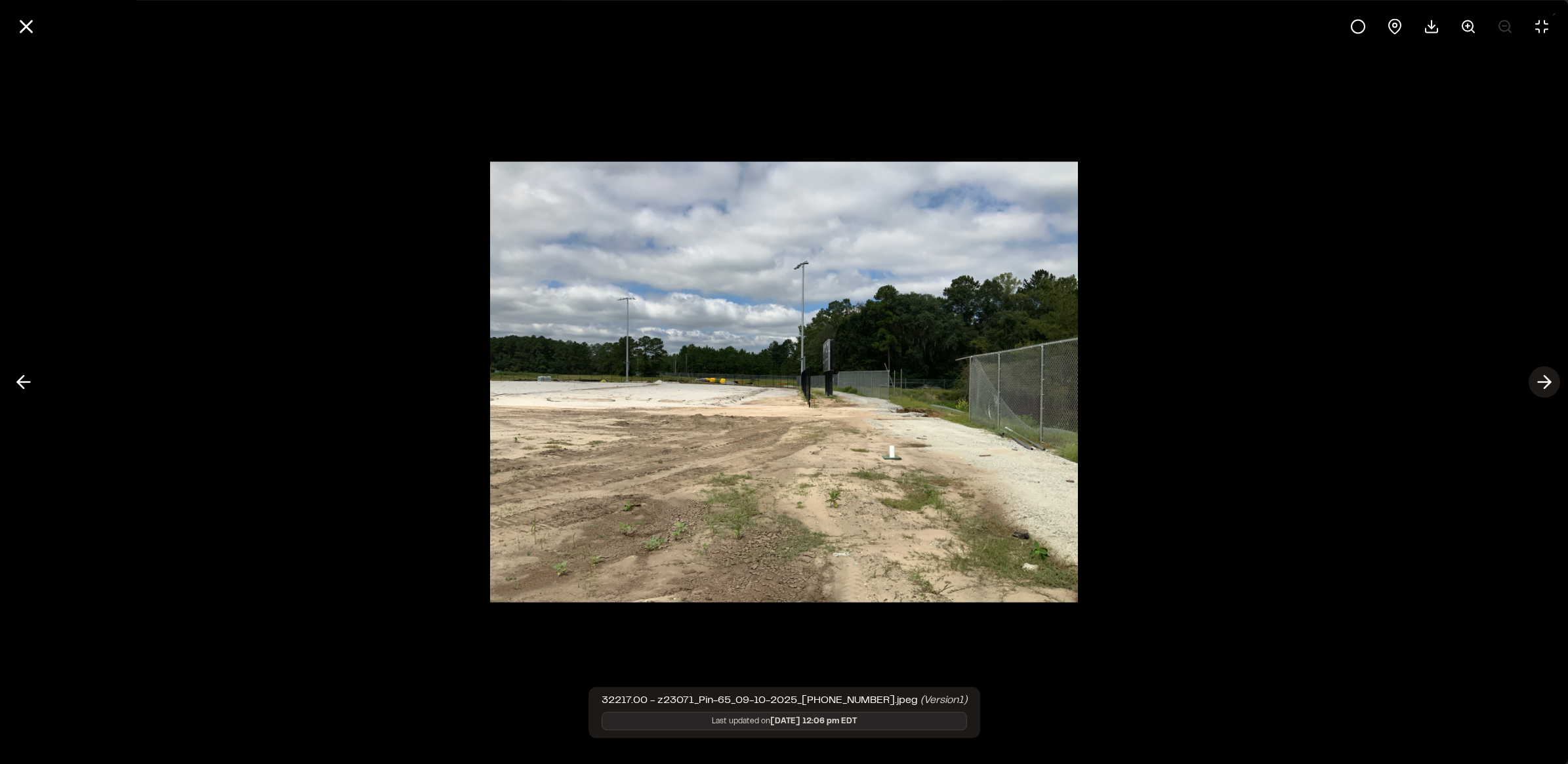
click at [1543, 382] on line at bounding box center [1544, 382] width 13 height 0
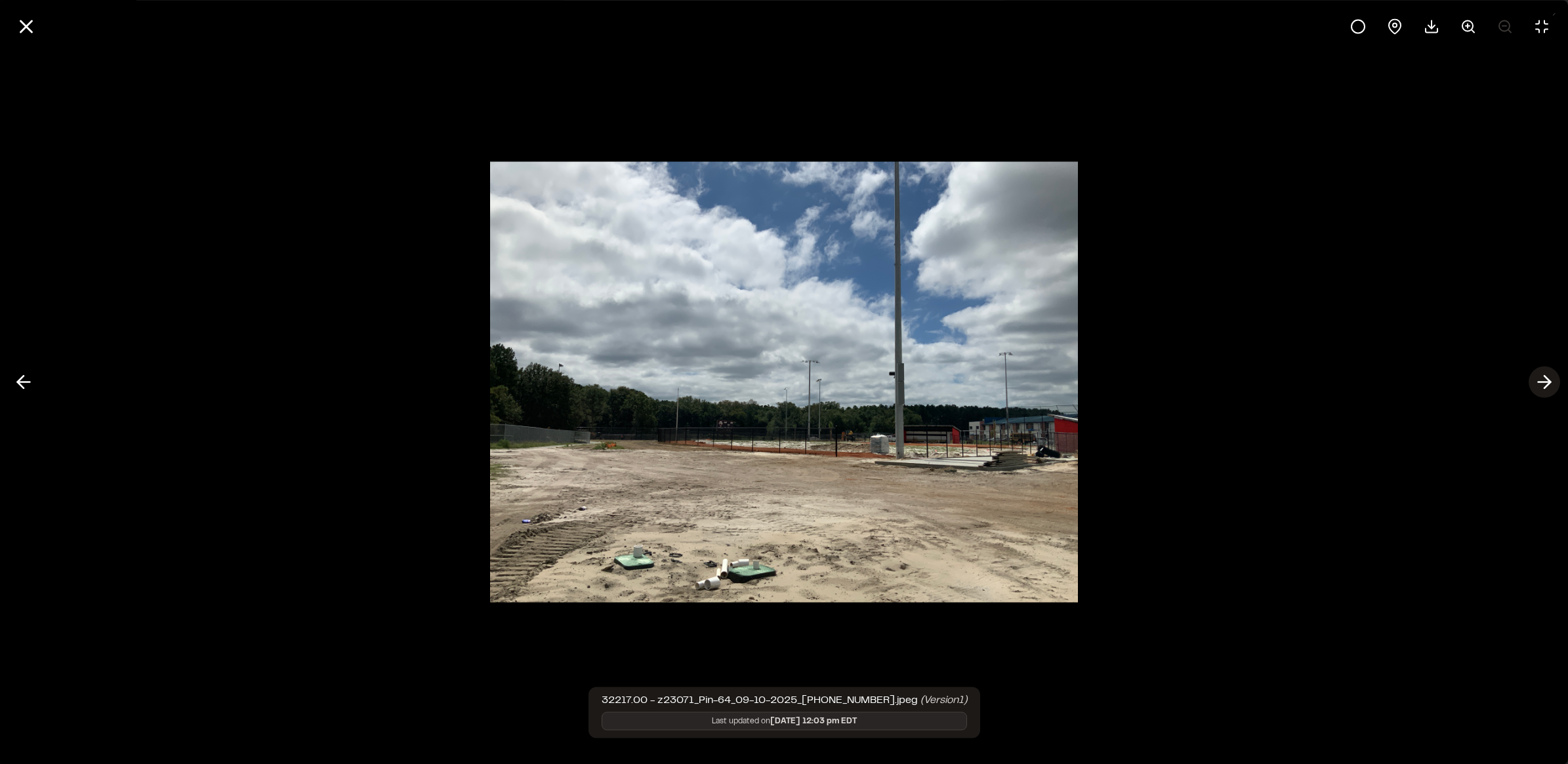
click at [1543, 382] on line at bounding box center [1544, 382] width 13 height 0
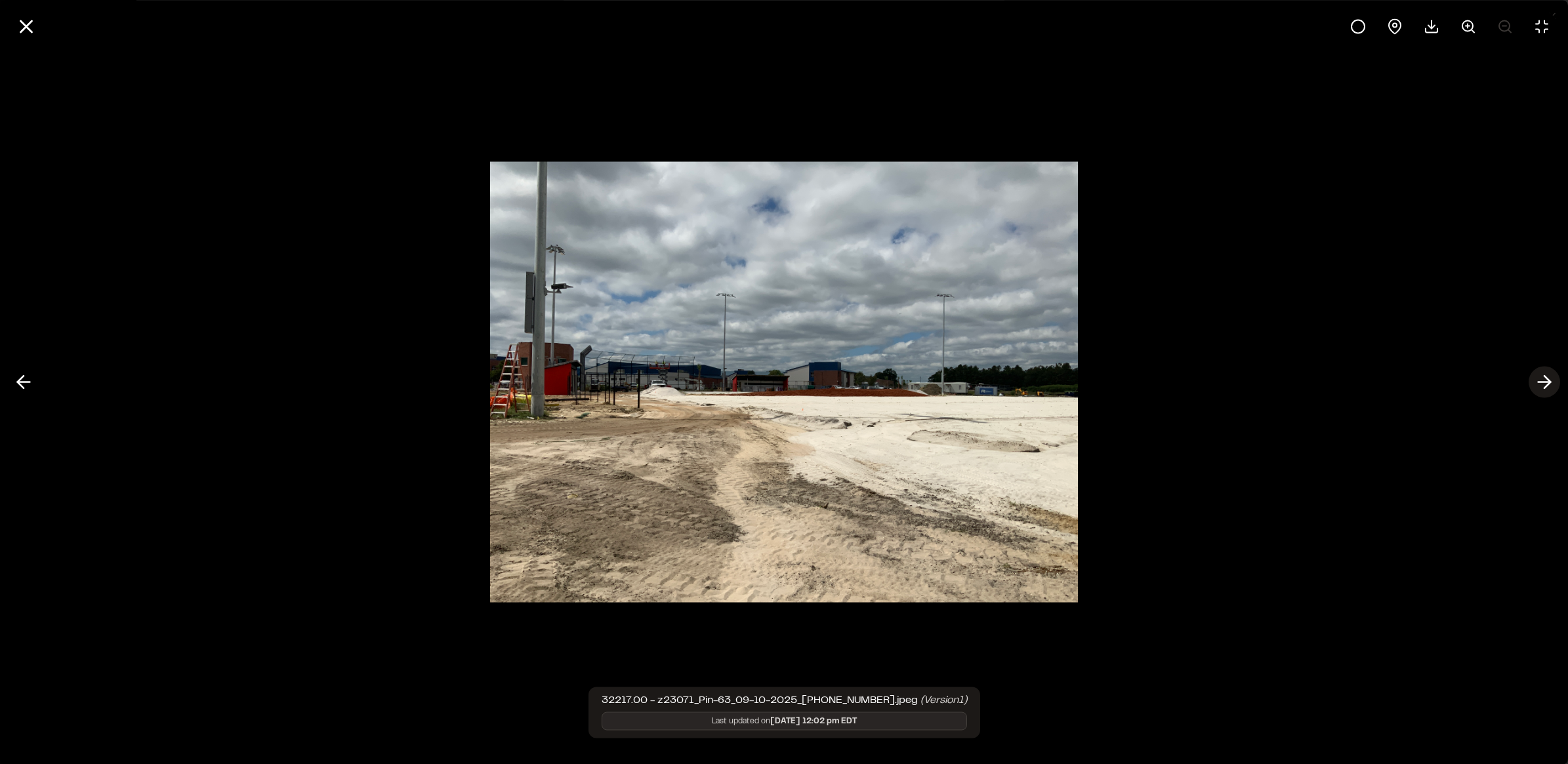
click at [1543, 382] on line at bounding box center [1544, 382] width 13 height 0
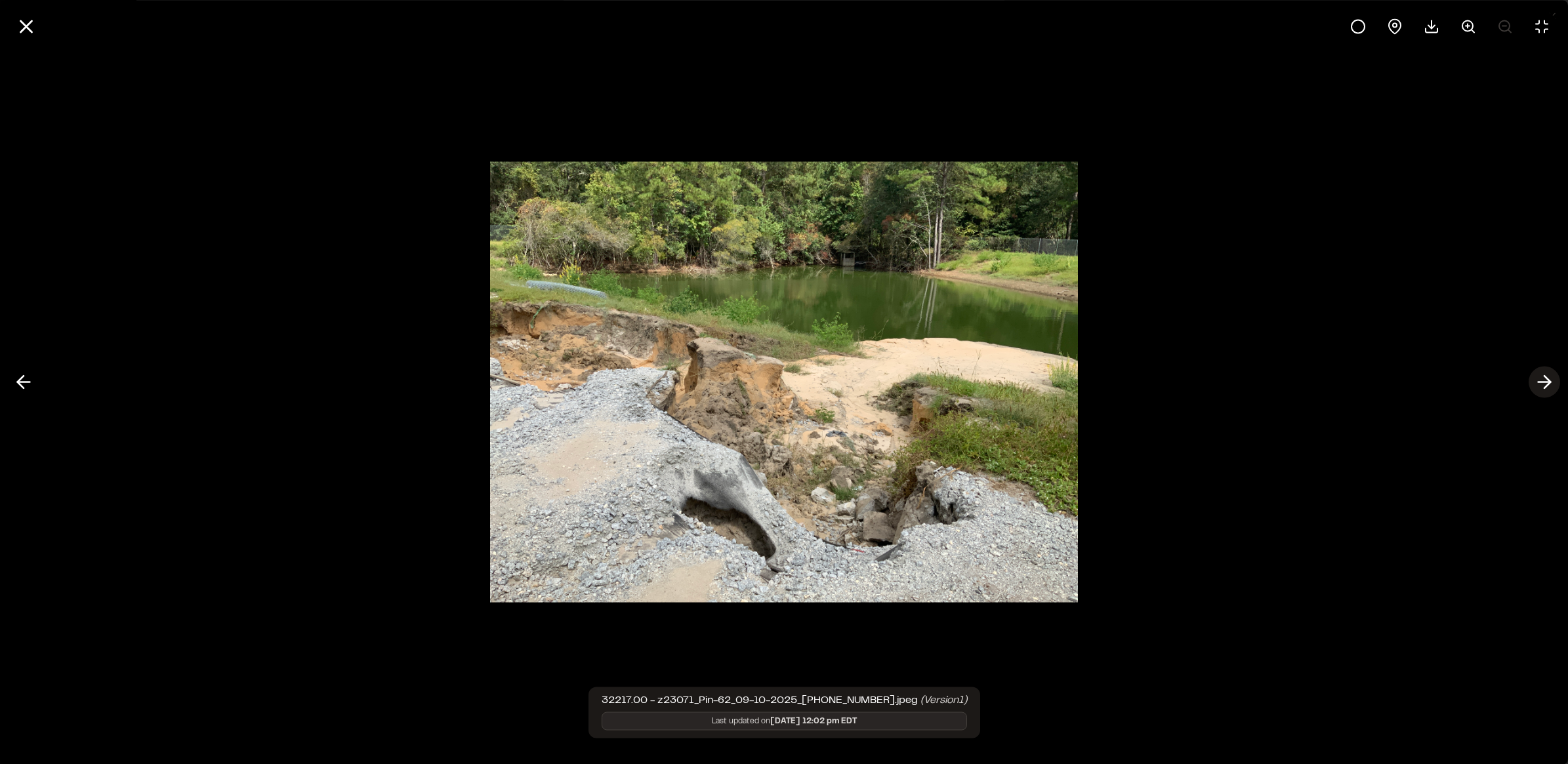
click at [1552, 386] on icon at bounding box center [1544, 382] width 21 height 22
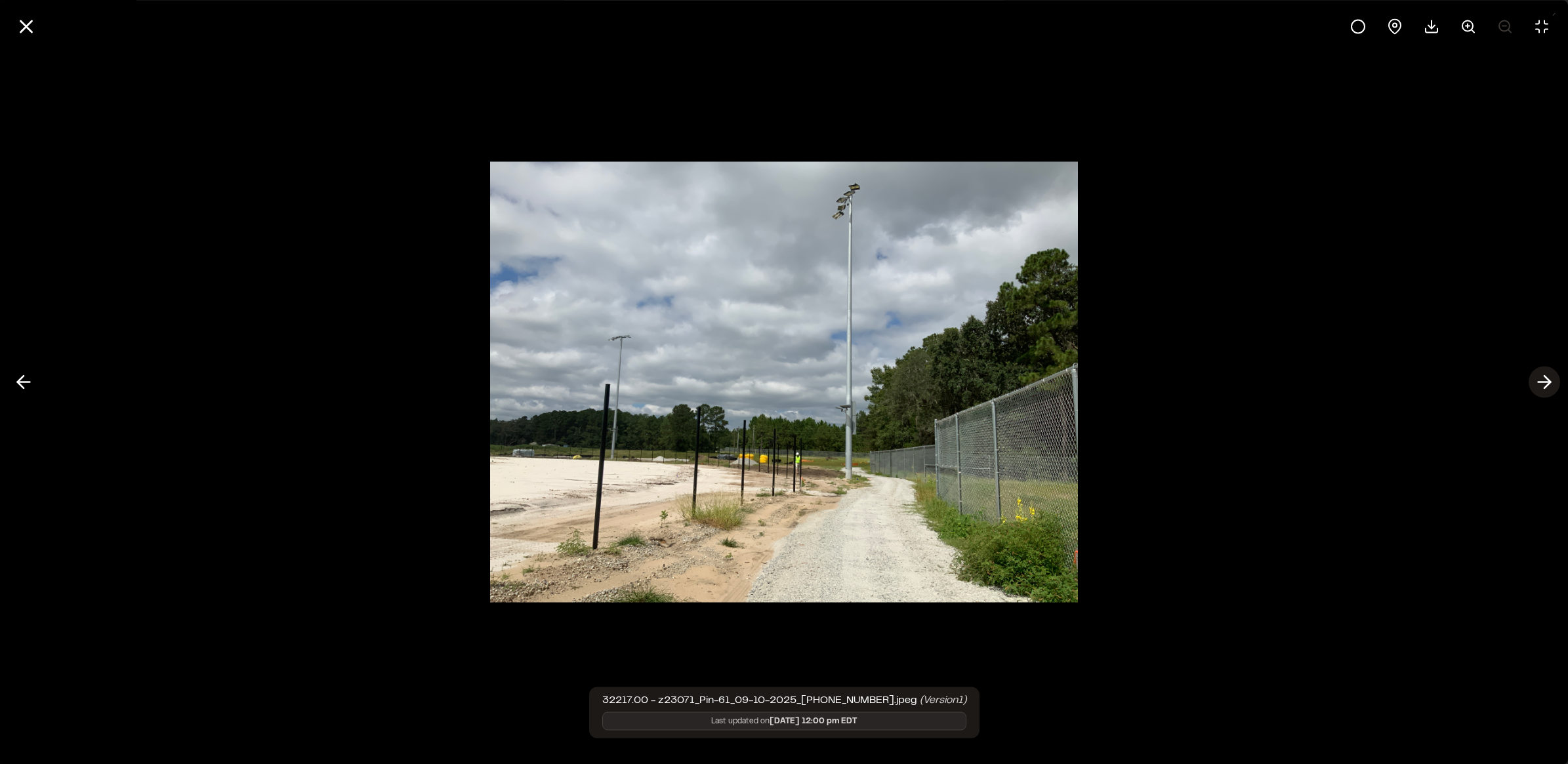
click at [1552, 386] on icon at bounding box center [1544, 382] width 21 height 22
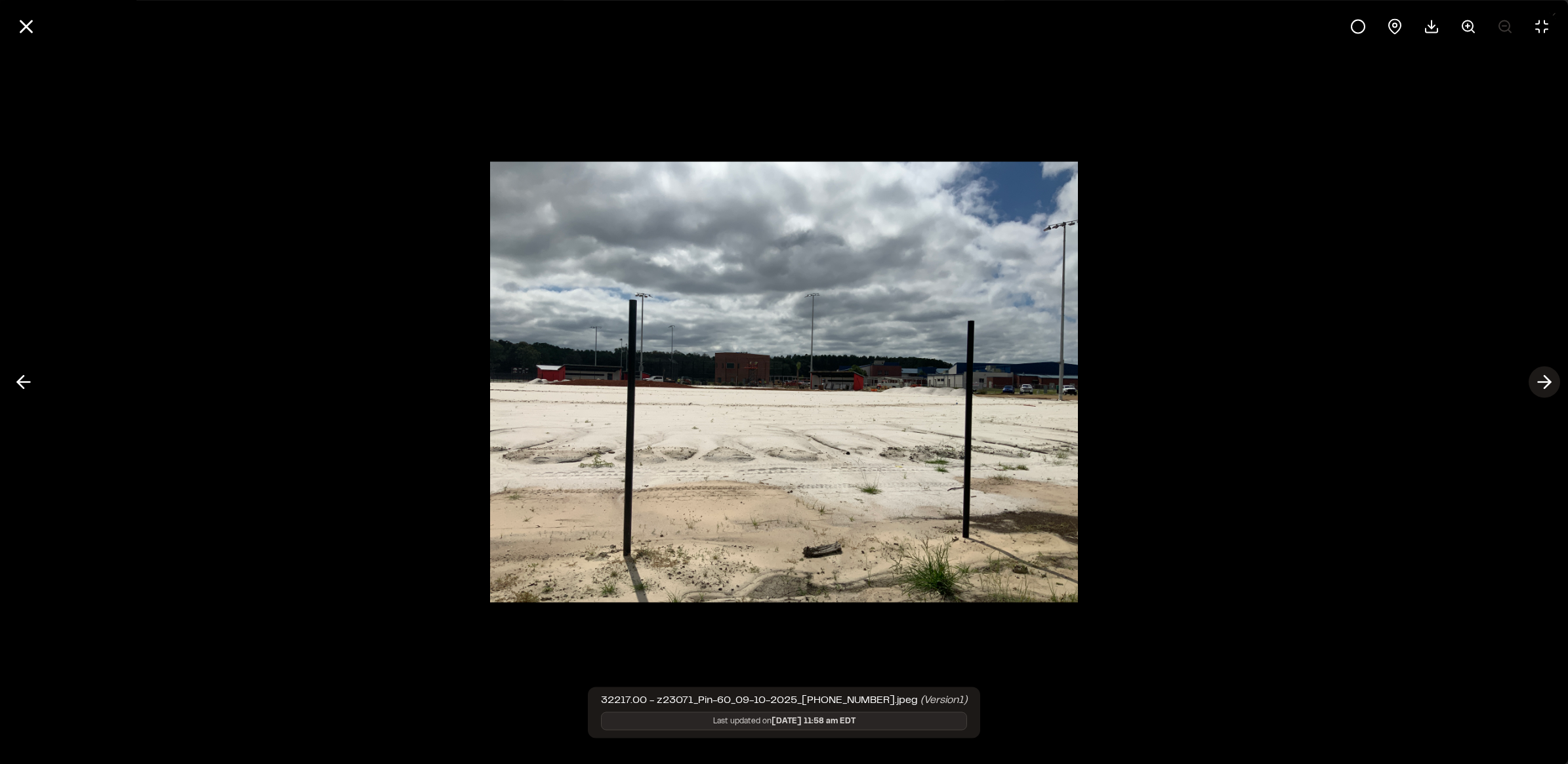
click at [1550, 386] on icon at bounding box center [1544, 382] width 21 height 22
